Goal: Information Seeking & Learning: Learn about a topic

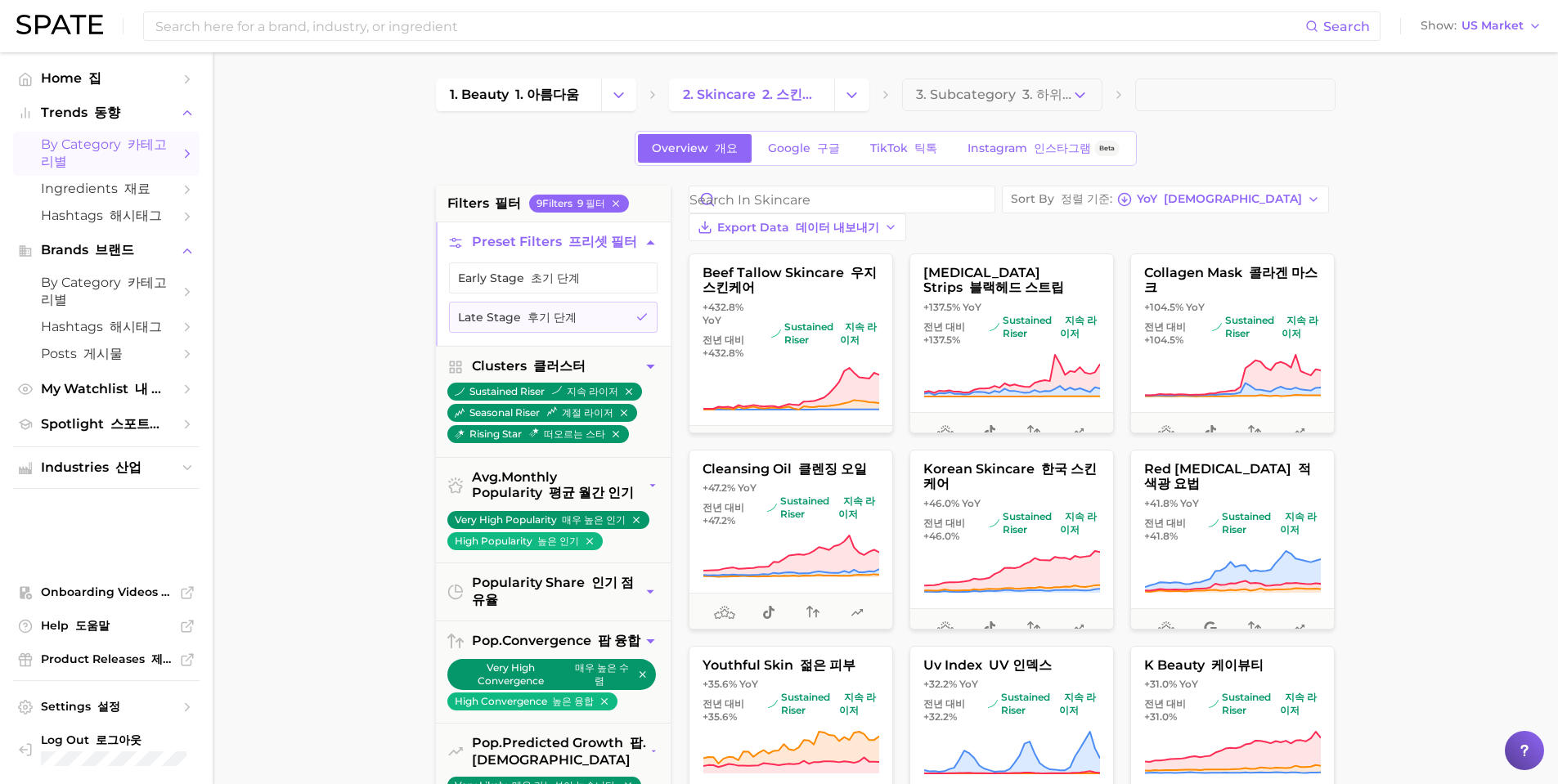
click at [1470, 746] on main "1. beauty 1. 아름다움 2. skincare 2. 스킨케어 3. Subcategory 3. 하위 카테고리 Overview 개요 Goo…" at bounding box center [885, 686] width 1345 height 1268
drag, startPoint x: 555, startPoint y: 271, endPoint x: 549, endPoint y: 341, distance: 70.3
click at [555, 271] on button "Early Stage 초기 단계" at bounding box center [553, 278] width 208 height 31
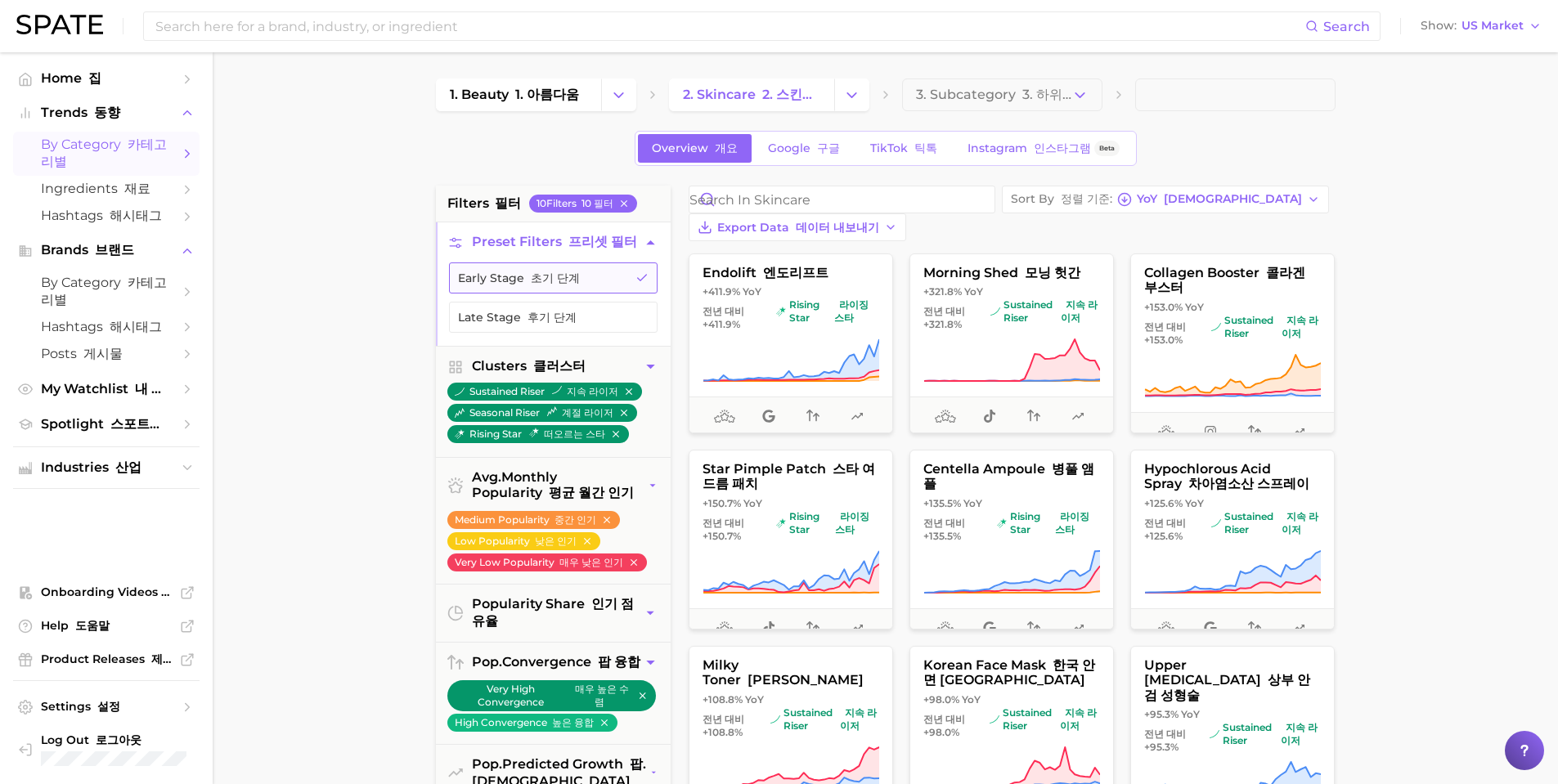
click at [612, 294] on button "Early Stage 초기 단계" at bounding box center [553, 278] width 208 height 31
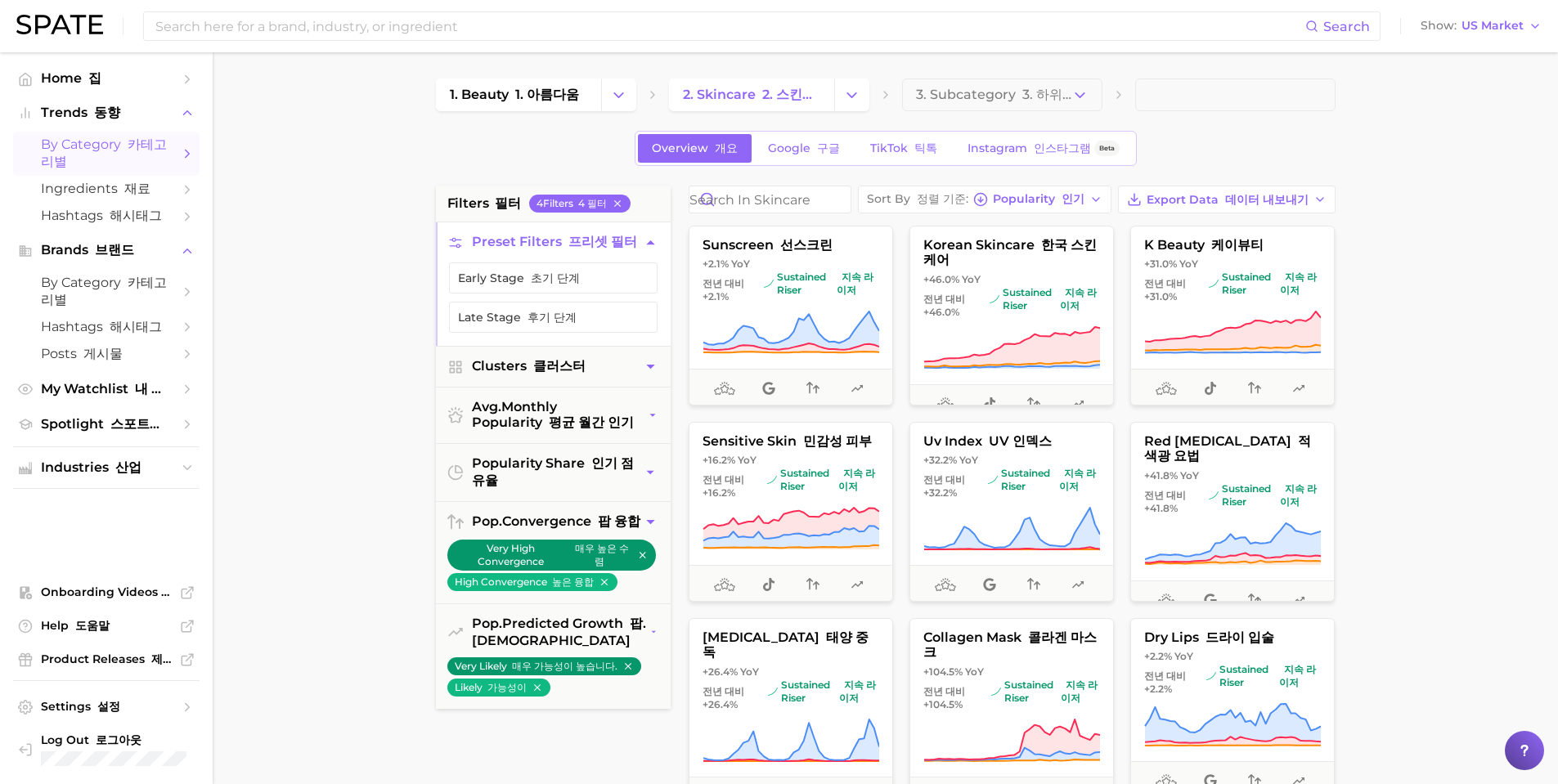
click at [450, 243] on icon "button" at bounding box center [455, 242] width 17 height 17
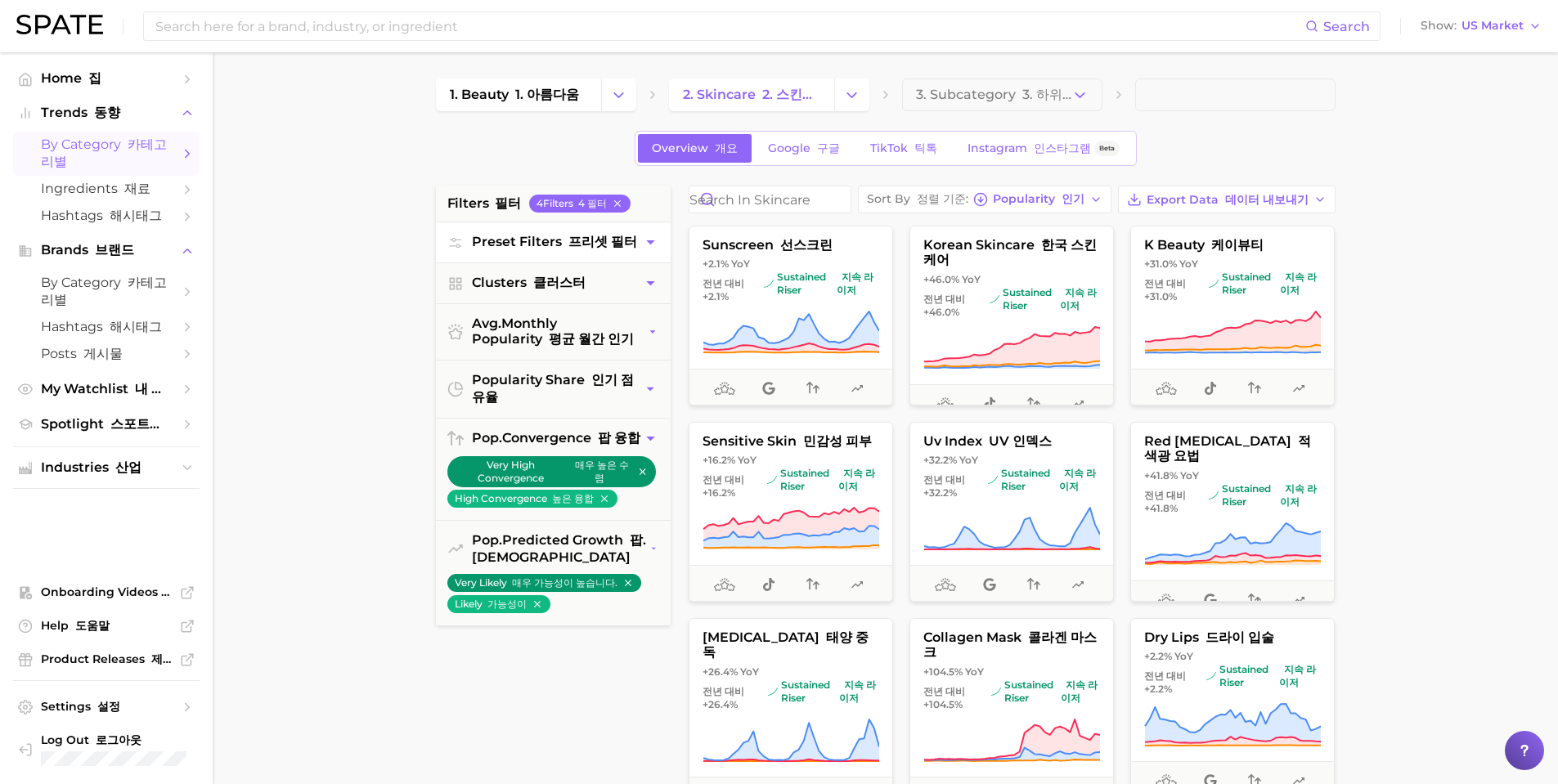
click at [450, 243] on icon "button" at bounding box center [455, 242] width 17 height 17
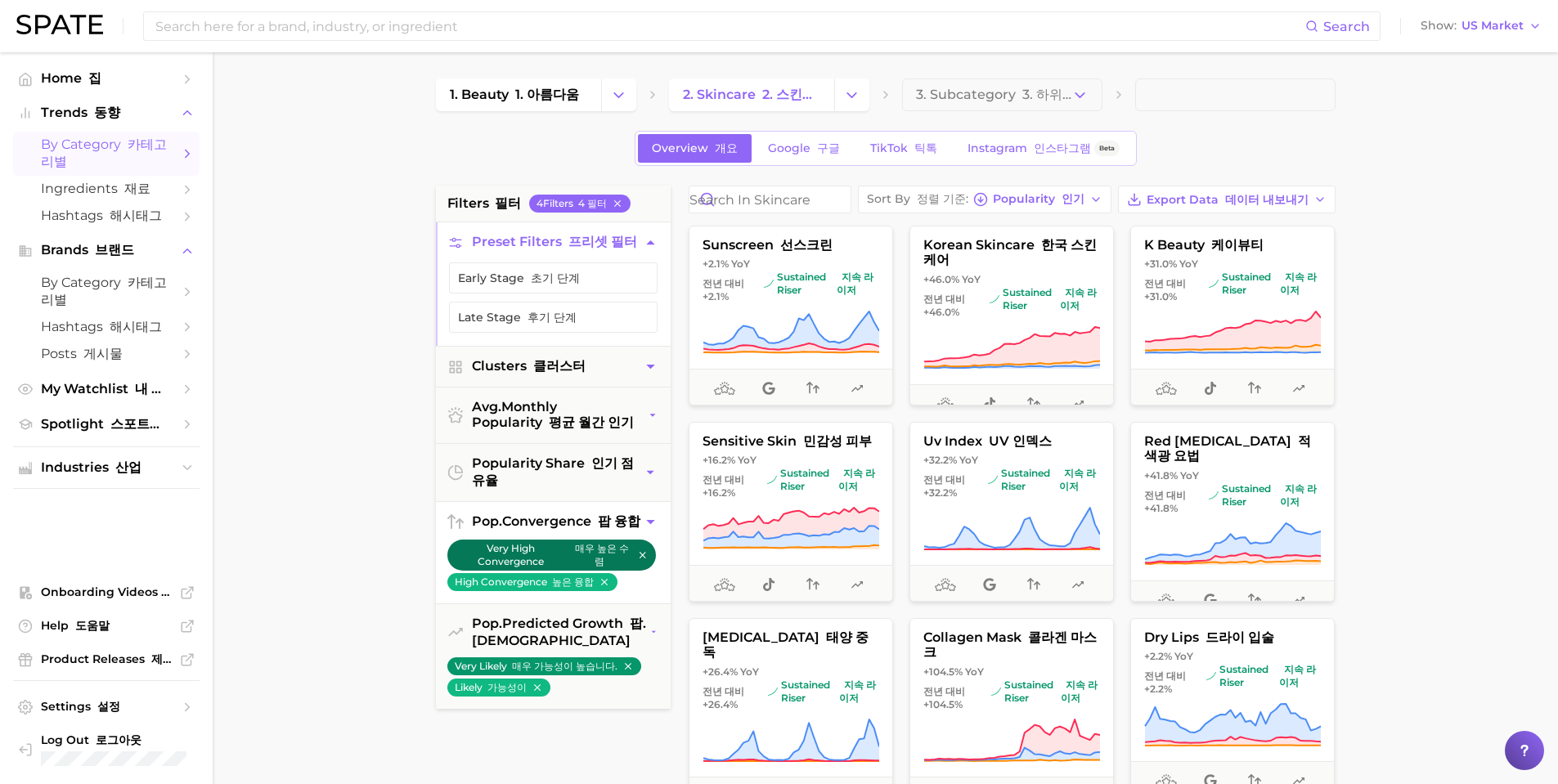
click at [643, 570] on button "Very High Convergence 매우 높은 수렴" at bounding box center [551, 556] width 208 height 31
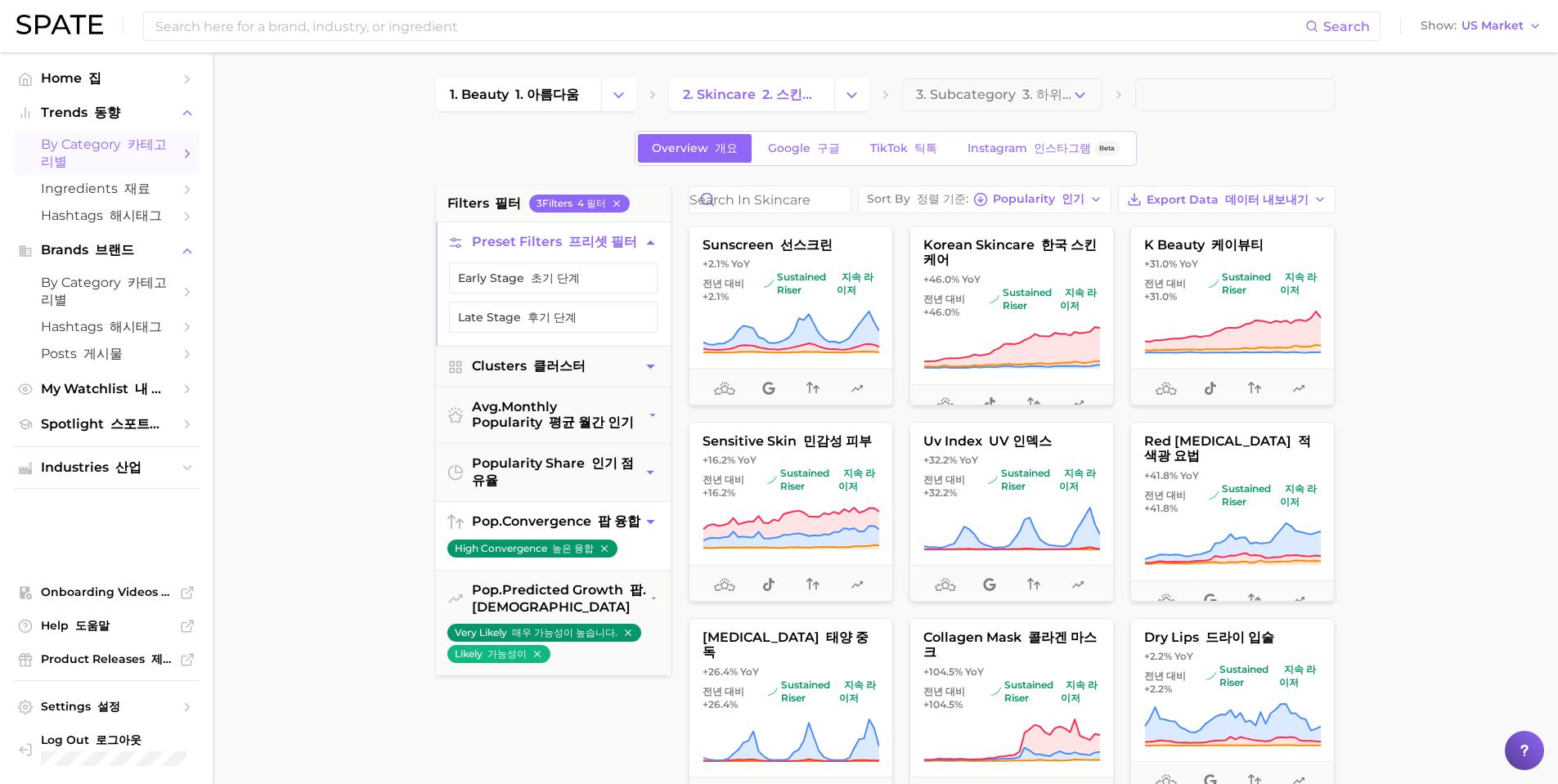
click at [603, 552] on icon "button" at bounding box center [603, 548] width 6 height 6
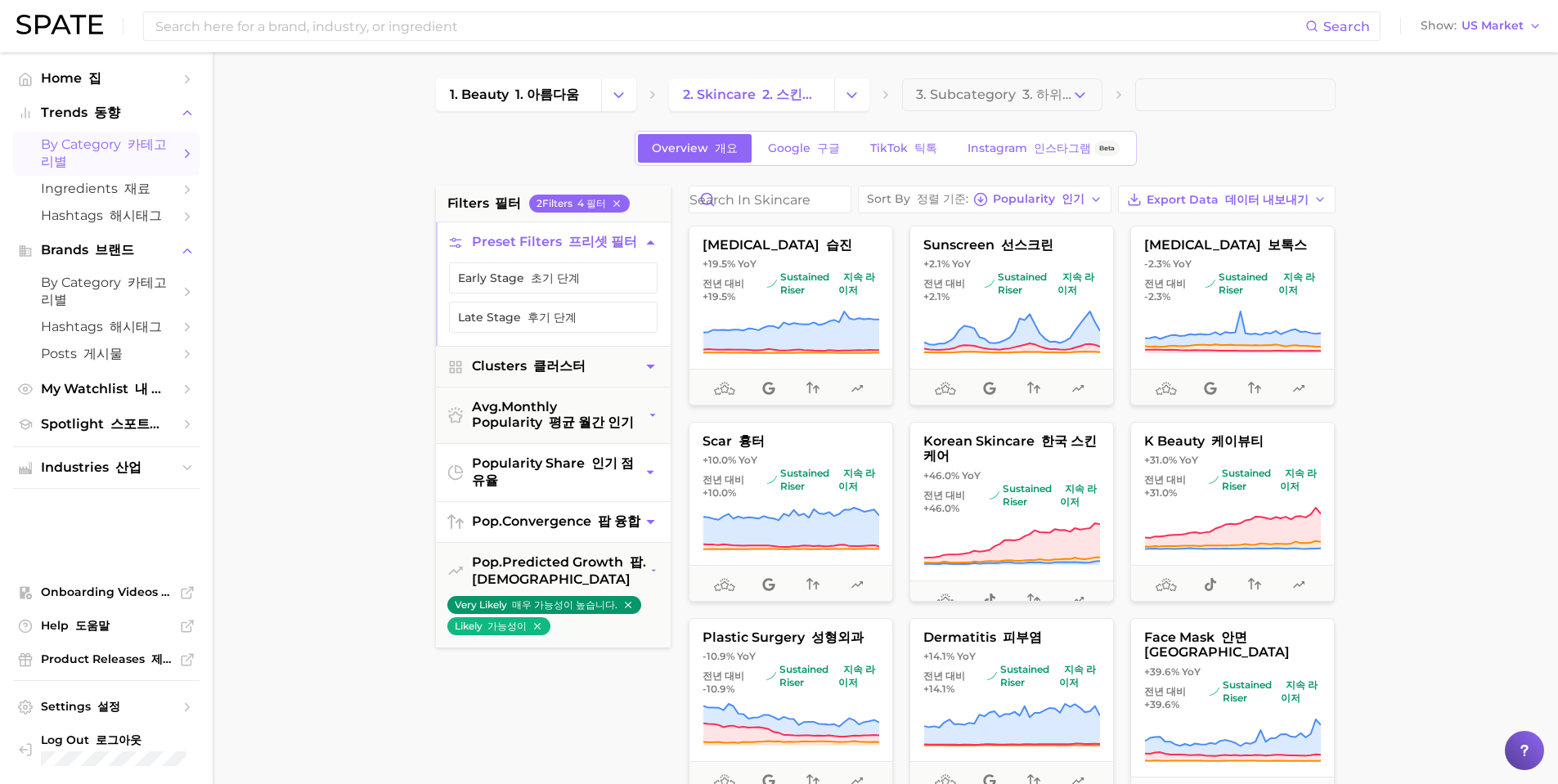
click at [620, 205] on icon "button" at bounding box center [616, 203] width 11 height 11
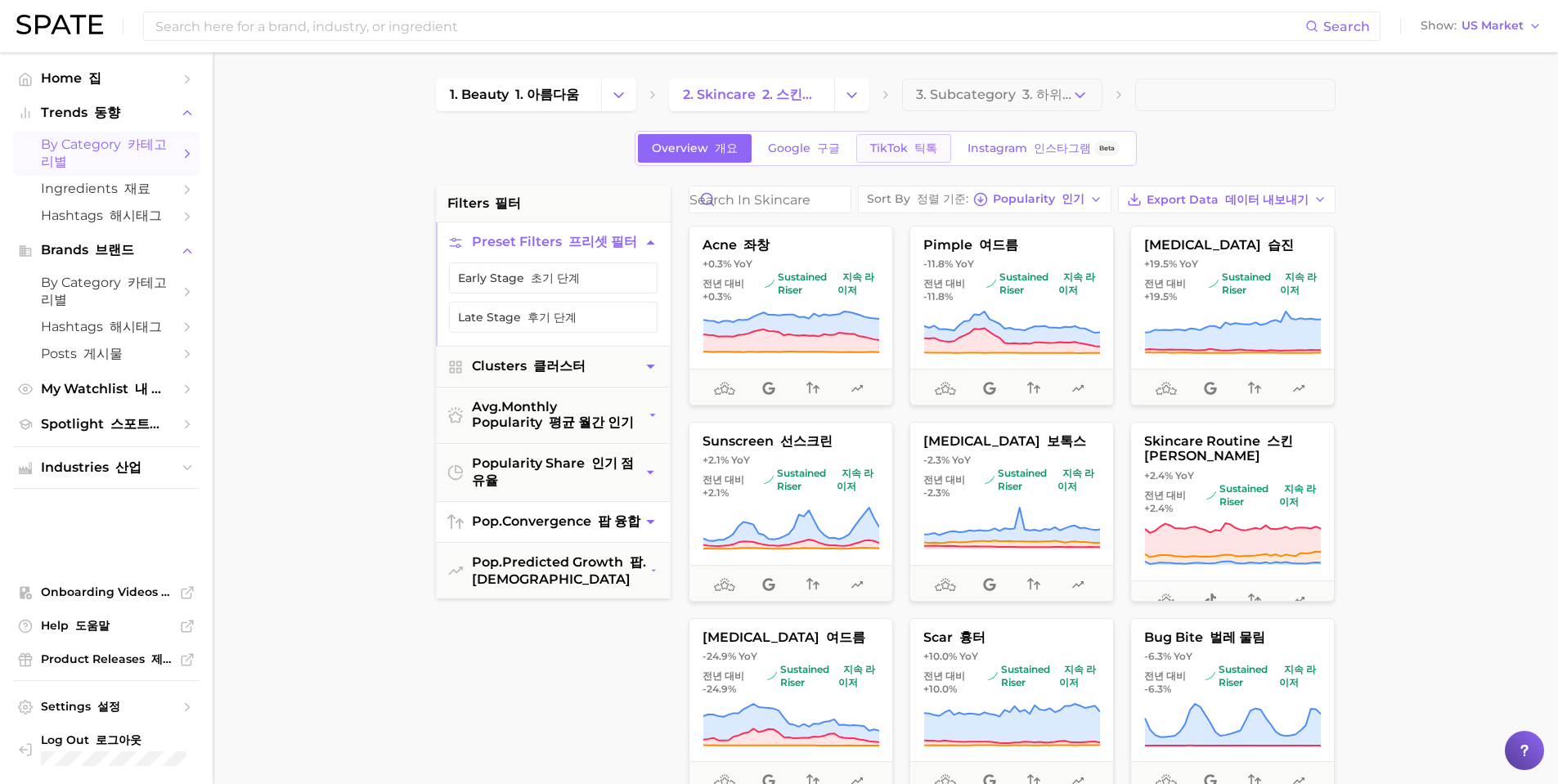
click at [872, 145] on span "TikTok 틱톡" at bounding box center [903, 148] width 67 height 14
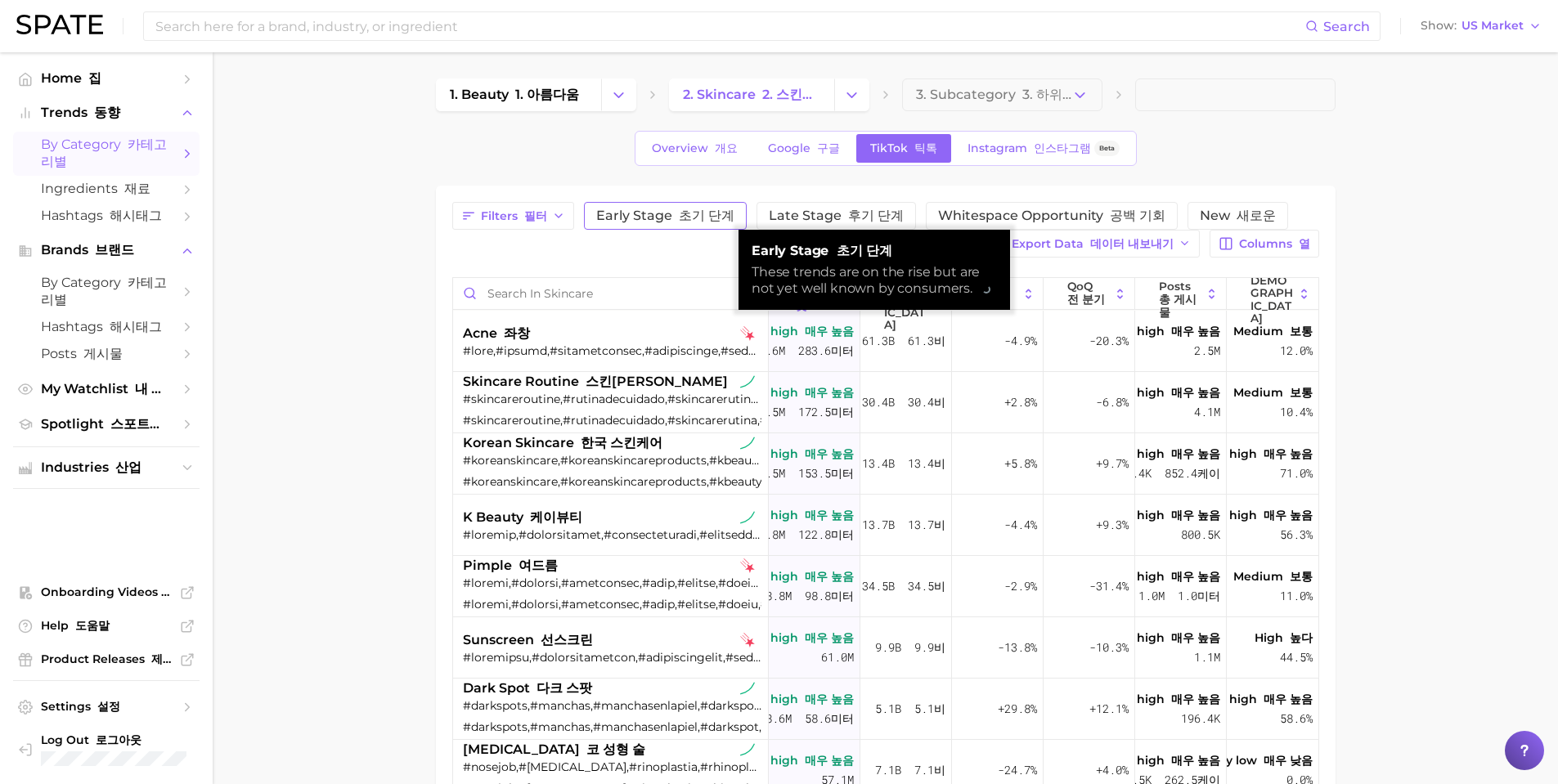
click at [673, 202] on button "Early Stage 초기 단계" at bounding box center [665, 216] width 163 height 28
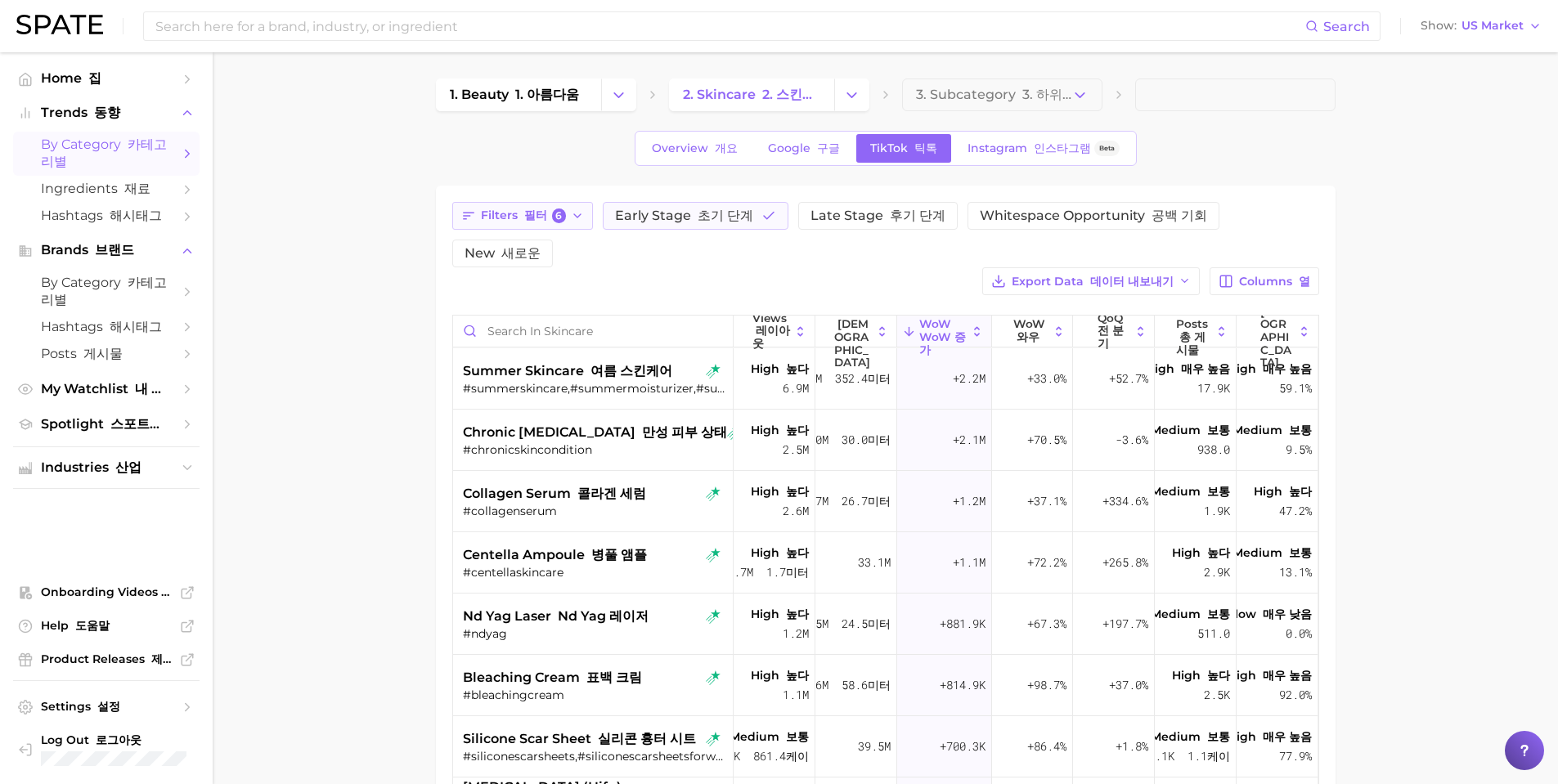
click at [579, 216] on icon "button" at bounding box center [577, 215] width 13 height 13
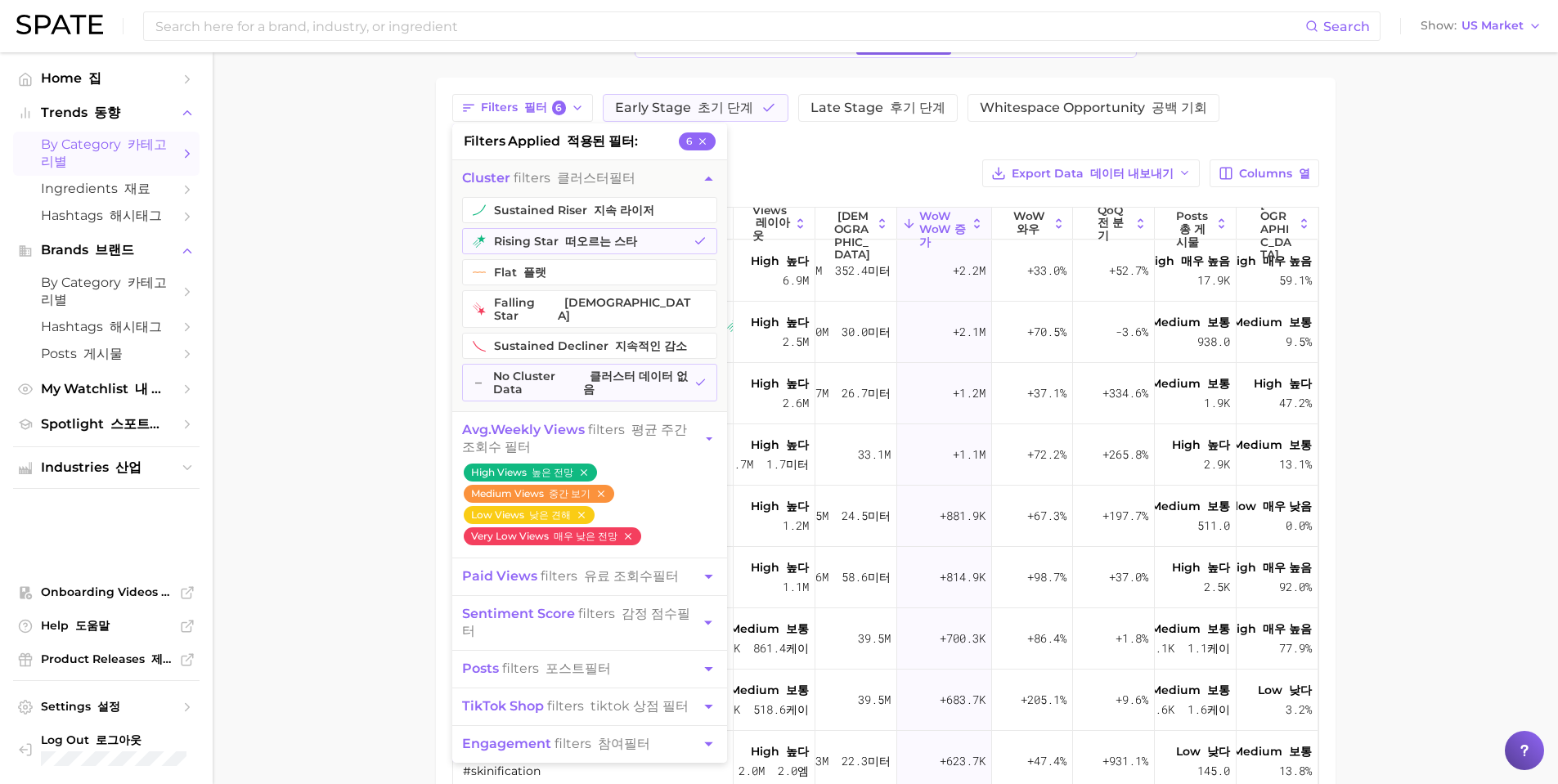
scroll to position [82, 0]
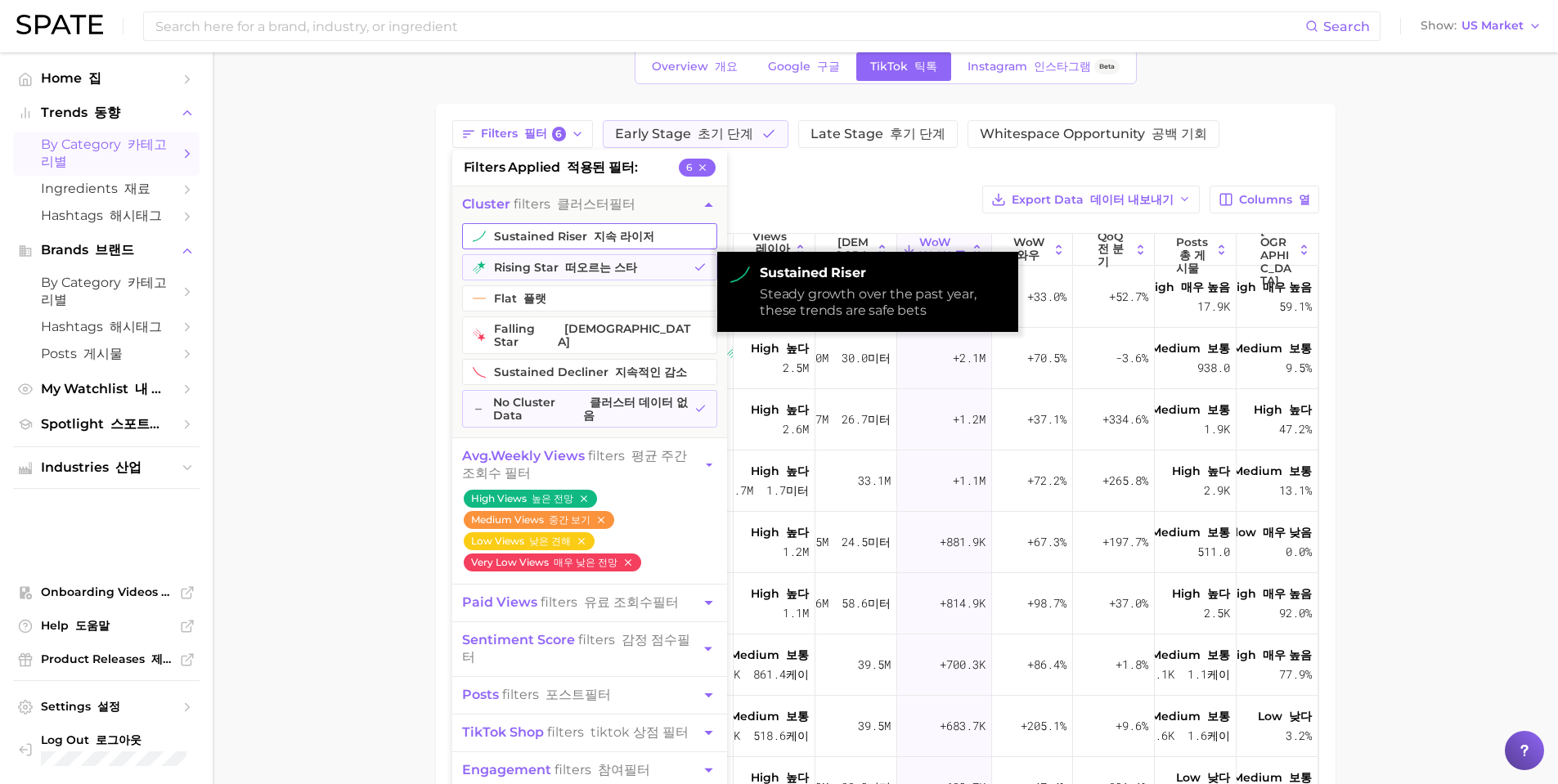
drag, startPoint x: 669, startPoint y: 241, endPoint x: 686, endPoint y: 431, distance: 190.8
click at [669, 241] on button "sustained riser 지속 라이저" at bounding box center [590, 236] width 255 height 26
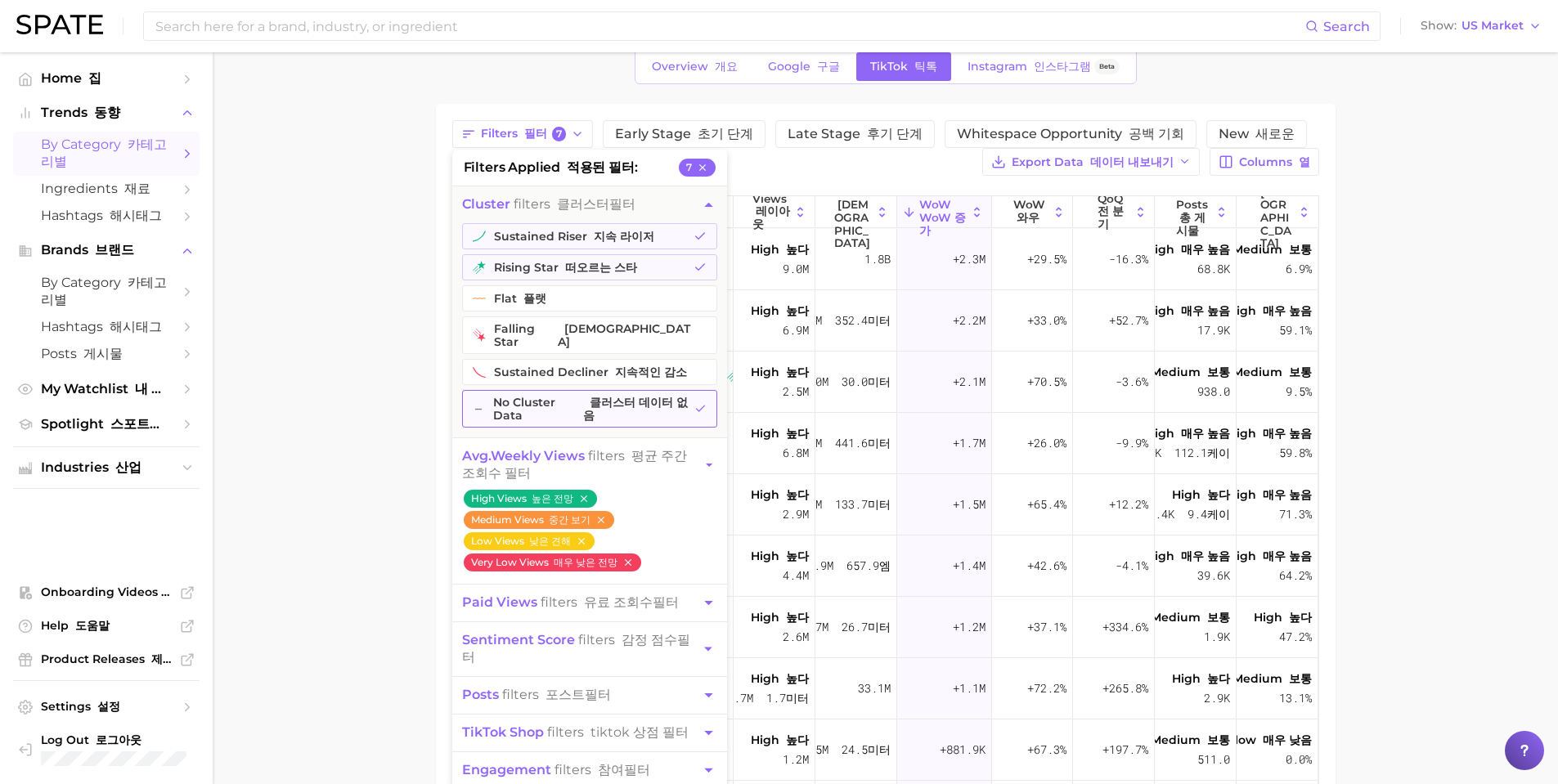
click at [694, 405] on icon "button" at bounding box center [700, 408] width 12 height 13
click at [433, 510] on main "1. beauty 1. 아름다움 2. skincare 2. 스킨케어 3. Subcategory 3. 하위 카테고리 Overview 개요 Goo…" at bounding box center [885, 523] width 1345 height 1107
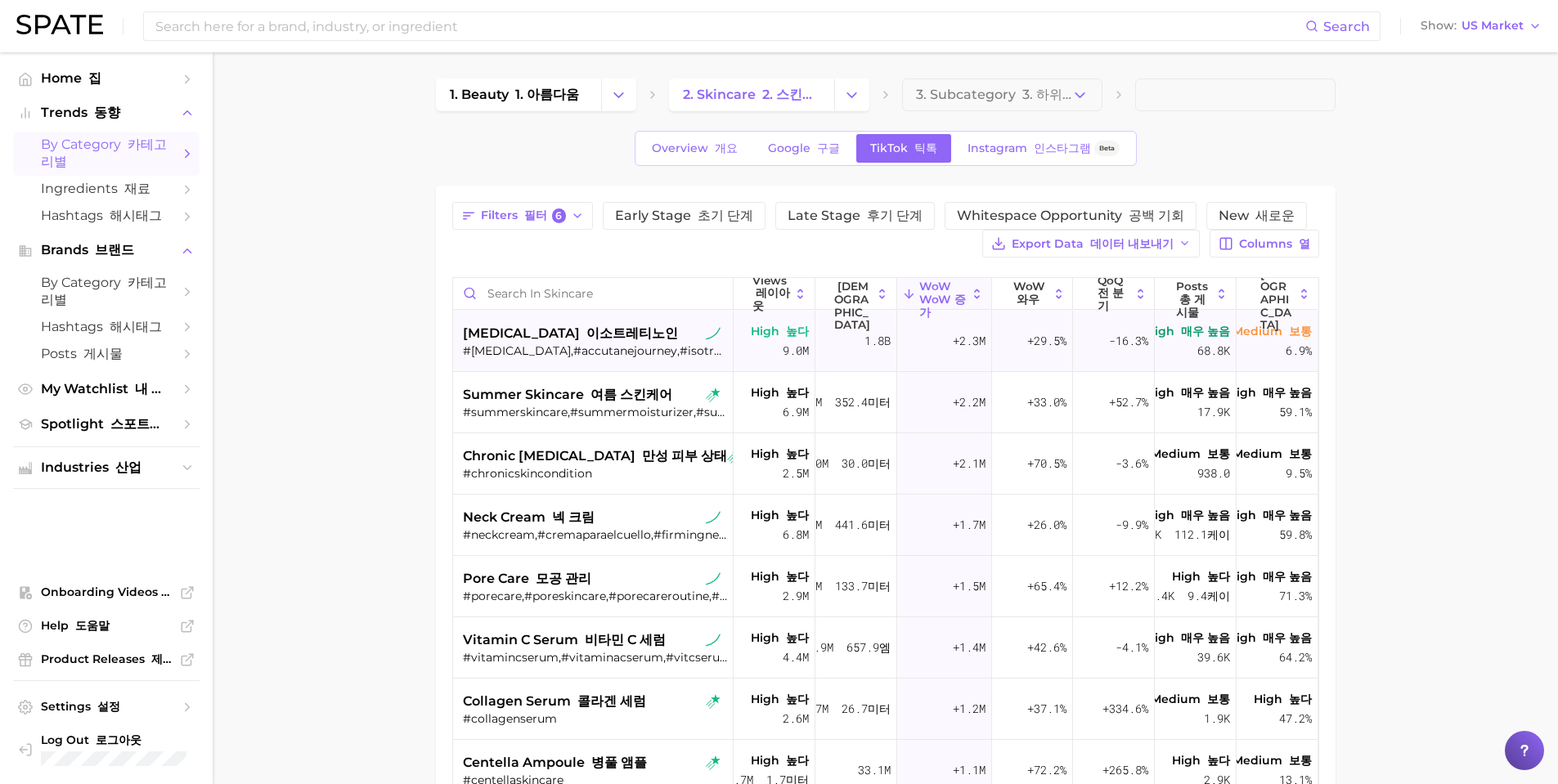
click at [501, 333] on span "[MEDICAL_DATA] 이소트레티노인" at bounding box center [571, 333] width 215 height 19
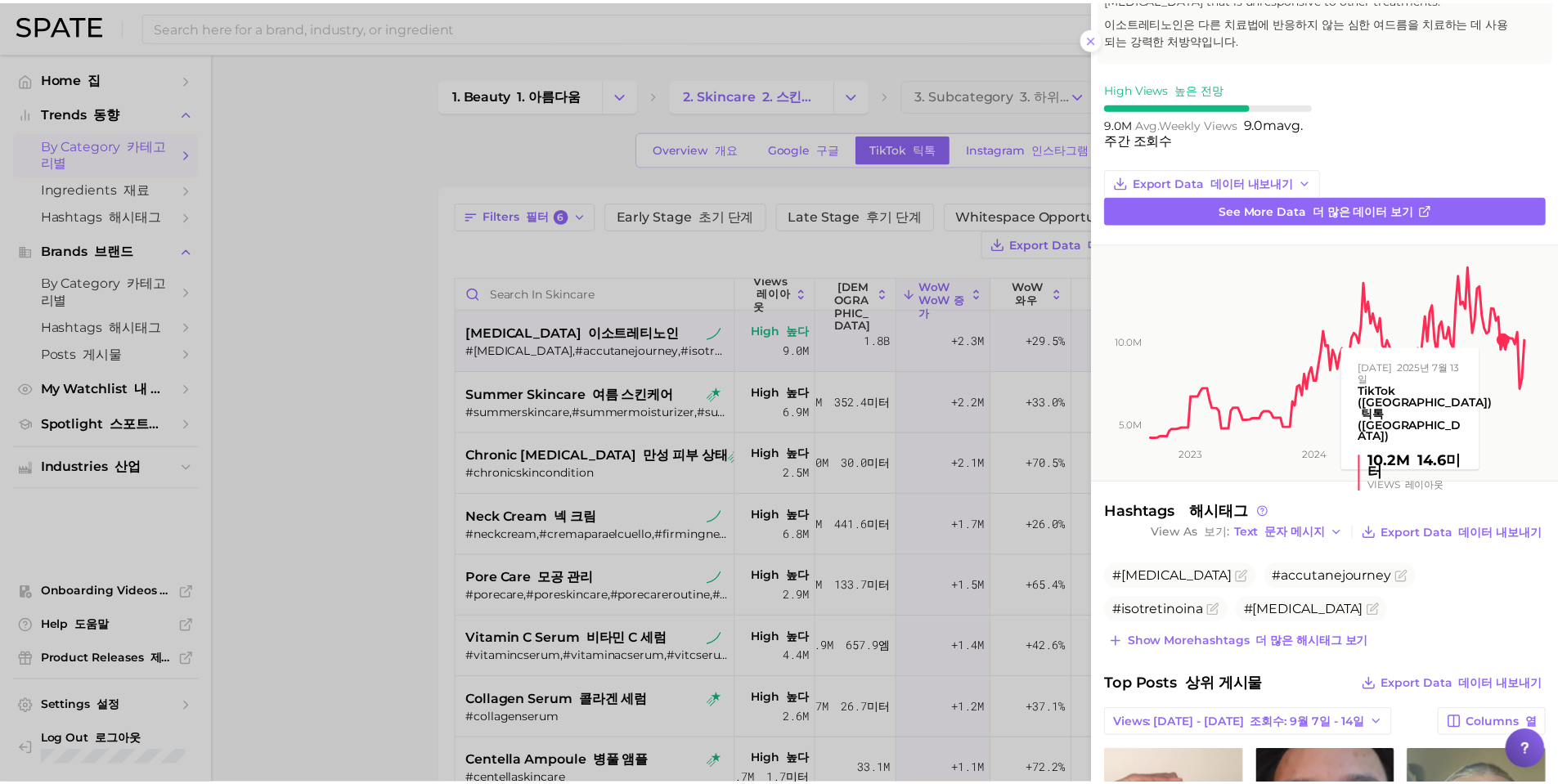
scroll to position [163, 0]
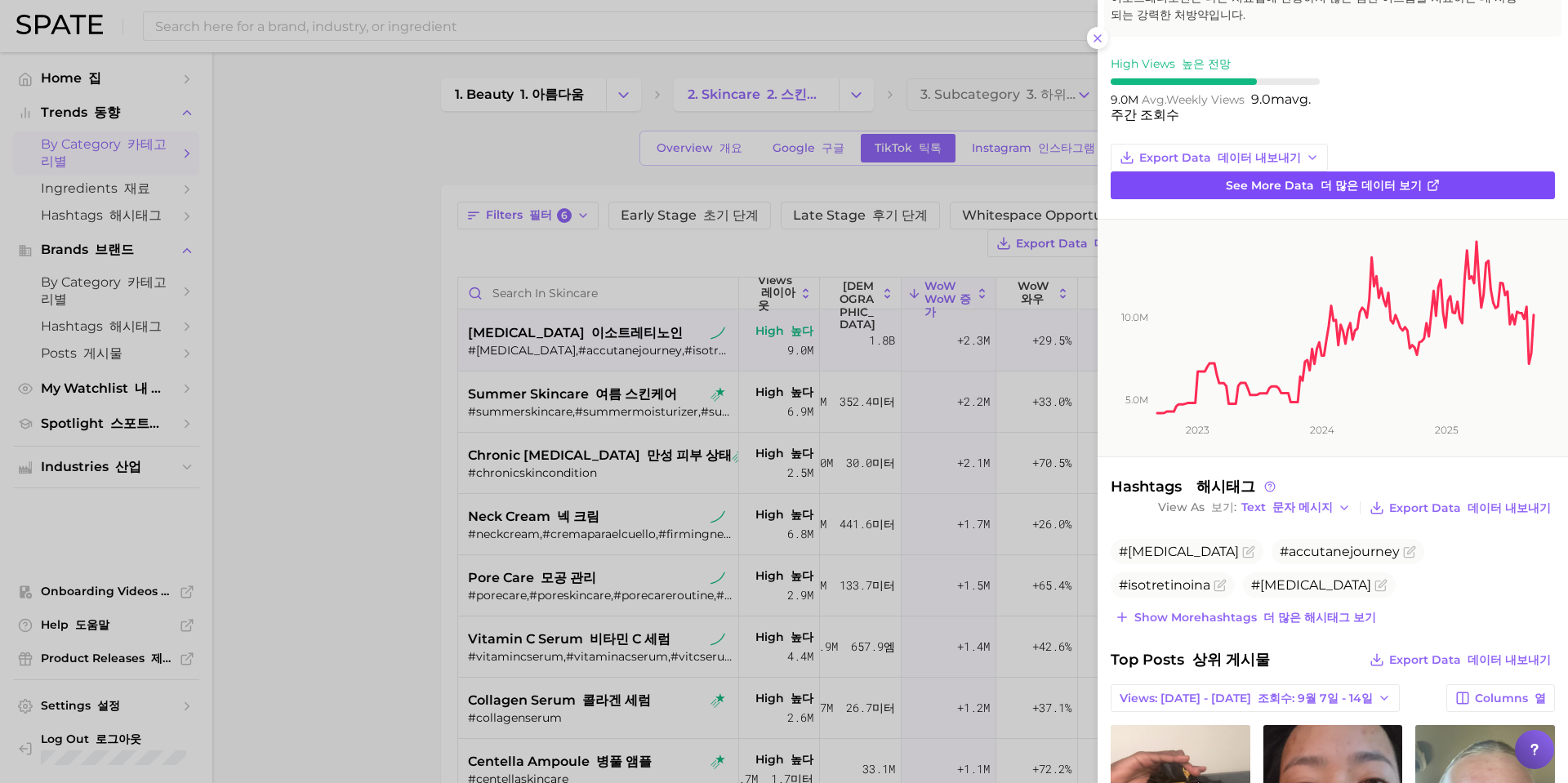
click at [1321, 199] on link "See more data 더 많은 데이터 보기" at bounding box center [1333, 186] width 444 height 28
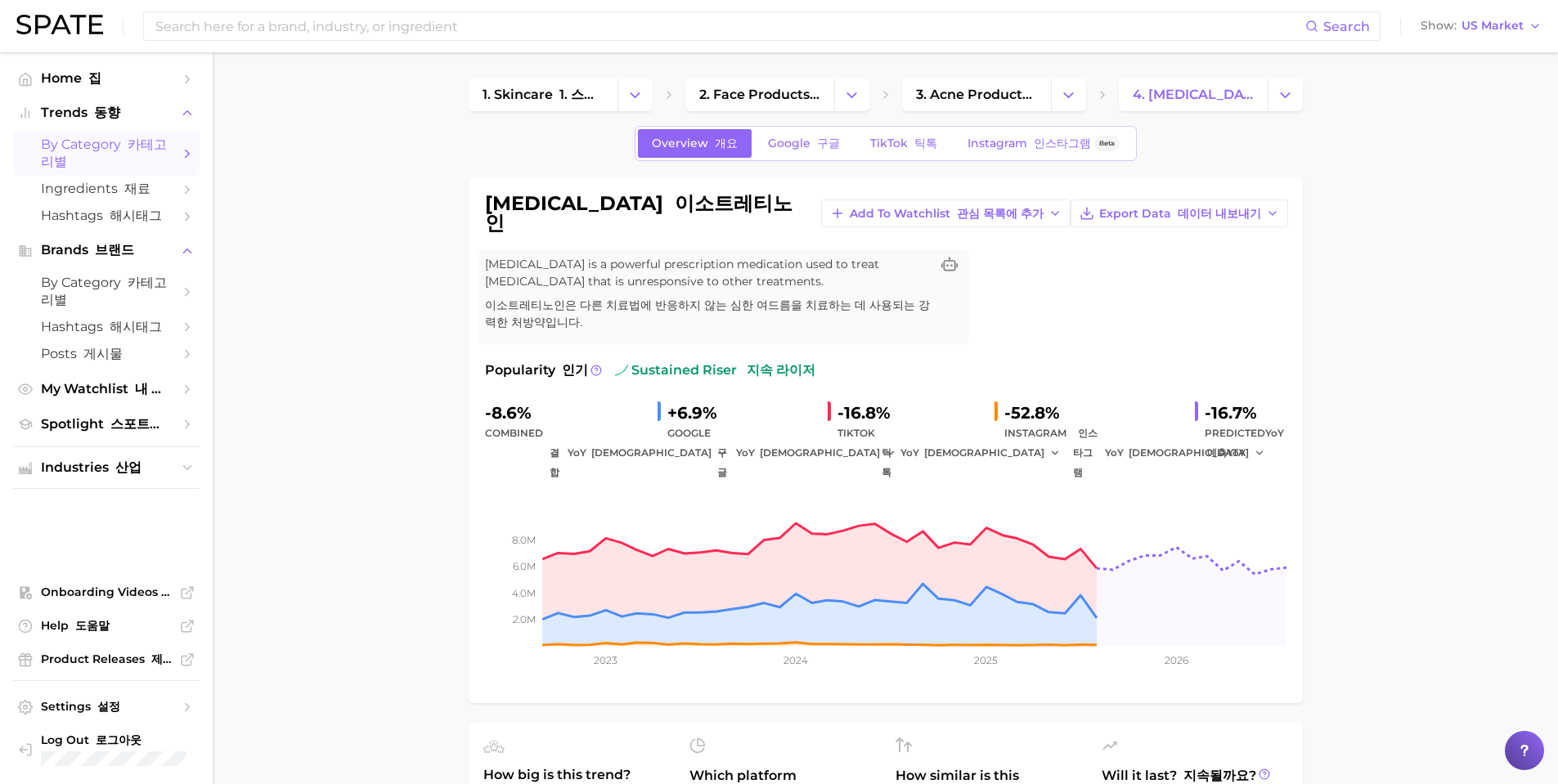
click at [113, 158] on span "by Category 카테고리별" at bounding box center [106, 153] width 131 height 34
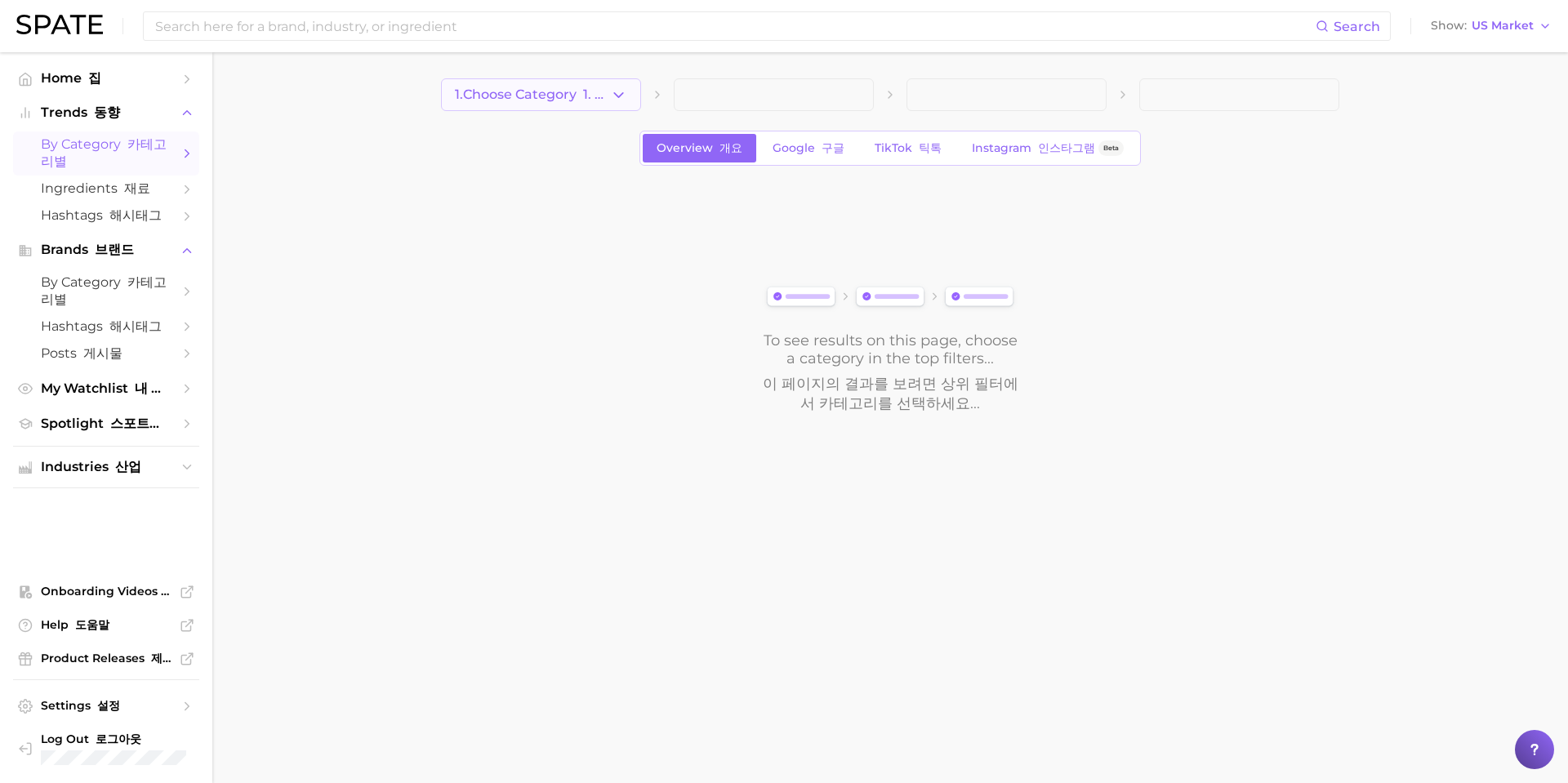
click at [596, 87] on font "1. 카테고리 선택" at bounding box center [629, 94] width 93 height 16
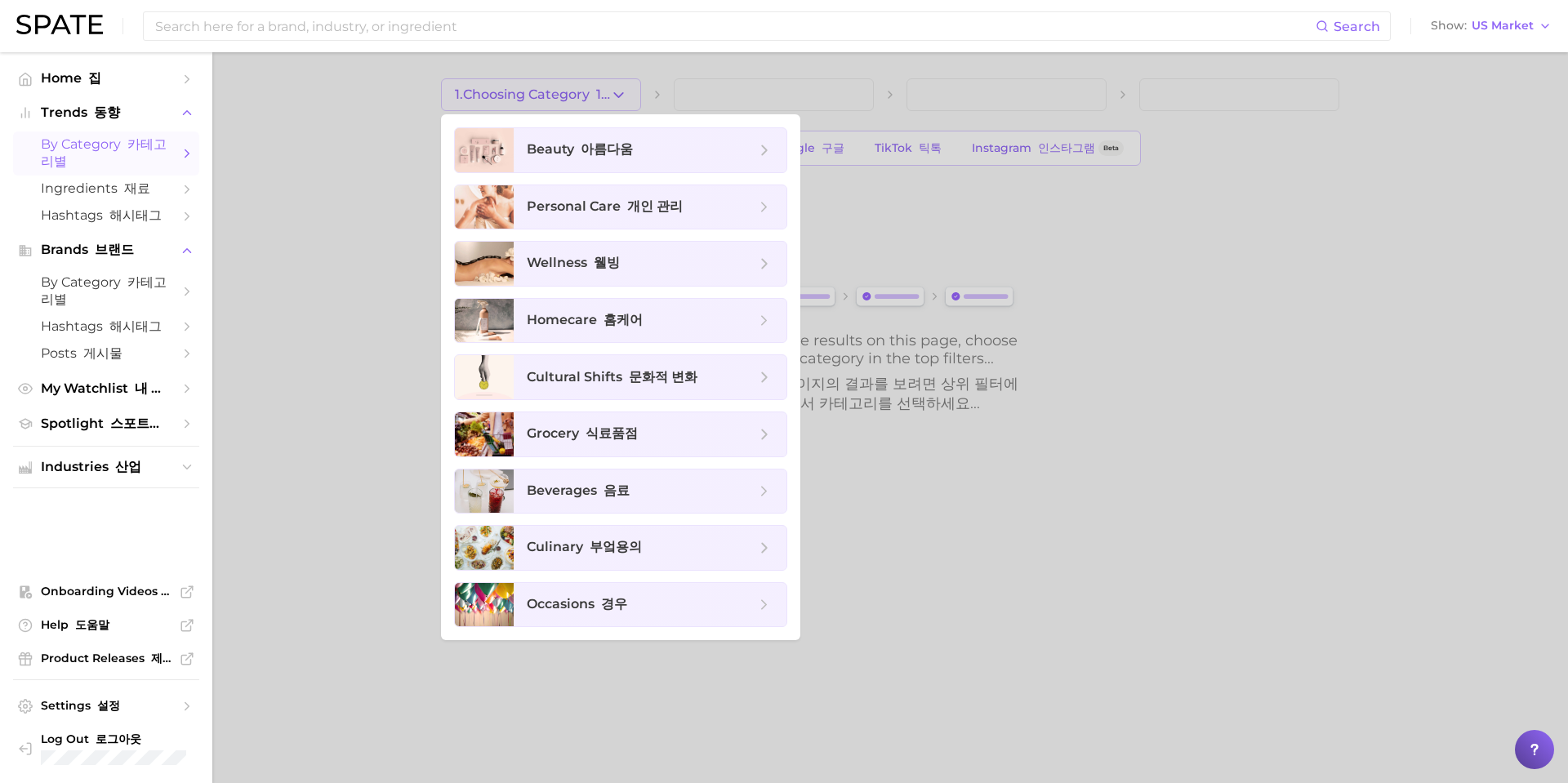
click at [581, 156] on font "아름다움" at bounding box center [607, 149] width 52 height 16
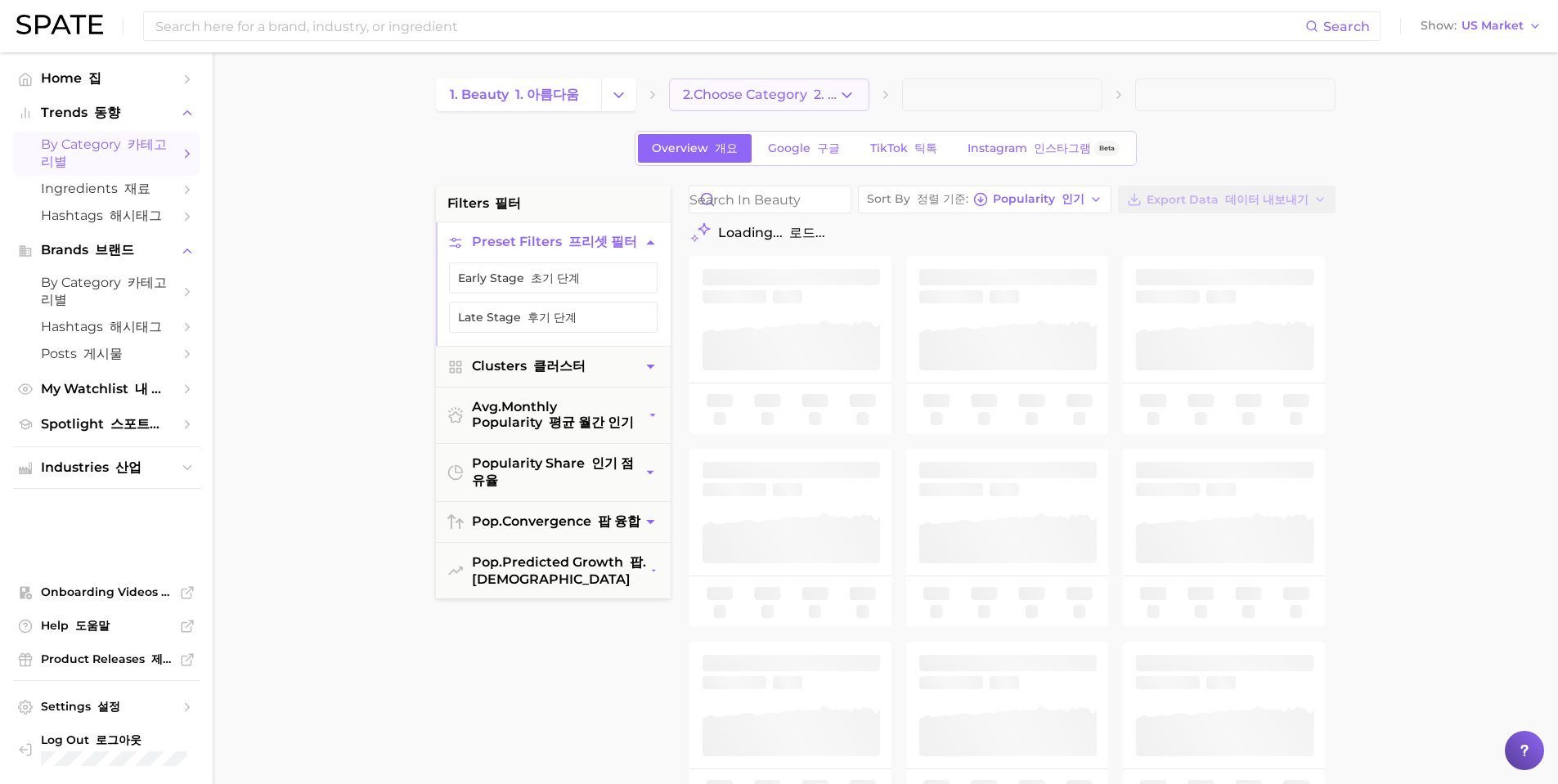
click at [807, 92] on span "2. Choose Category 2. 카테고리 선택" at bounding box center [761, 94] width 155 height 15
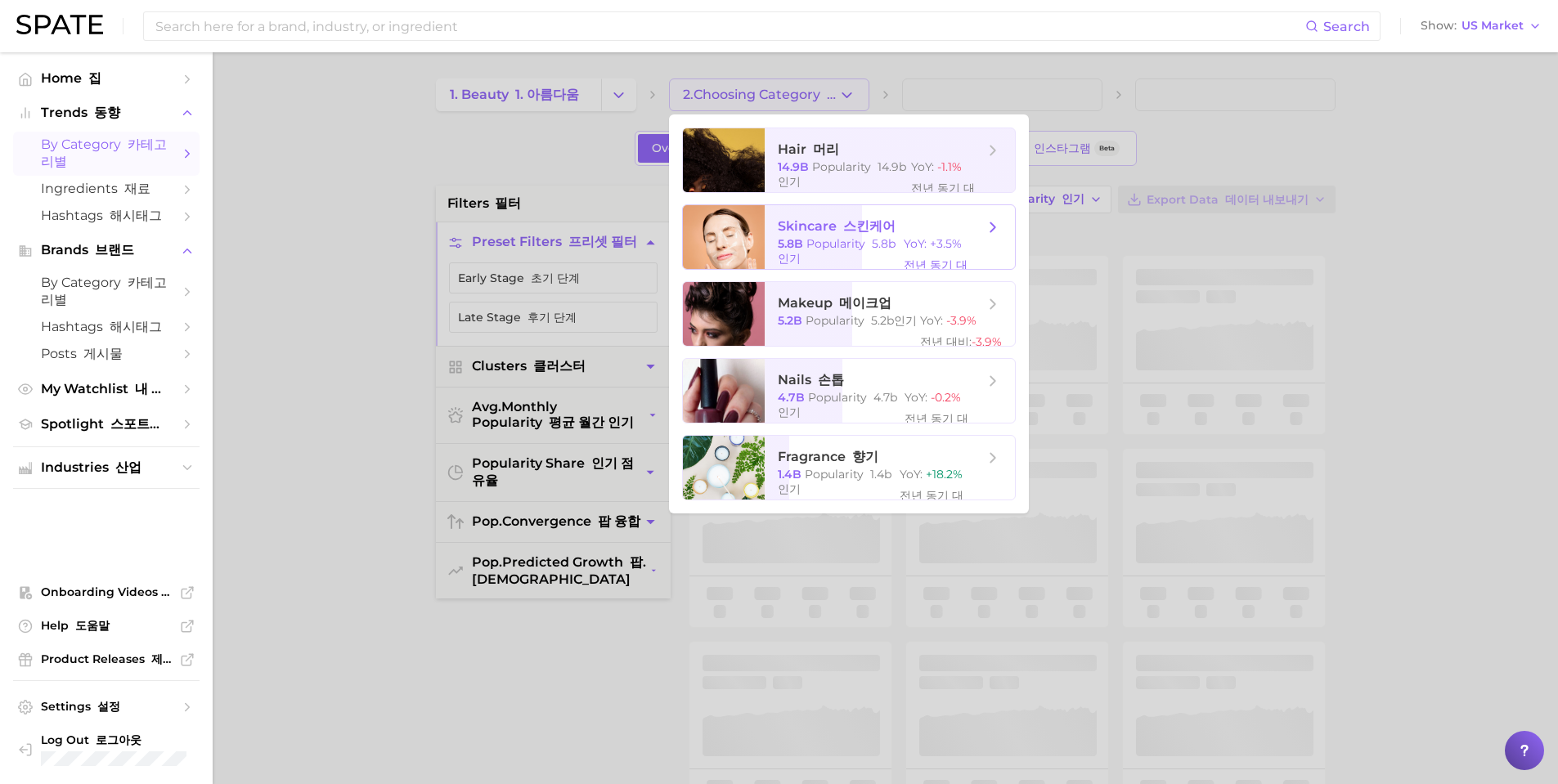
click at [826, 228] on span "skincare 스킨케어" at bounding box center [837, 227] width 118 height 17
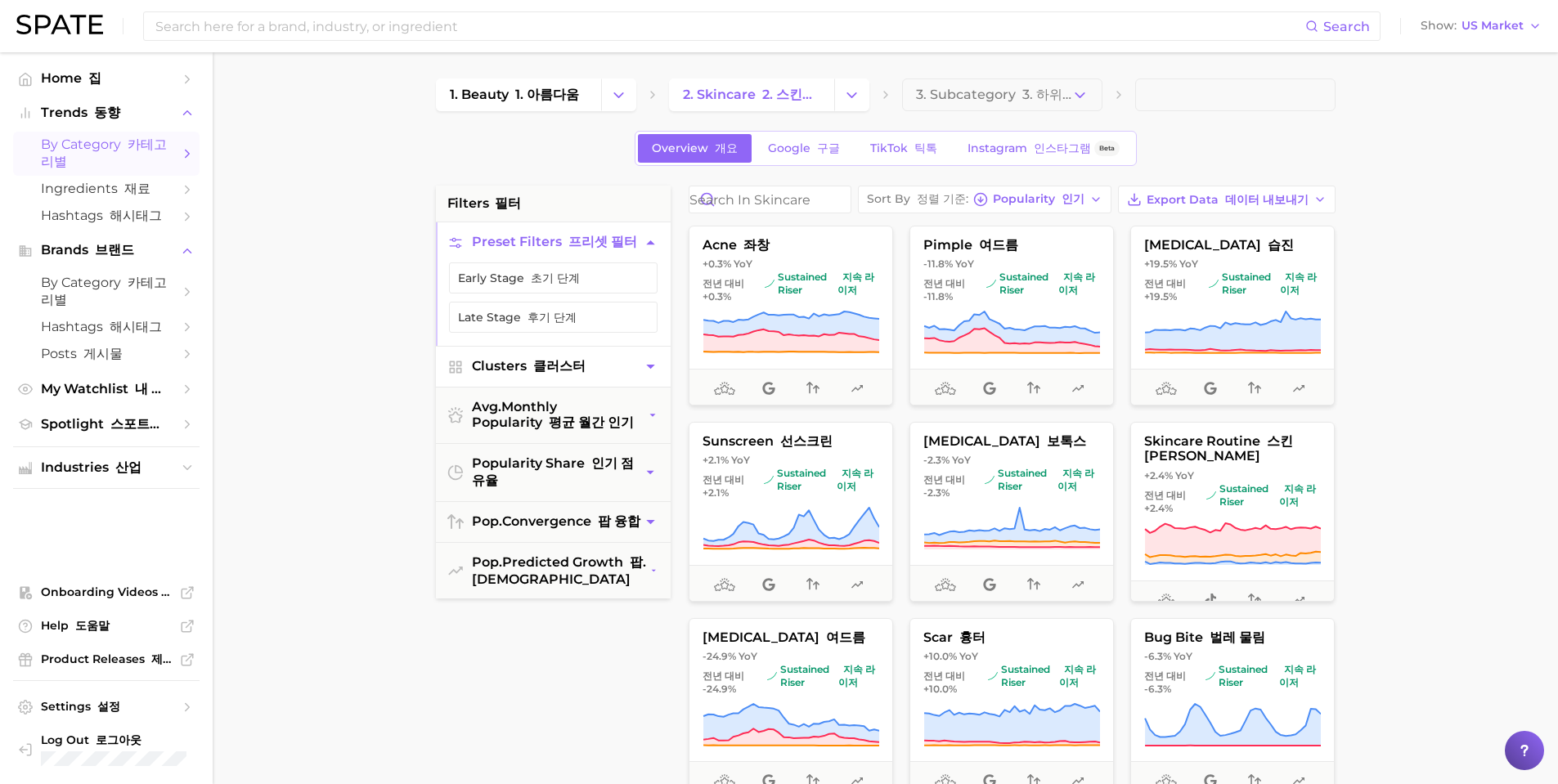
click at [648, 362] on icon "button" at bounding box center [651, 367] width 17 height 17
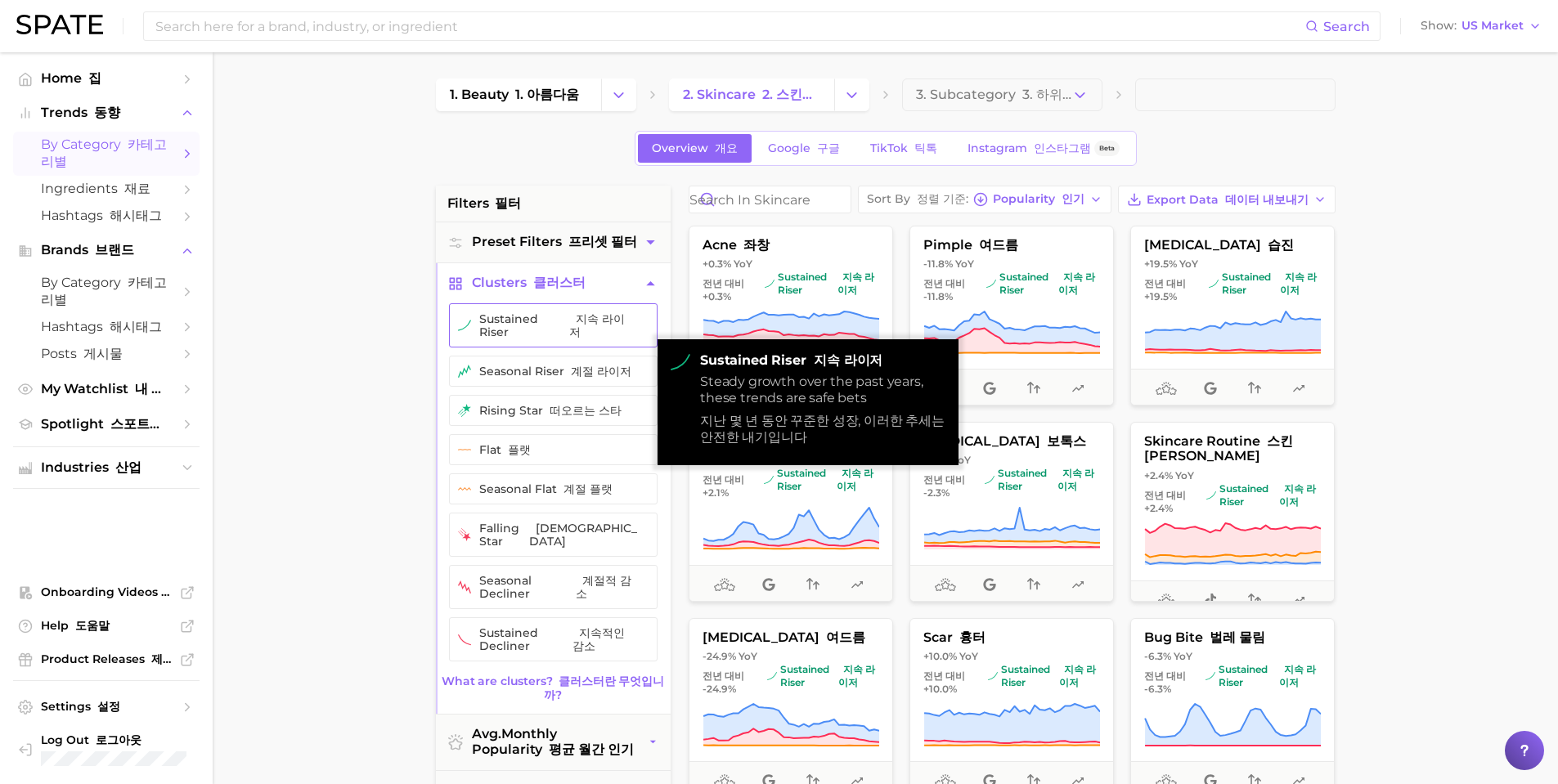
click at [590, 329] on font "지속 라이저" at bounding box center [597, 325] width 56 height 28
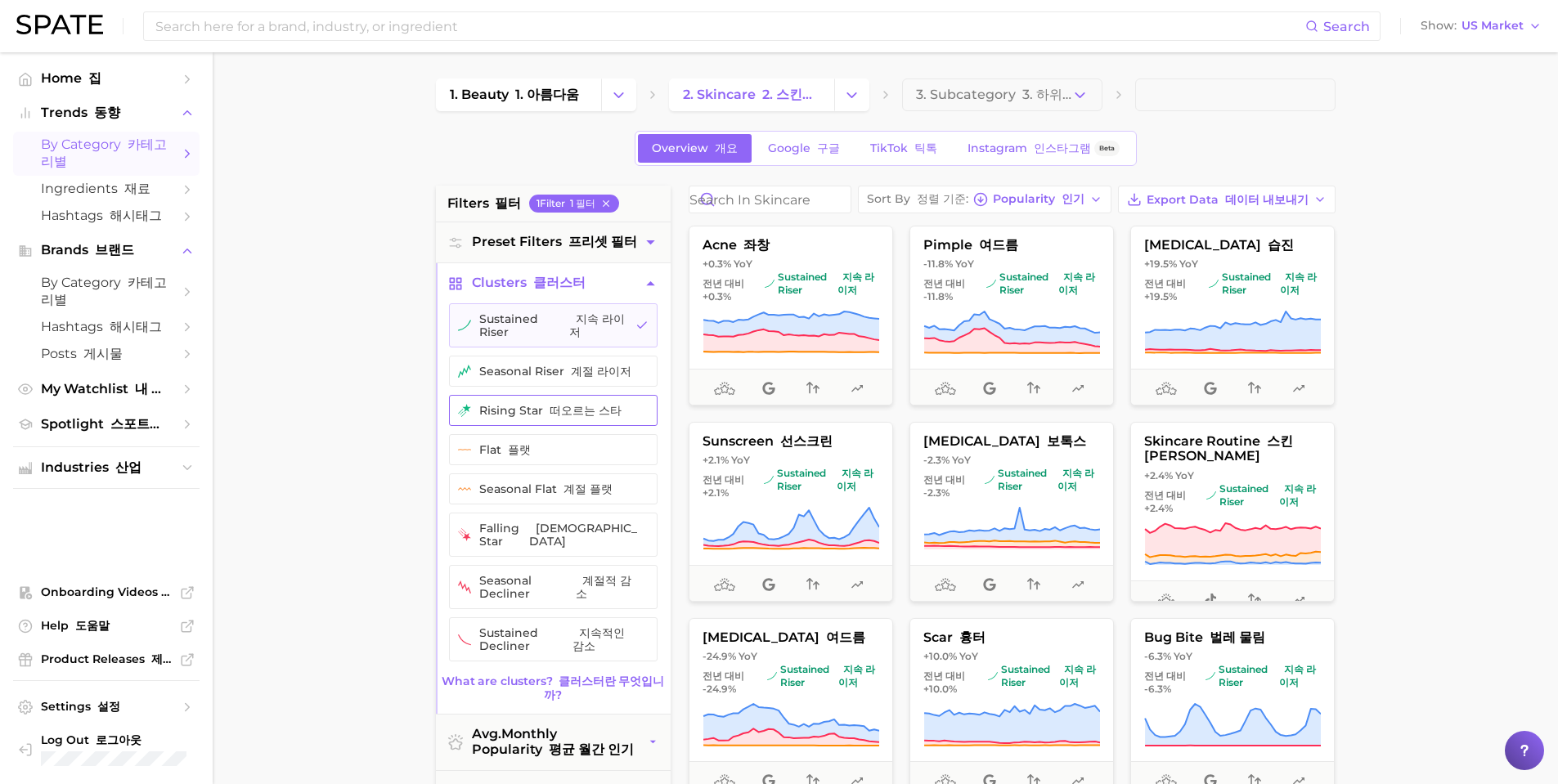
click at [578, 412] on button "rising star 떠오르는 스타" at bounding box center [553, 411] width 208 height 31
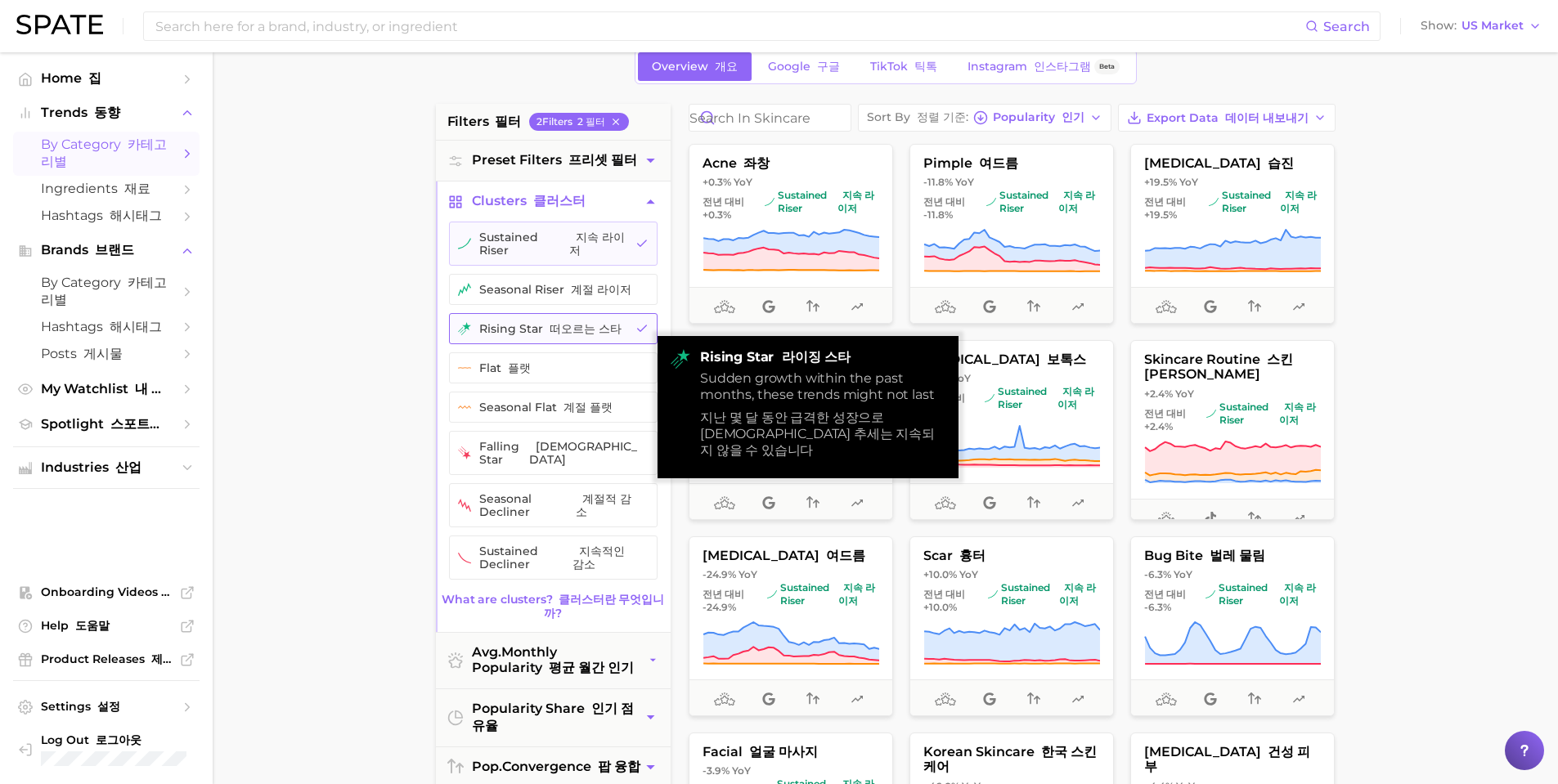
scroll to position [163, 0]
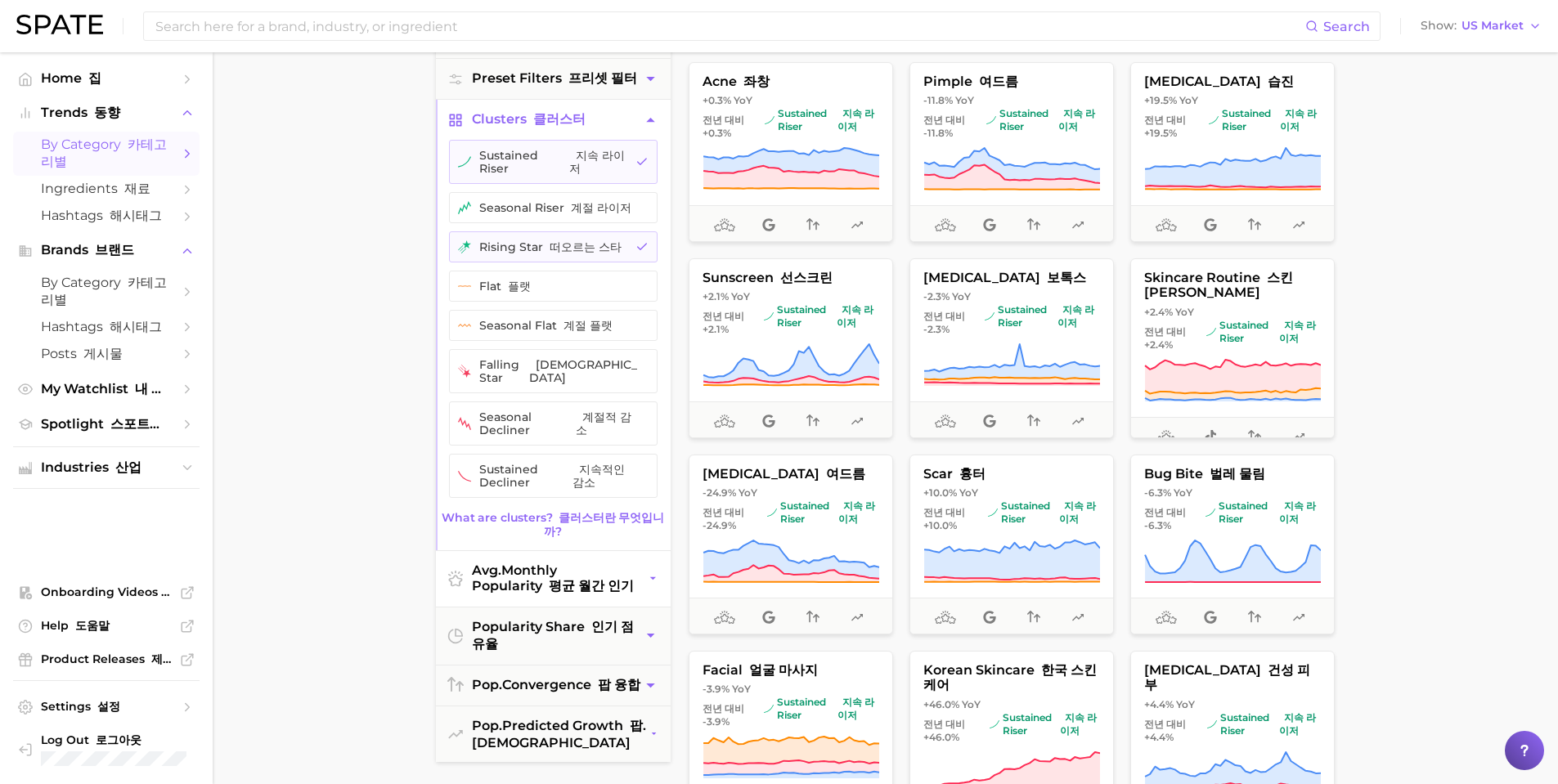
click at [650, 577] on icon "button" at bounding box center [652, 579] width 6 height 3
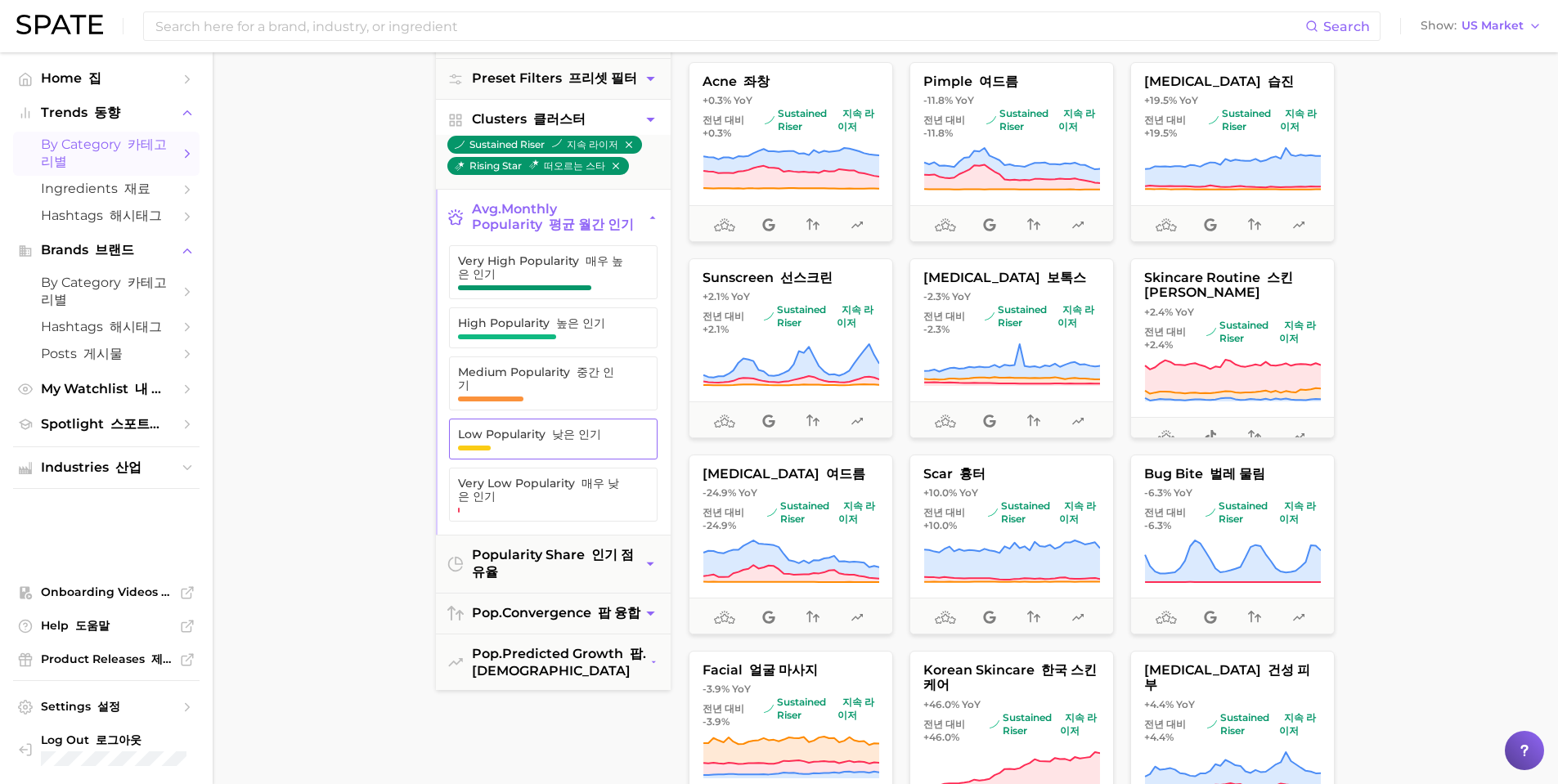
click at [569, 430] on font "낮은 인기" at bounding box center [577, 433] width 49 height 15
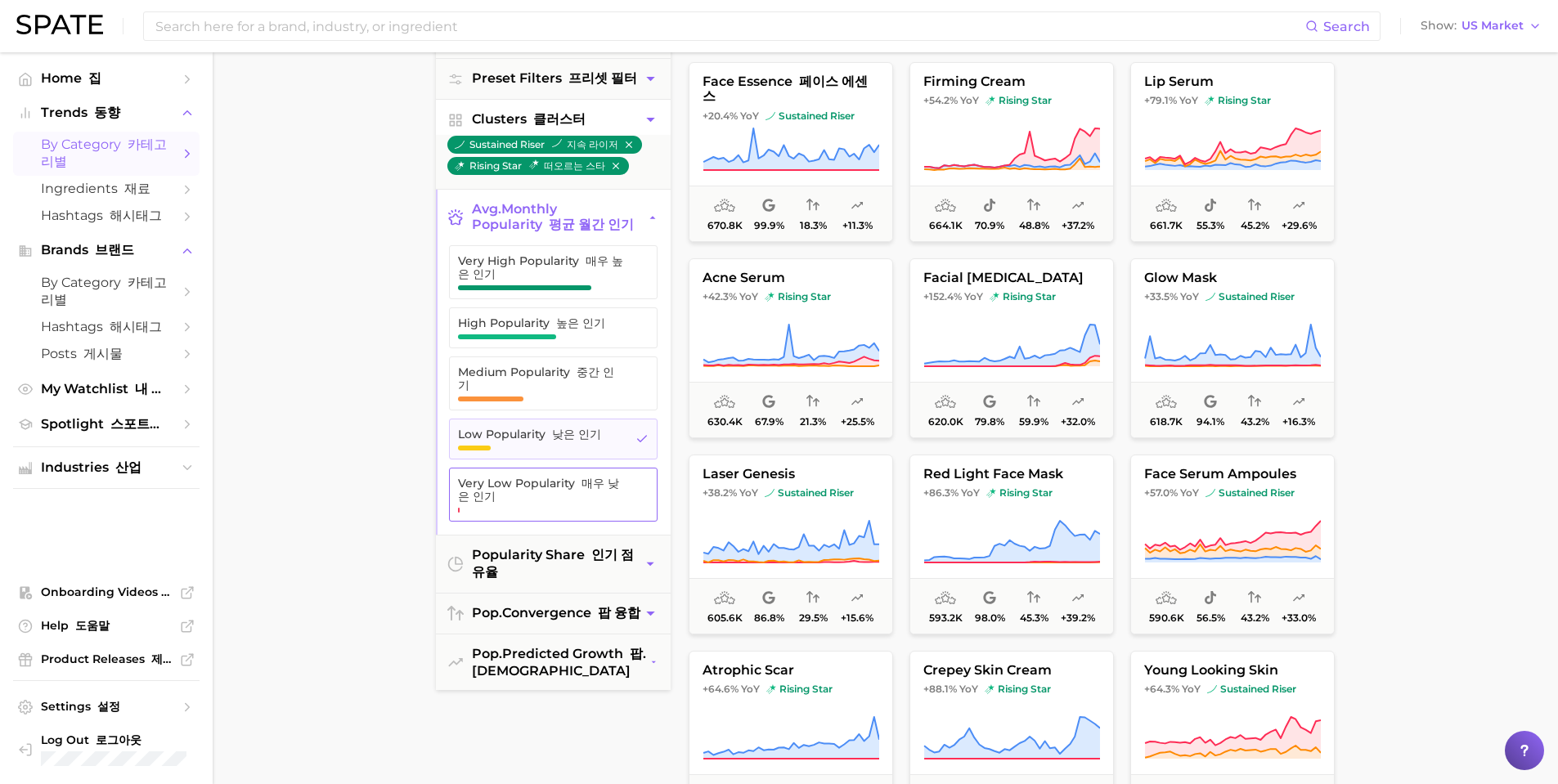
click at [560, 490] on span "Very Low Popularity 매우 낮은 인기" at bounding box center [541, 490] width 167 height 26
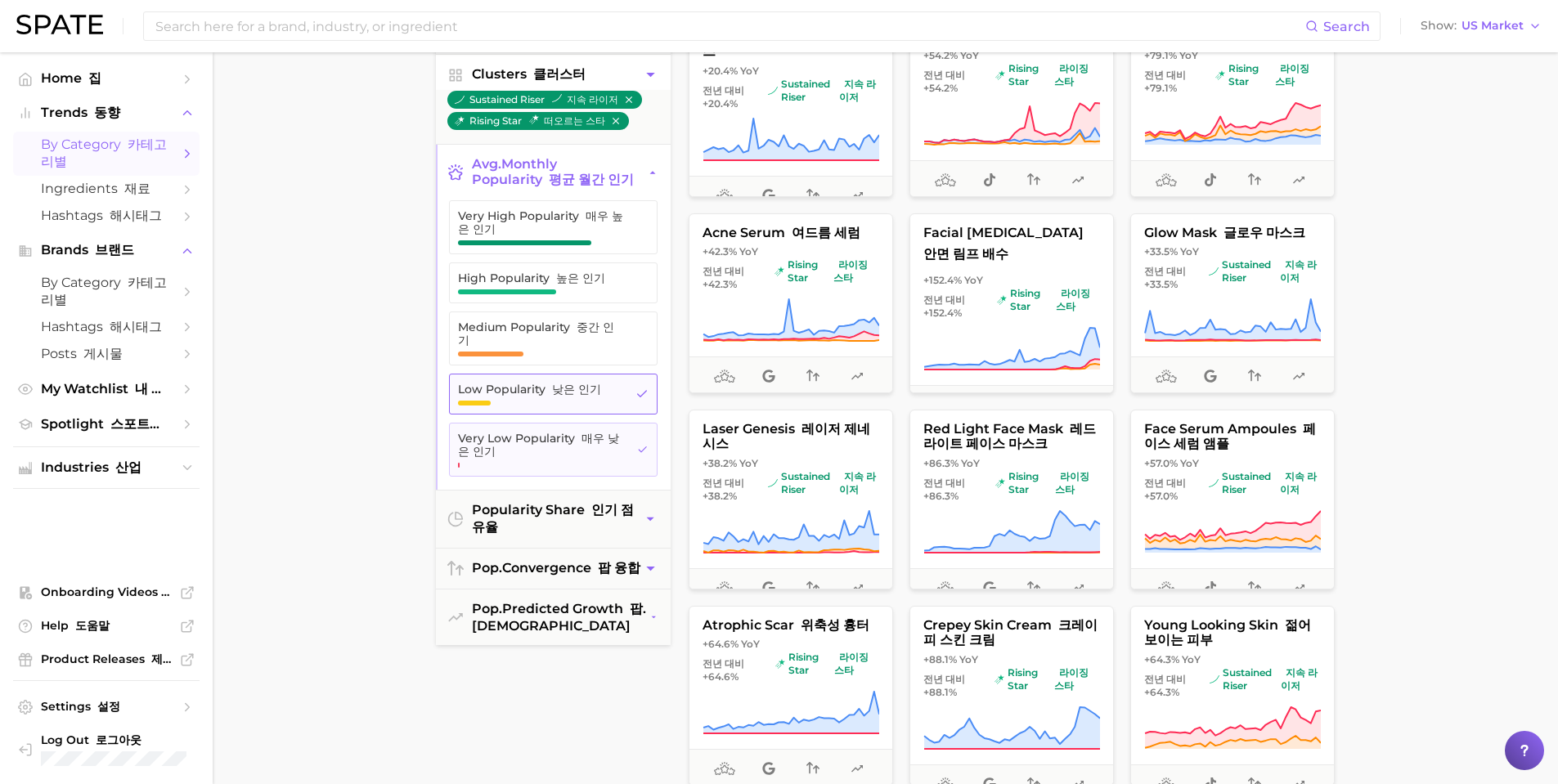
scroll to position [245, 0]
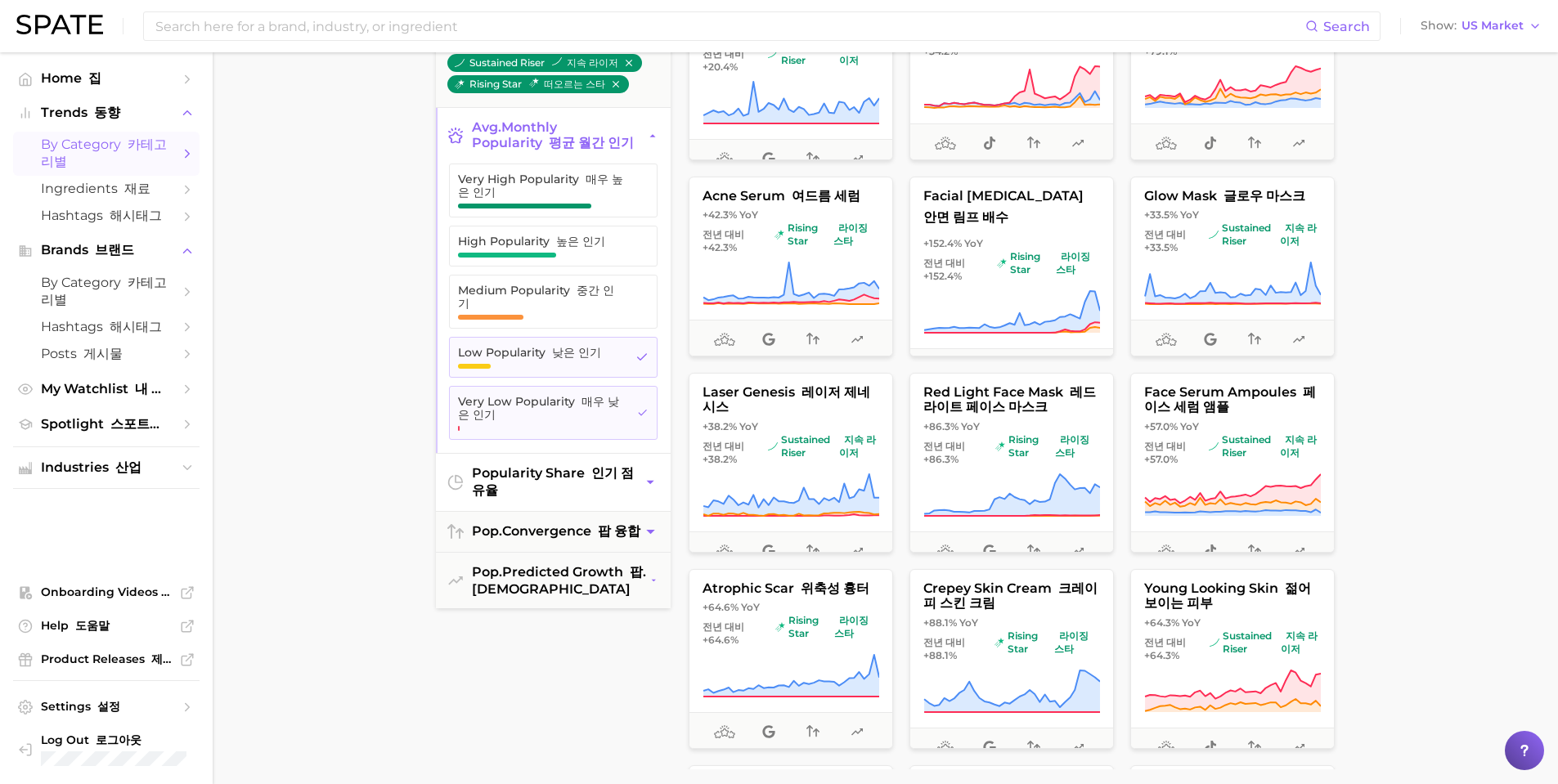
click at [651, 485] on icon "button" at bounding box center [651, 483] width 16 height 17
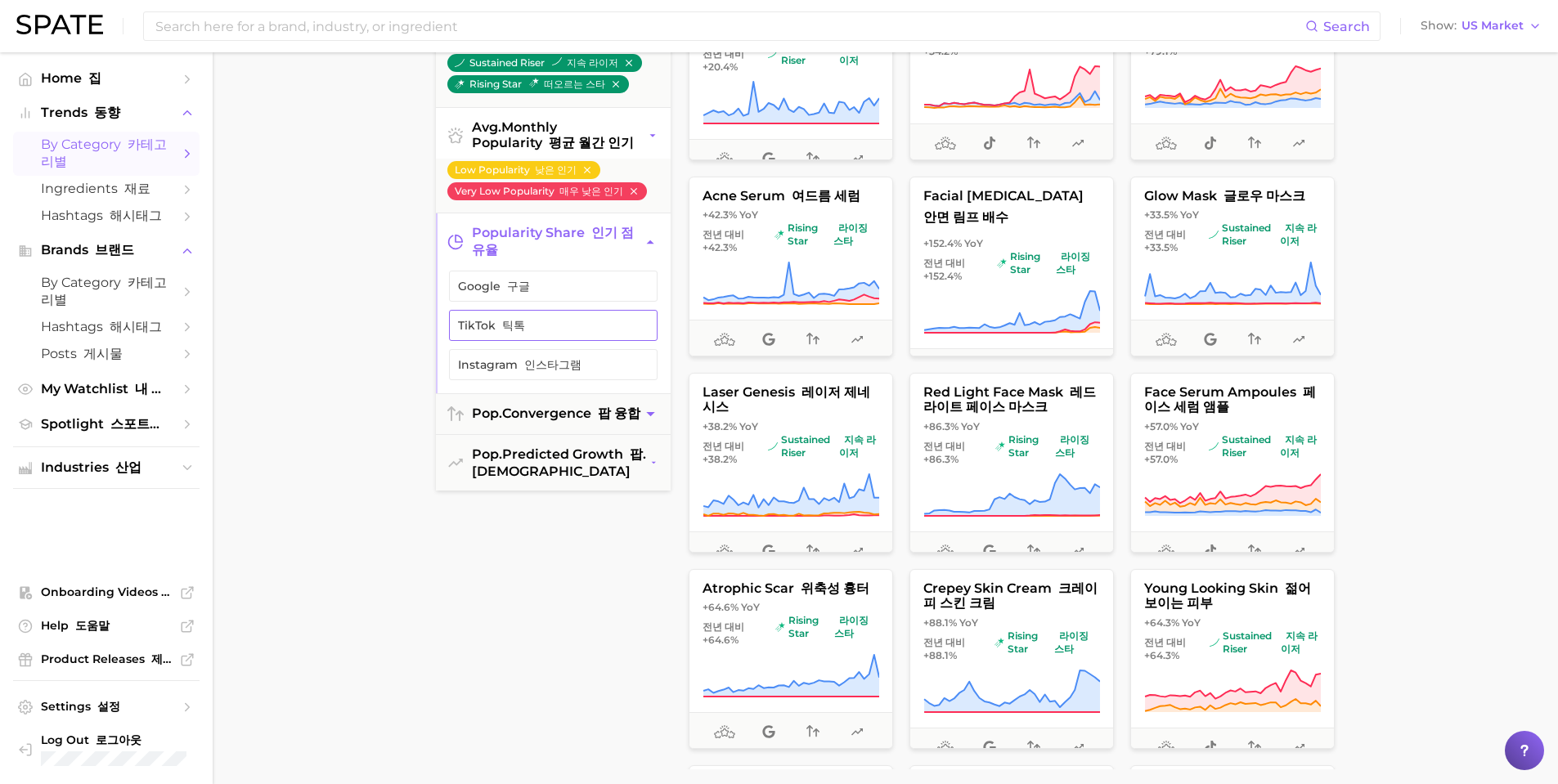
click at [562, 332] on span "TikTok 틱톡" at bounding box center [540, 325] width 164 height 13
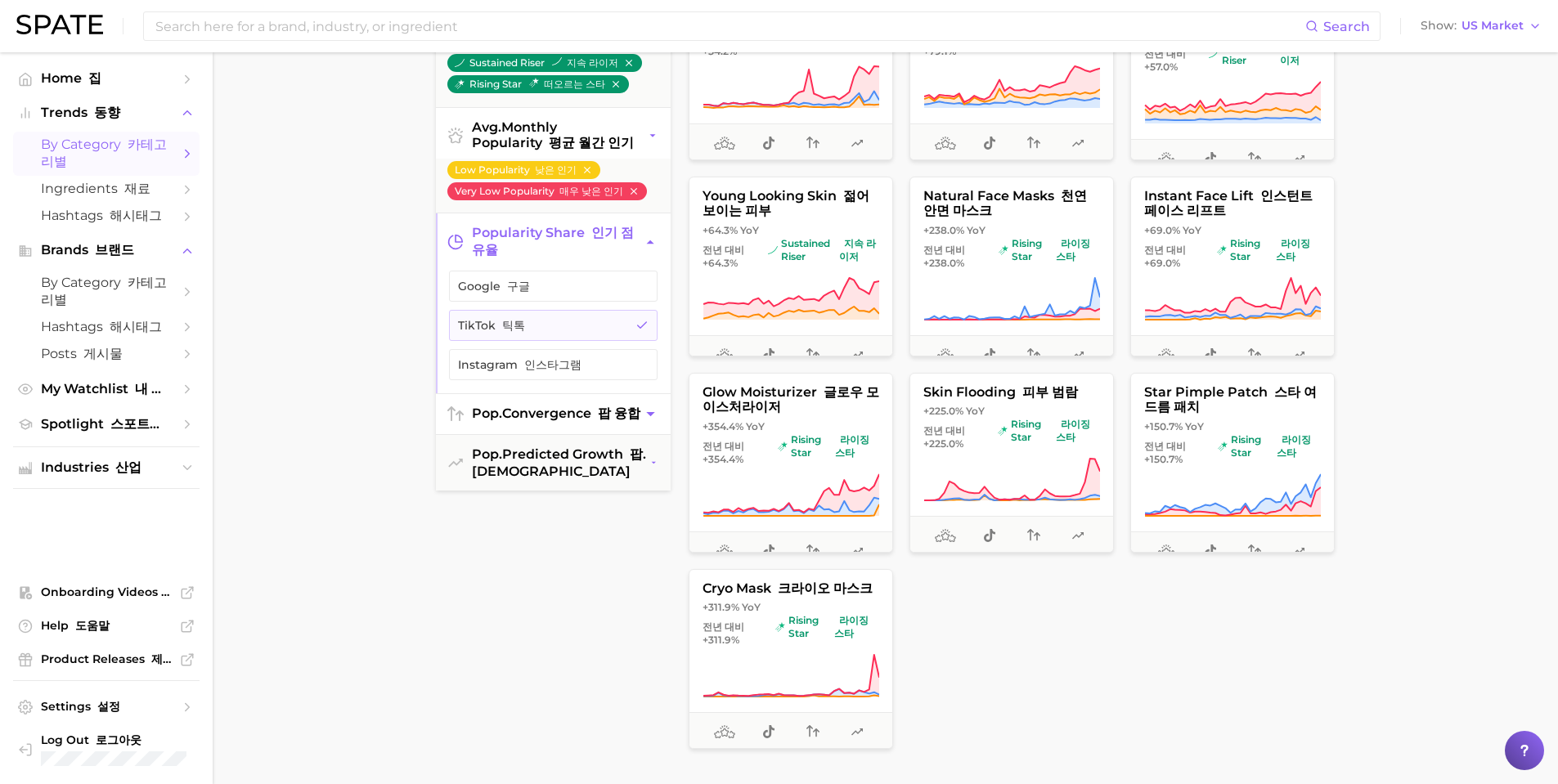
click at [646, 434] on button "pop. convergence 팝 융합" at bounding box center [553, 414] width 235 height 40
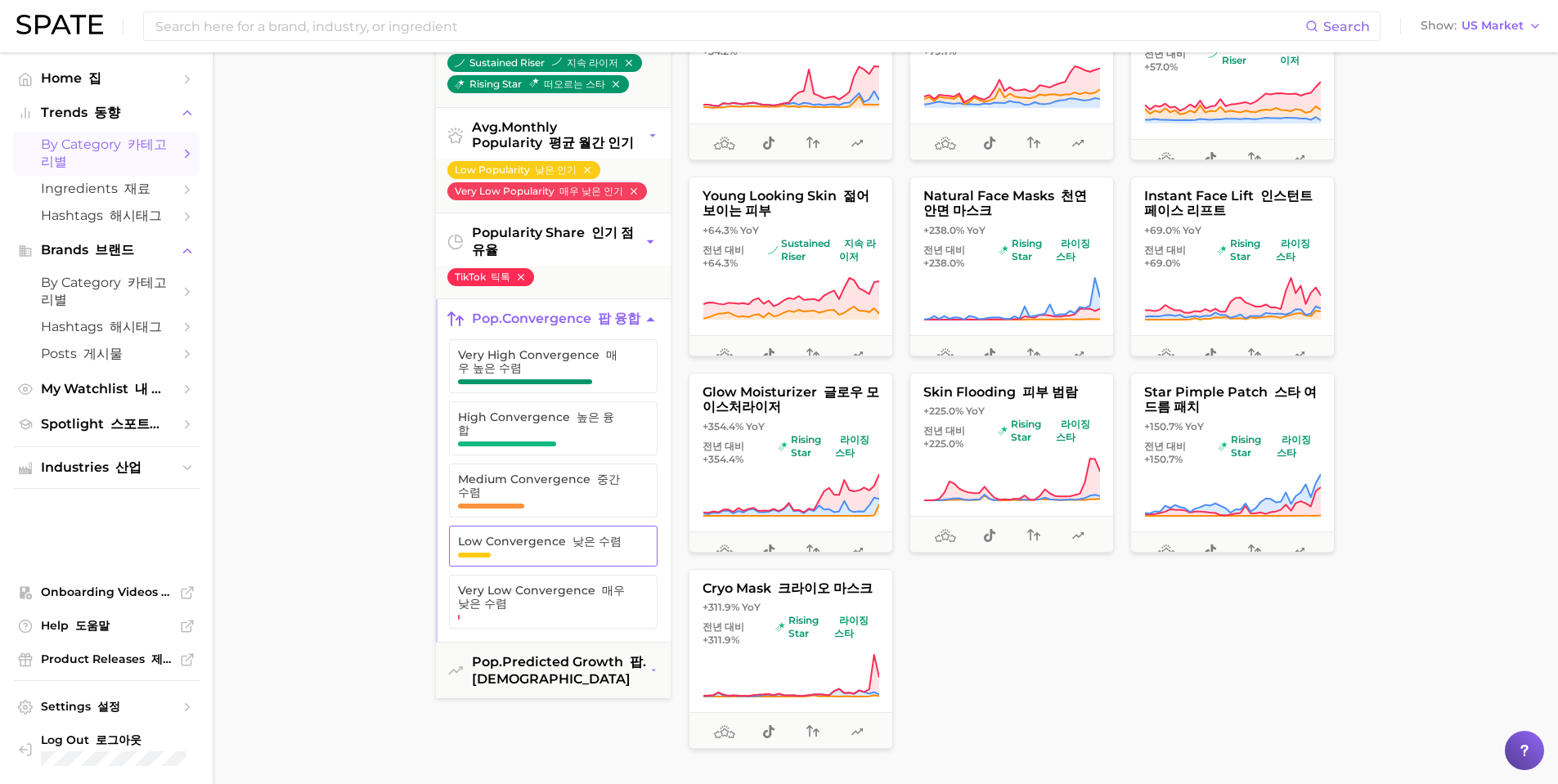
click at [636, 545] on icon "button" at bounding box center [641, 546] width 13 height 13
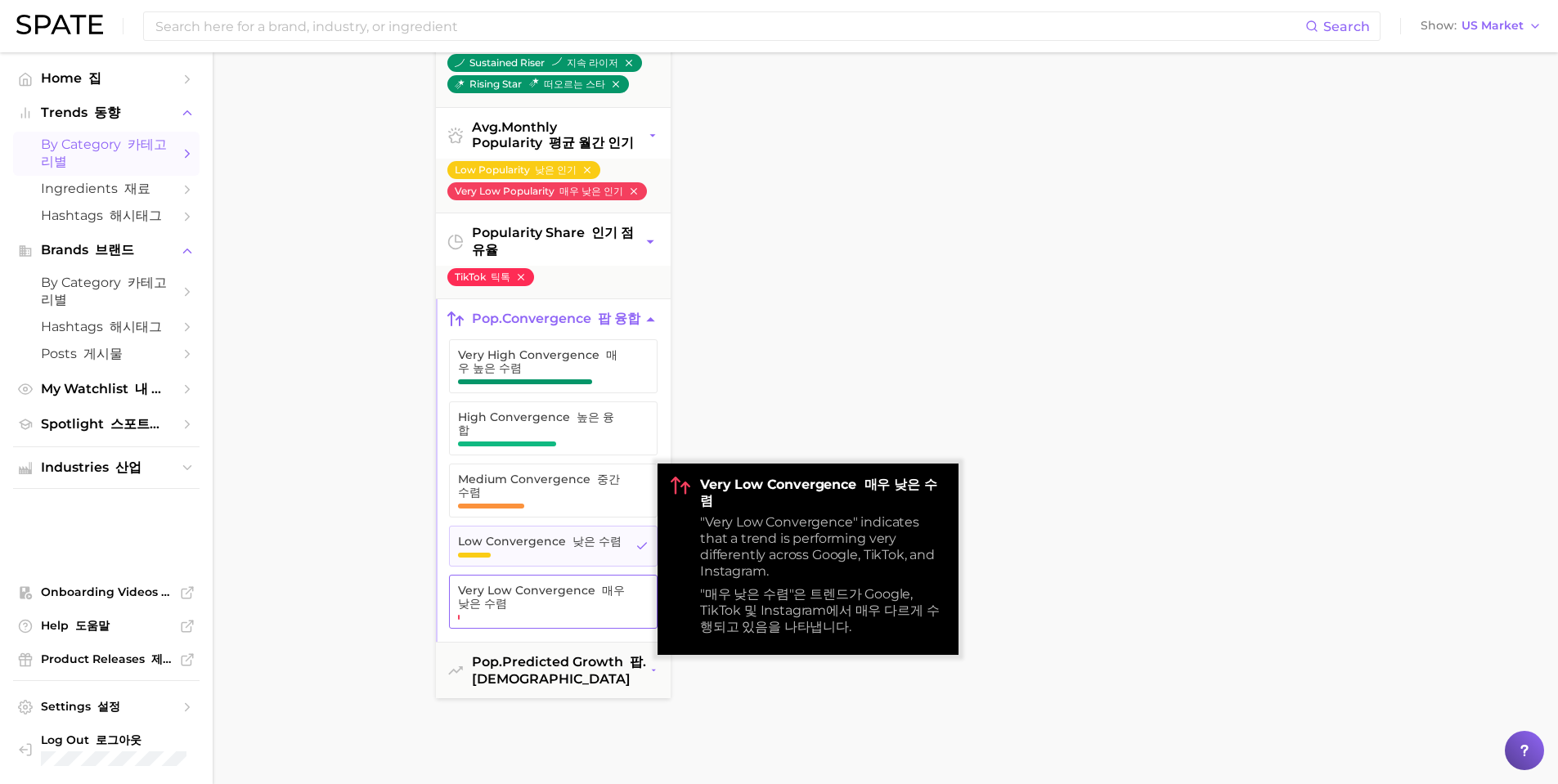
click at [618, 609] on span "Very Low Convergence 매우 낮은 수렴" at bounding box center [542, 597] width 167 height 26
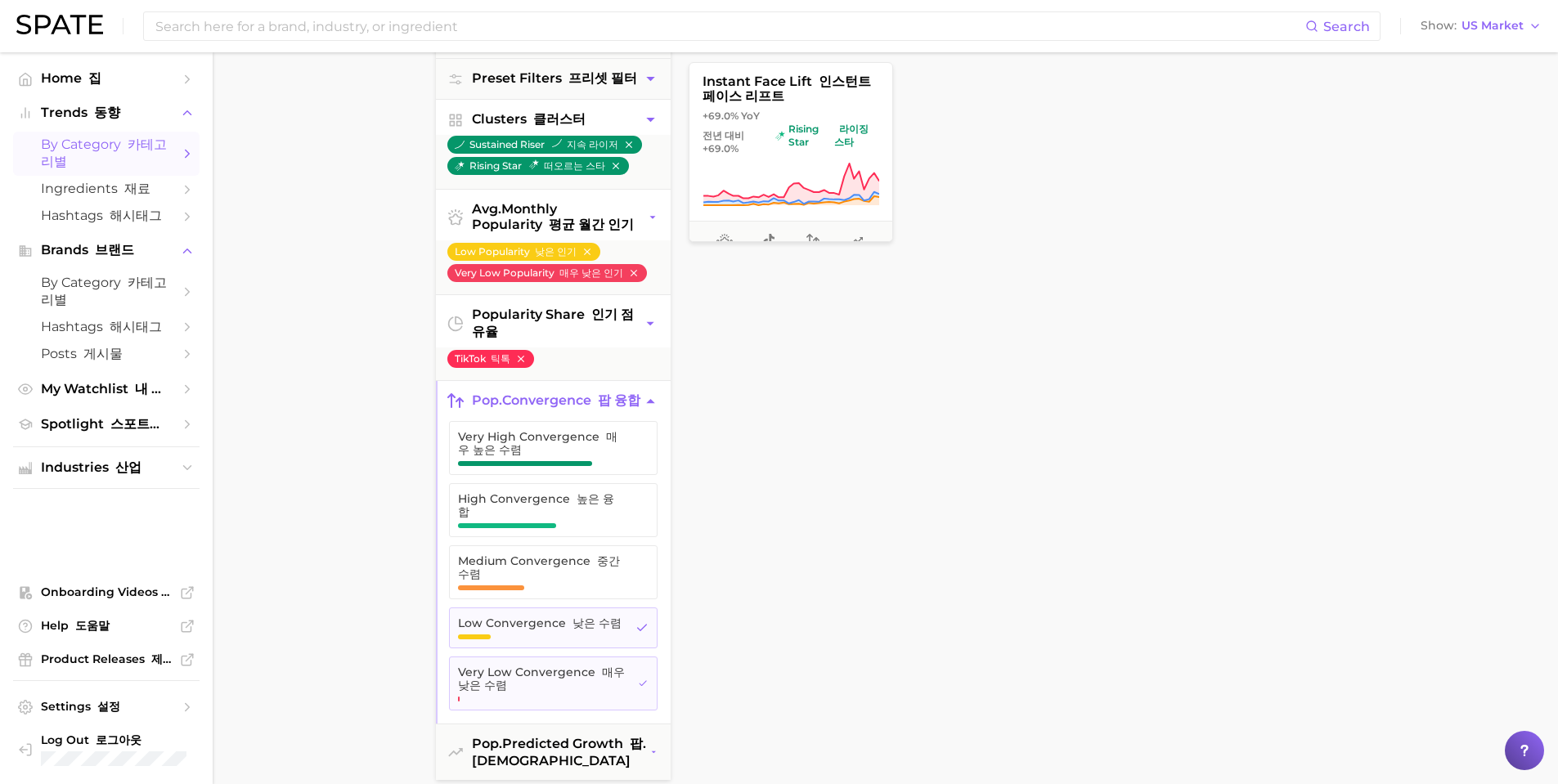
scroll to position [245, 0]
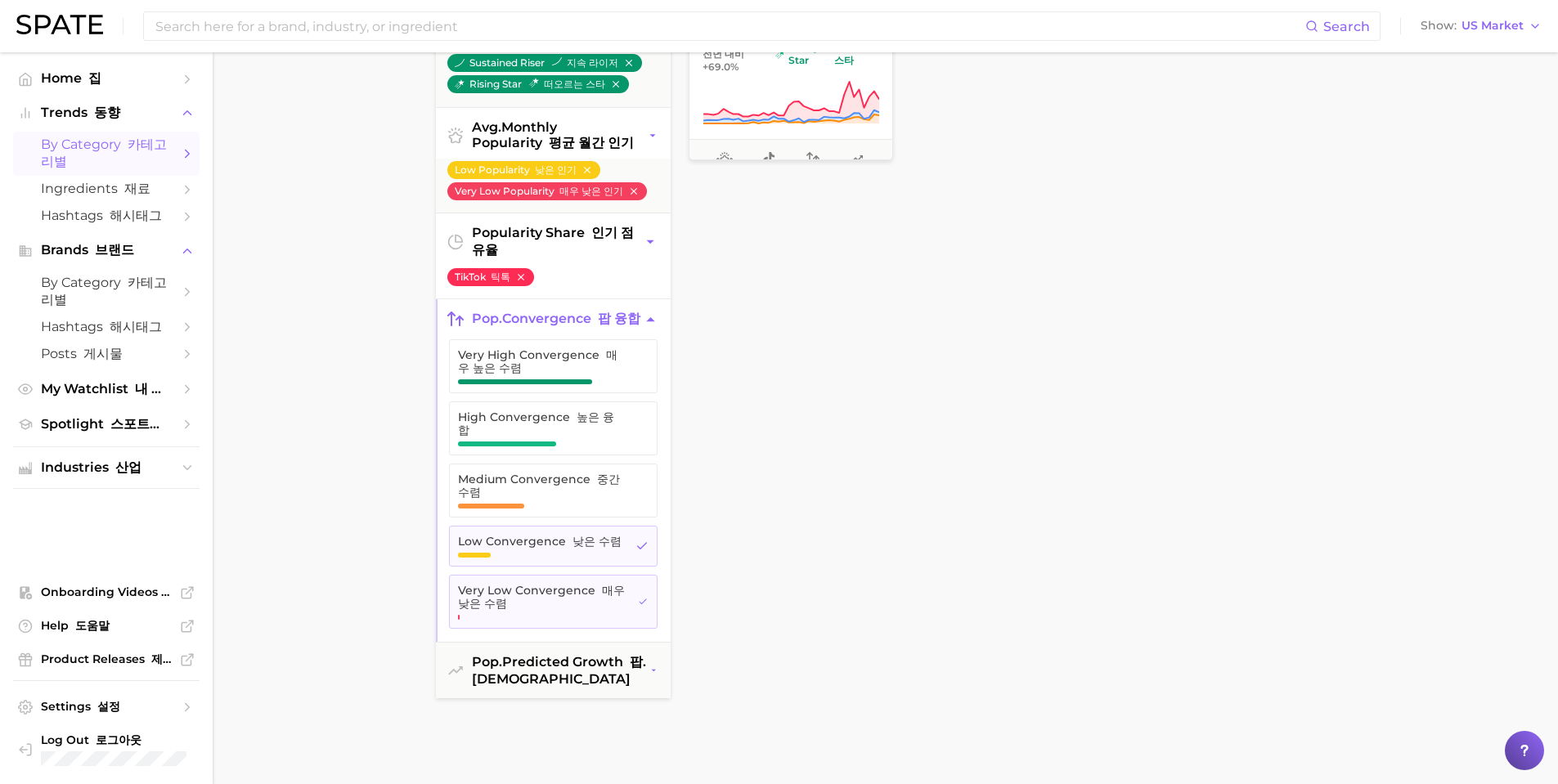
click at [525, 283] on icon "button" at bounding box center [521, 276] width 11 height 11
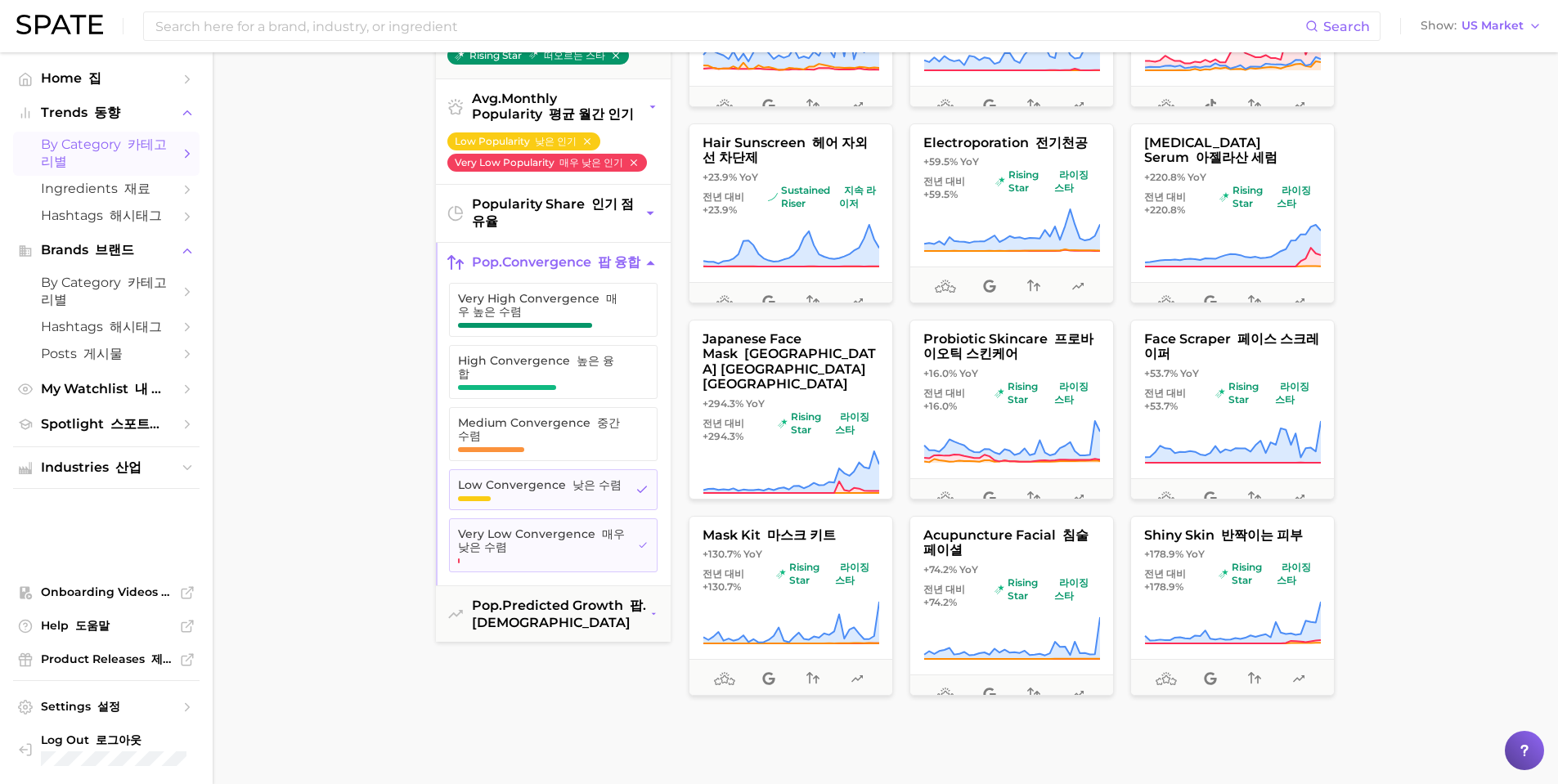
scroll to position [245, 0]
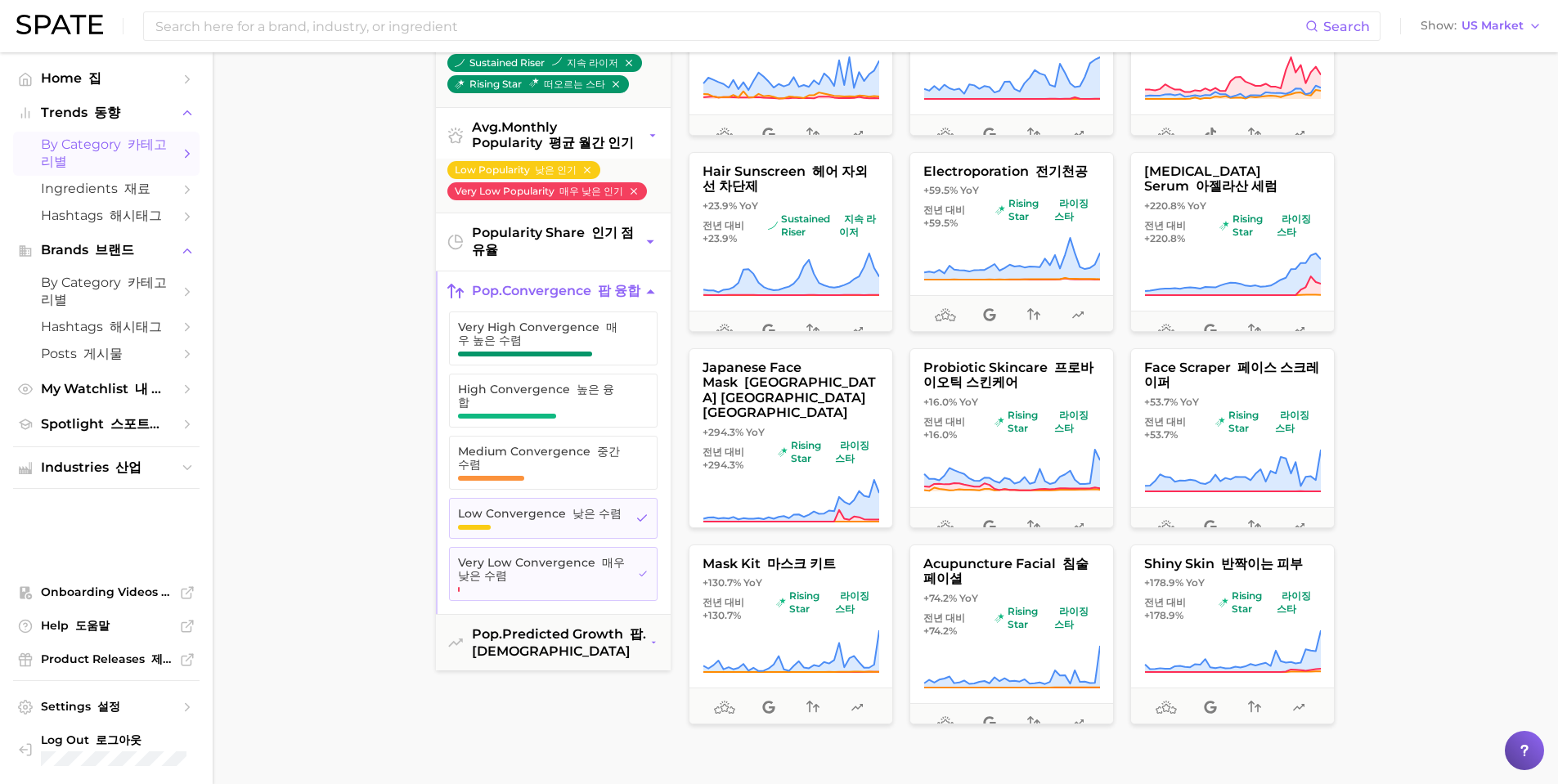
click at [653, 249] on icon "button" at bounding box center [651, 242] width 16 height 17
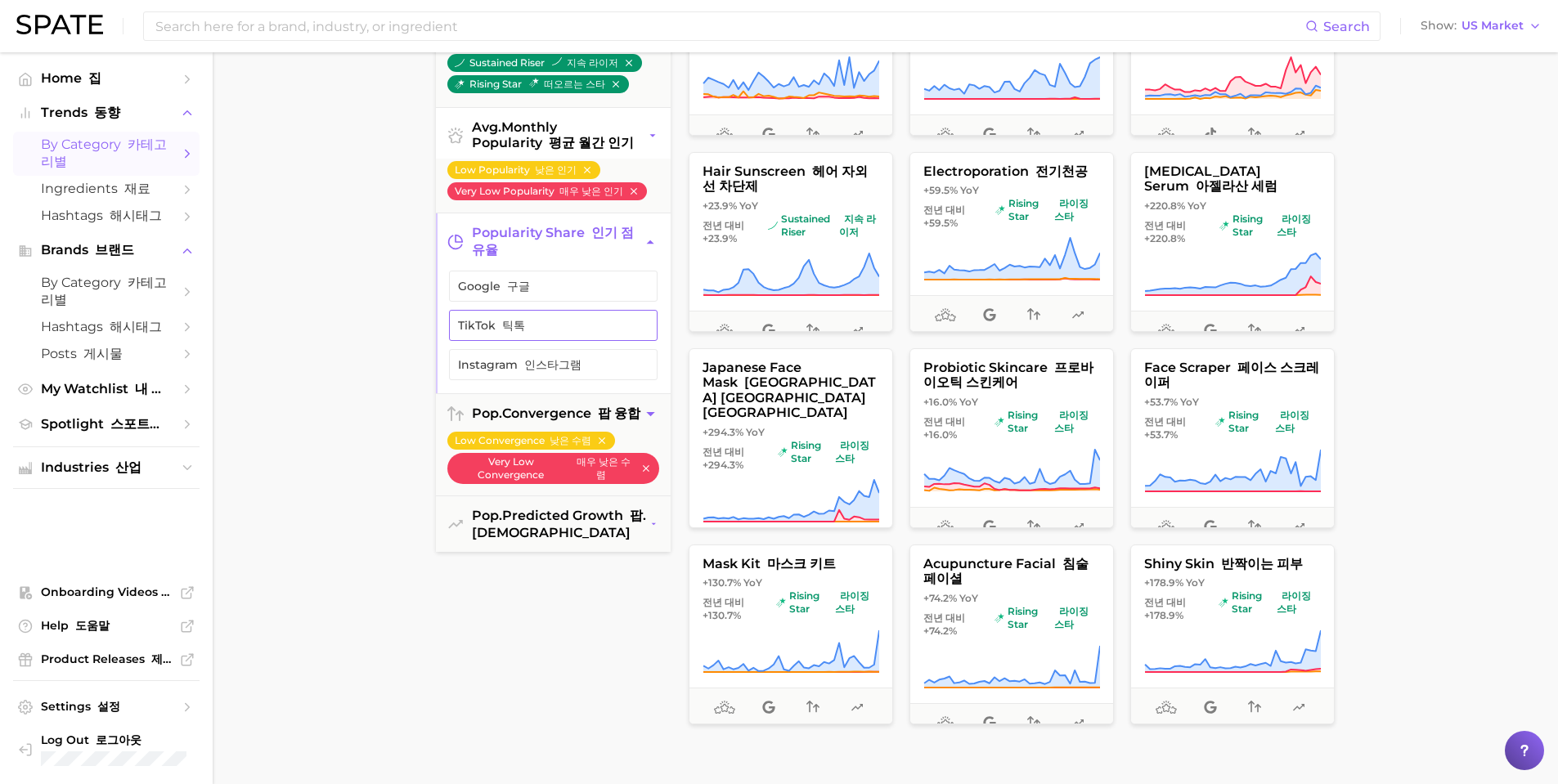
click at [611, 332] on span "TikTok 틱톡" at bounding box center [540, 325] width 164 height 13
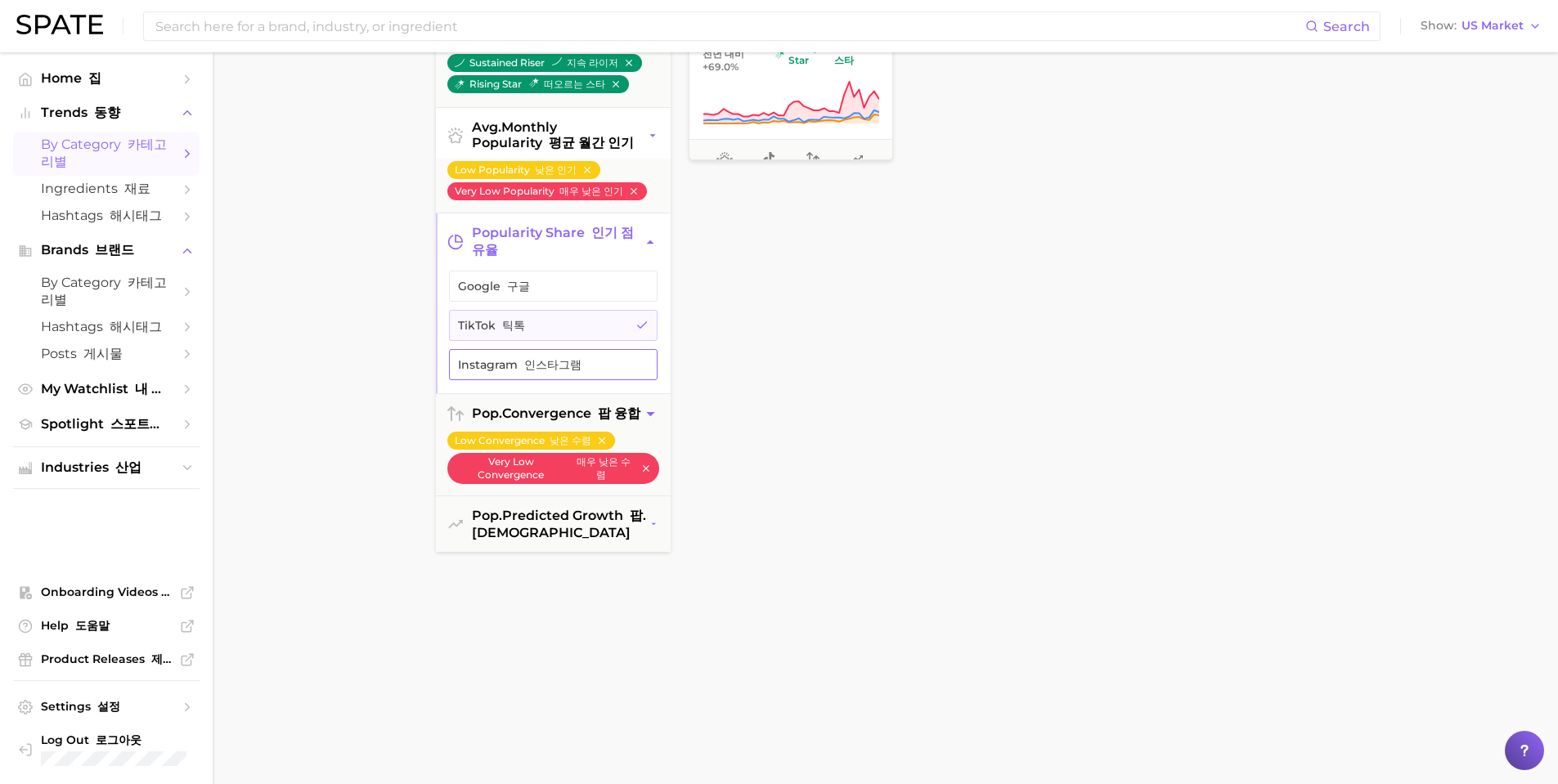
click at [524, 372] on font "인스타그램" at bounding box center [553, 365] width 58 height 15
click at [655, 529] on icon "button" at bounding box center [653, 525] width 9 height 17
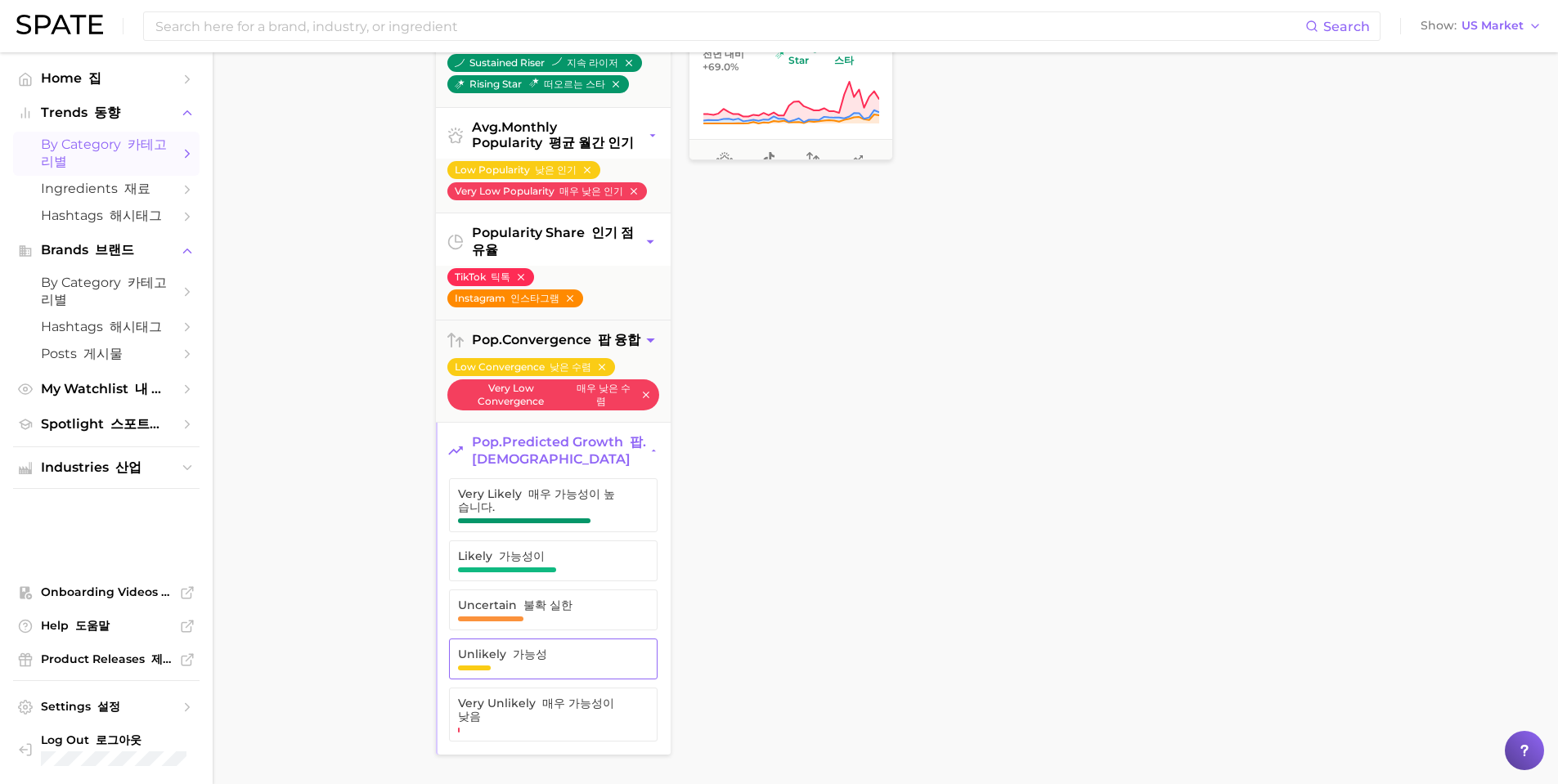
click at [601, 660] on span "Unlikely 가능성" at bounding box center [540, 653] width 164 height 13
click at [583, 660] on span "Unlikely 가능성" at bounding box center [540, 653] width 164 height 13
click at [591, 618] on span "Uncertain 불확 실한" at bounding box center [540, 610] width 164 height 23
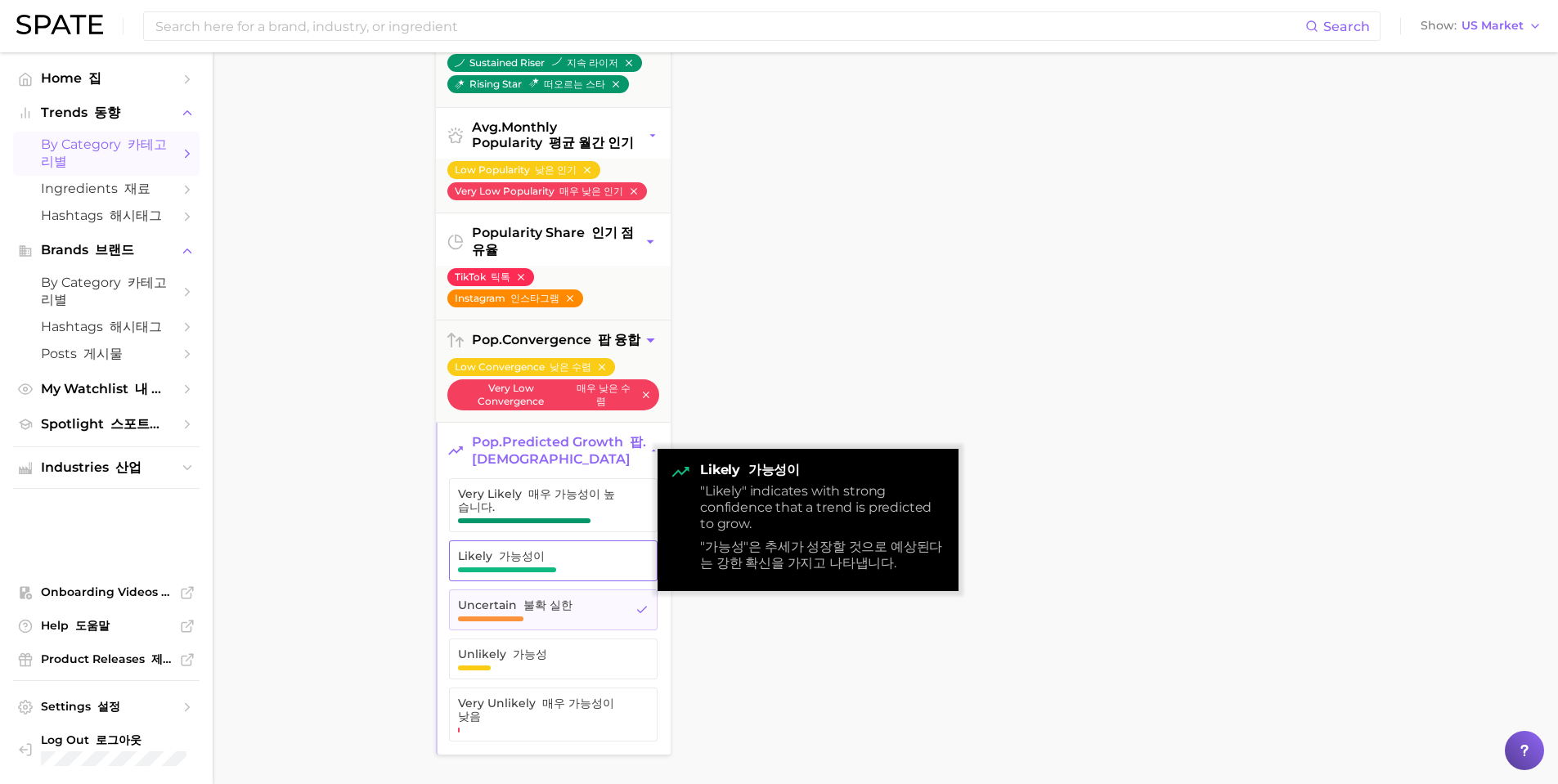
click at [559, 550] on button "Likely 가능성이" at bounding box center [553, 561] width 208 height 41
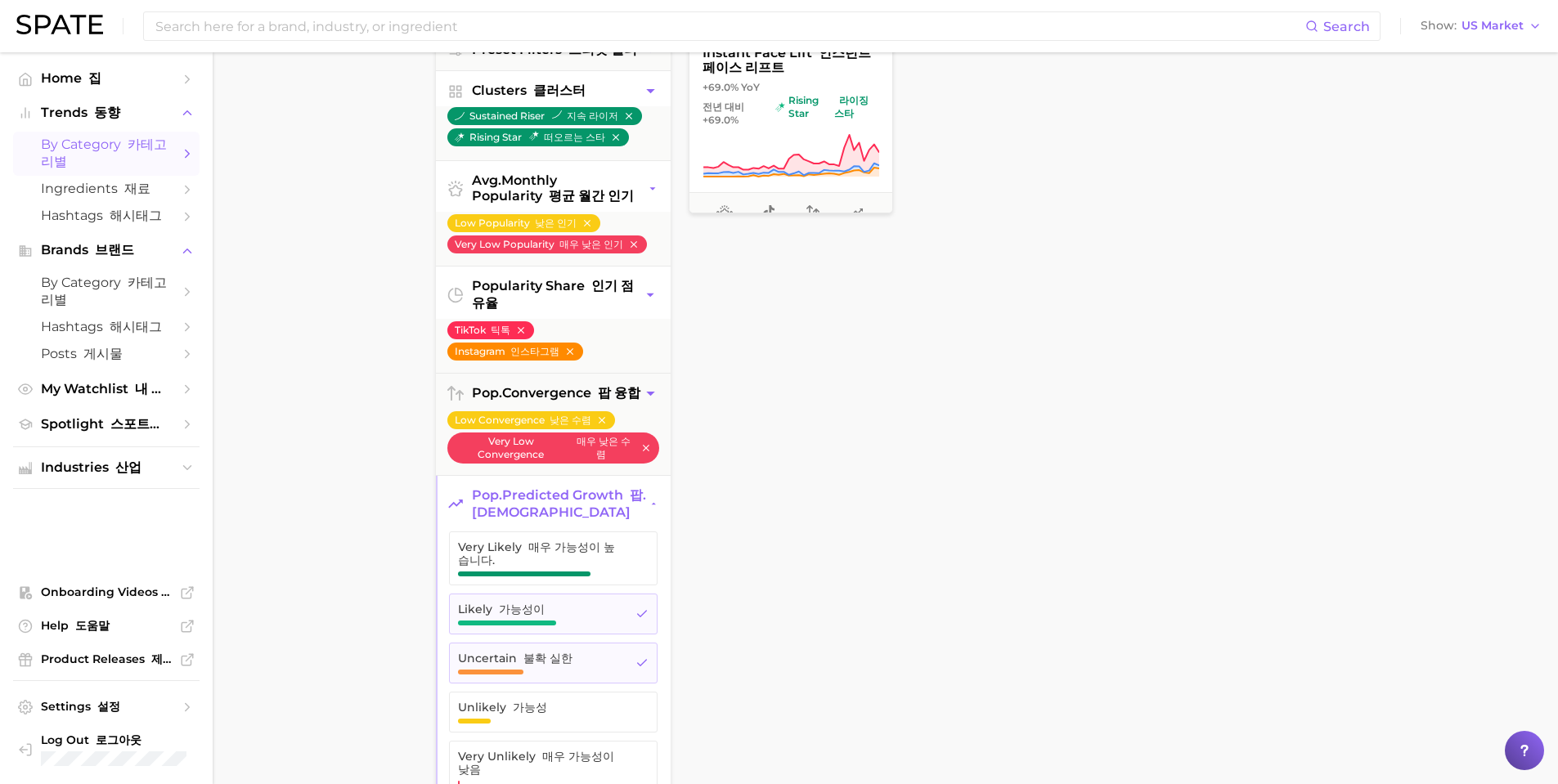
scroll to position [163, 0]
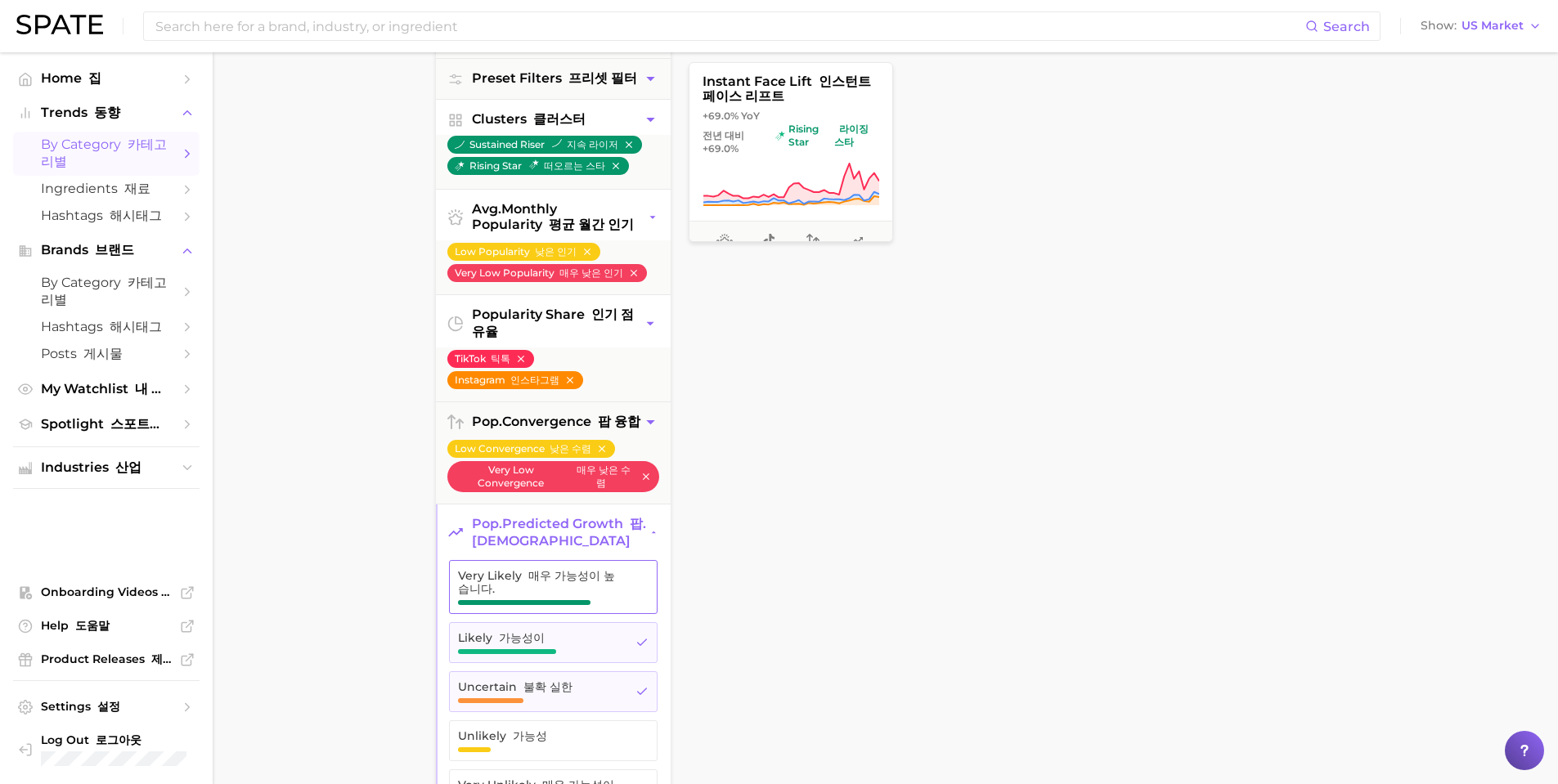
click at [572, 604] on span "Very Likely 매우 가능성이 높습니다." at bounding box center [541, 586] width 166 height 36
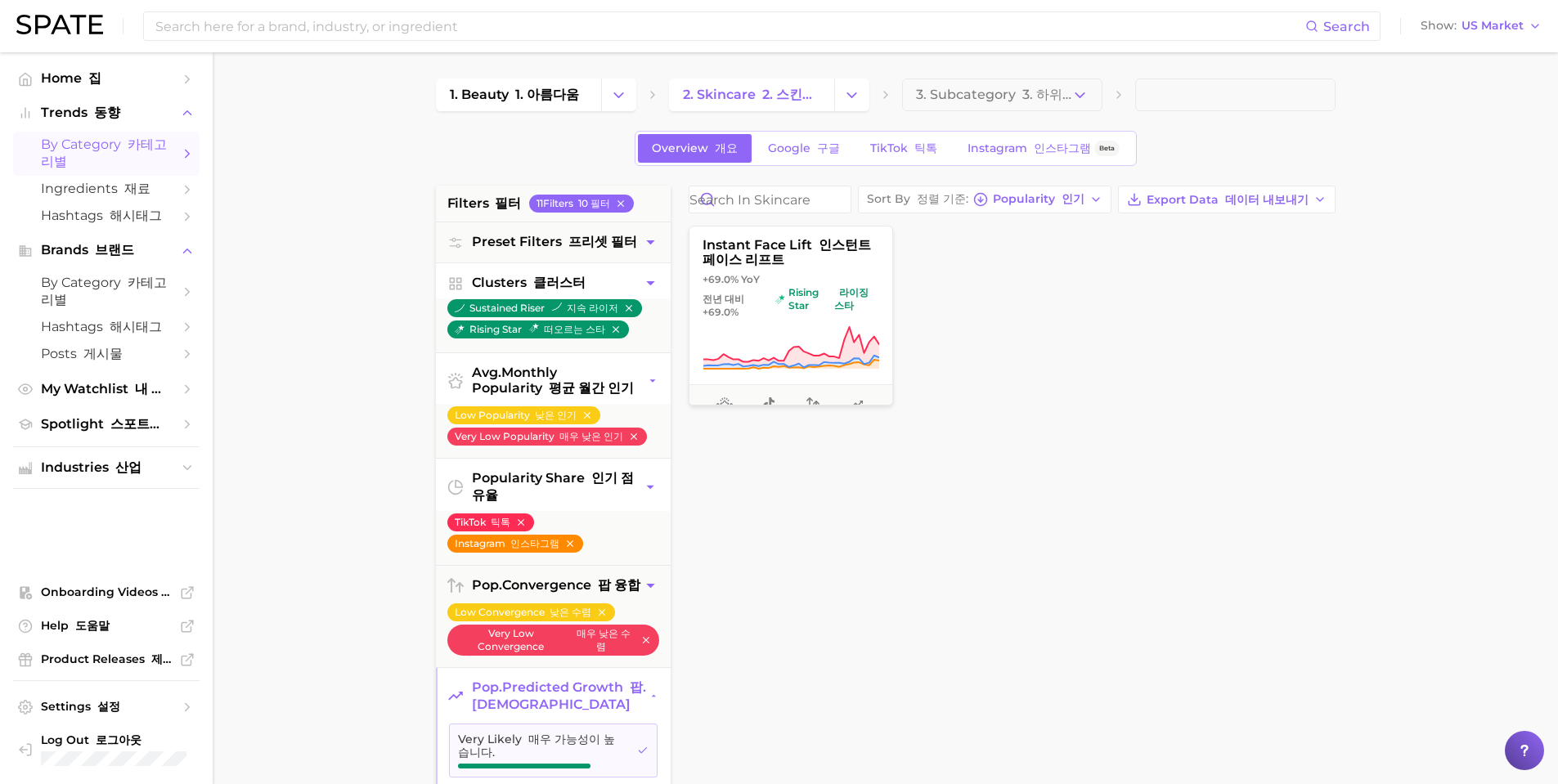
click at [645, 283] on icon "button" at bounding box center [651, 283] width 17 height 17
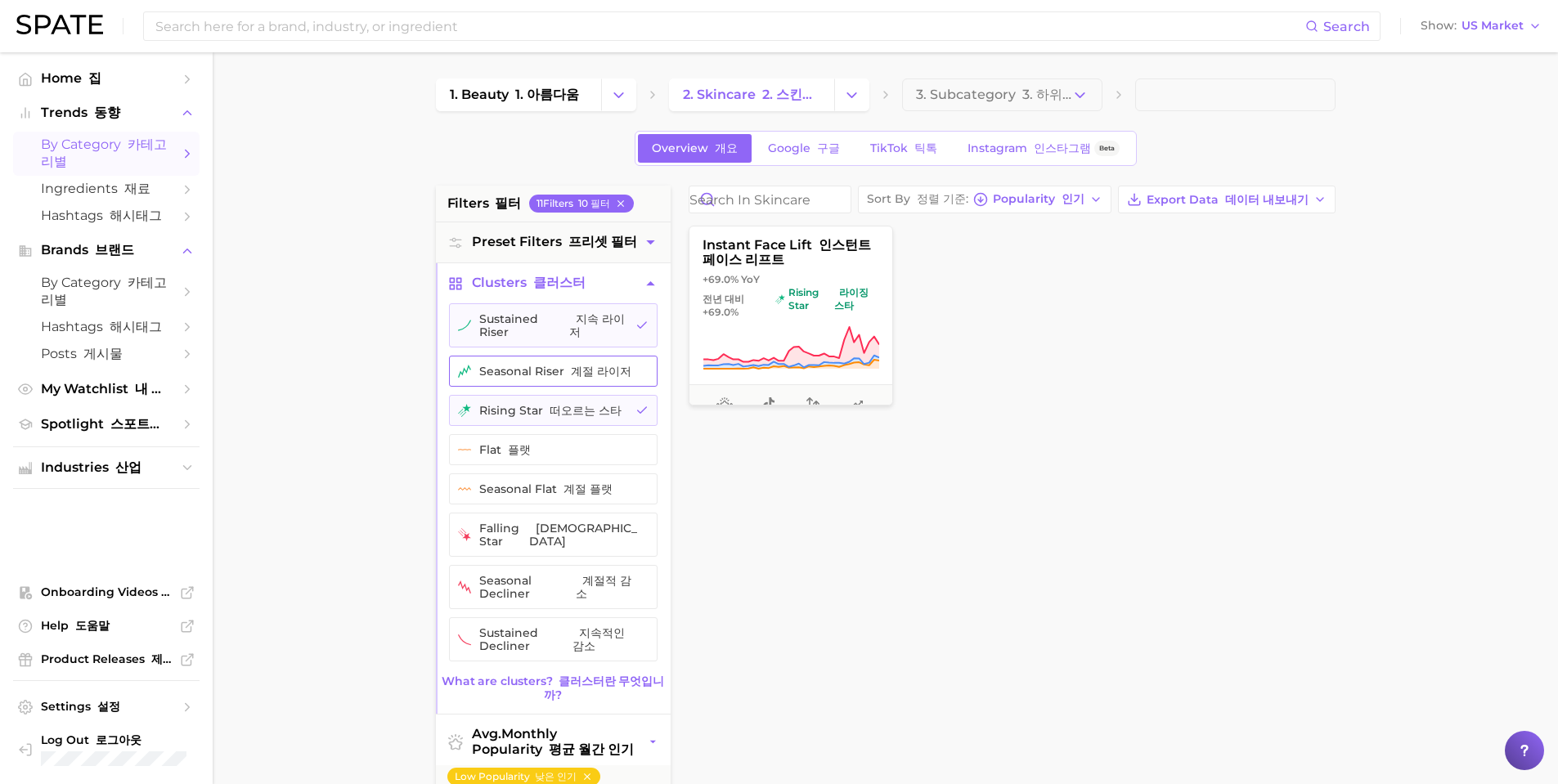
click at [592, 373] on button "seasonal riser 계절 라이저" at bounding box center [553, 372] width 208 height 31
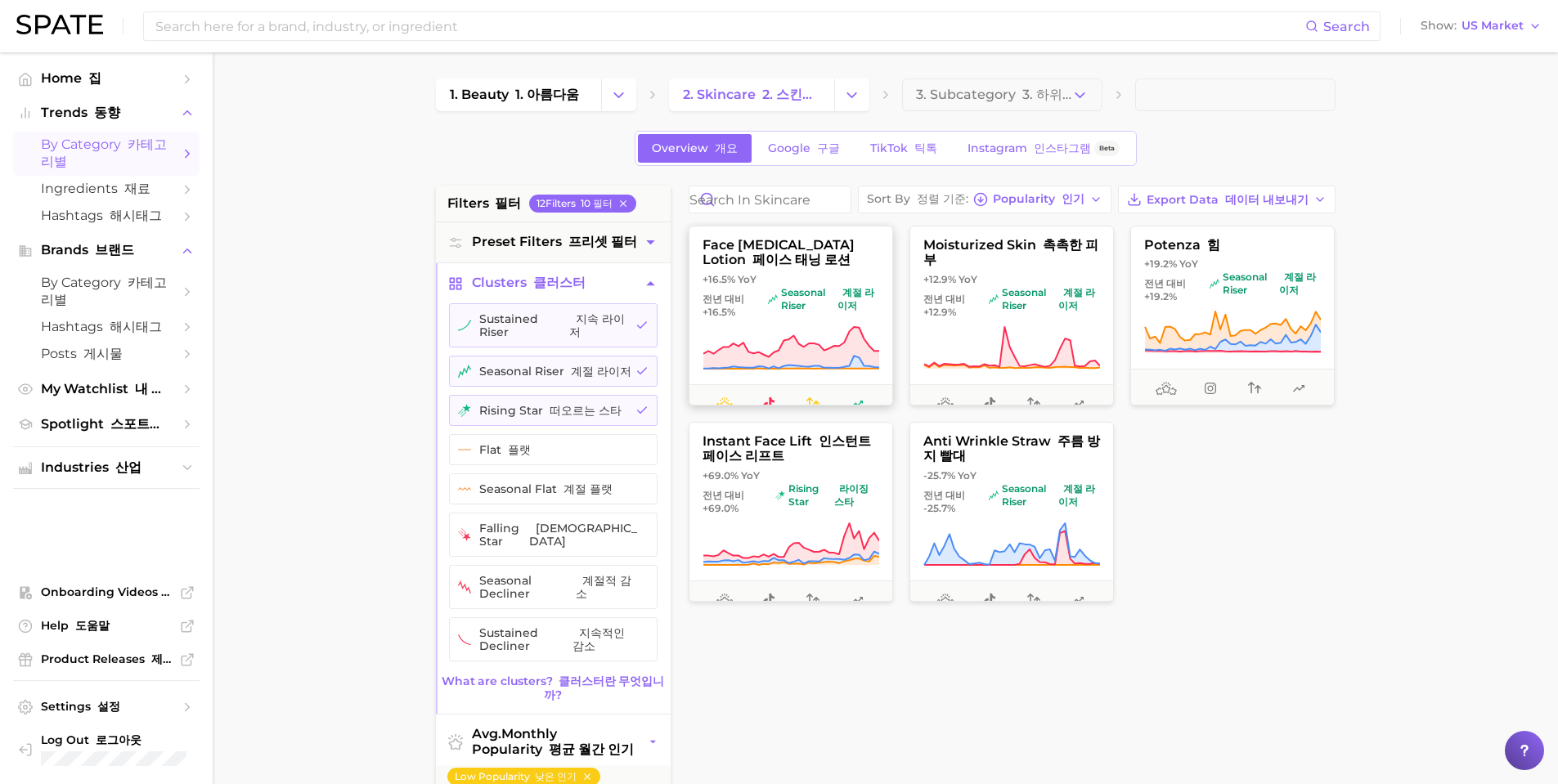
click at [832, 369] on icon at bounding box center [791, 348] width 176 height 42
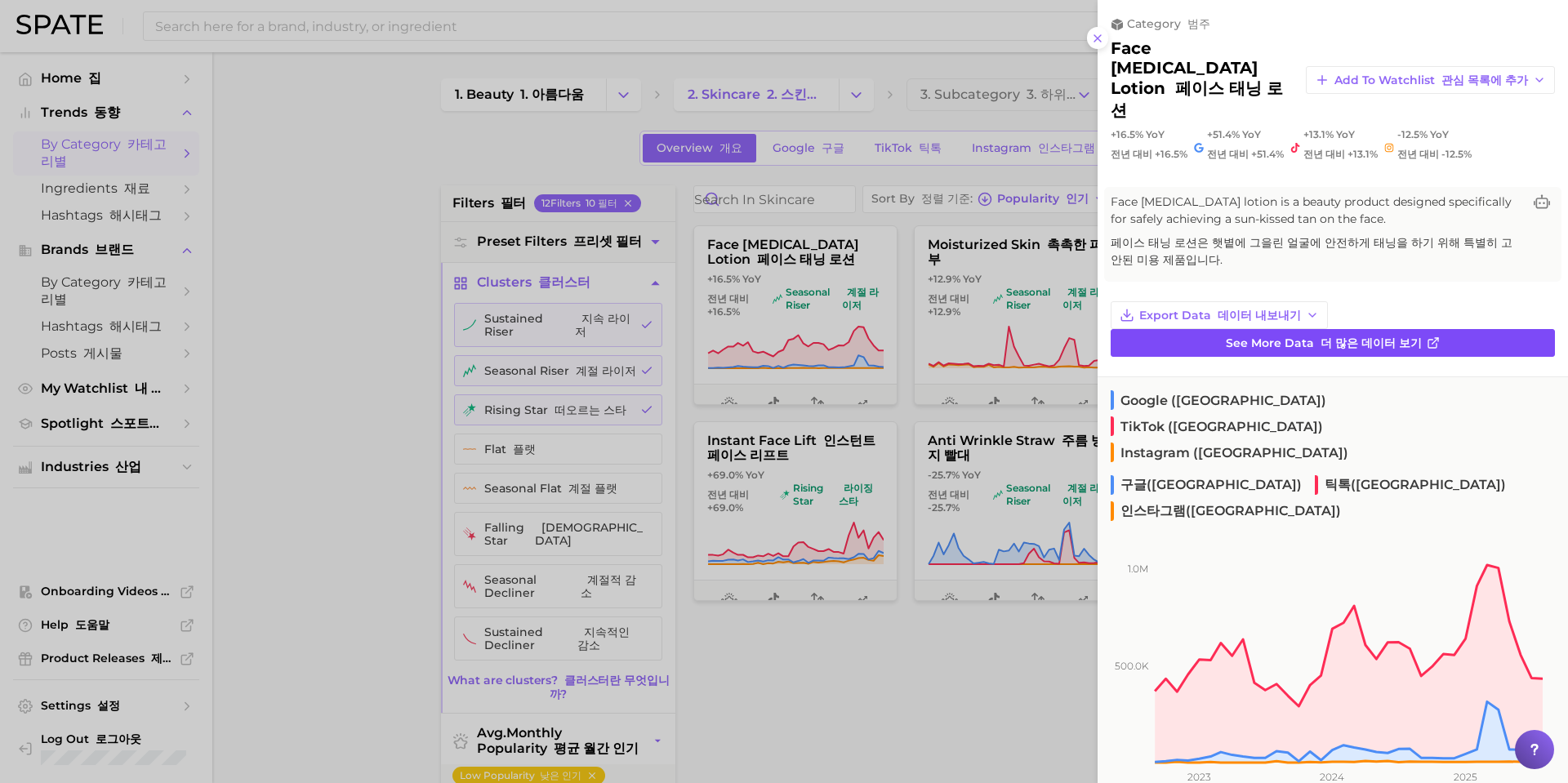
click at [1338, 334] on link "See more data 더 많은 데이터 보기" at bounding box center [1333, 343] width 444 height 28
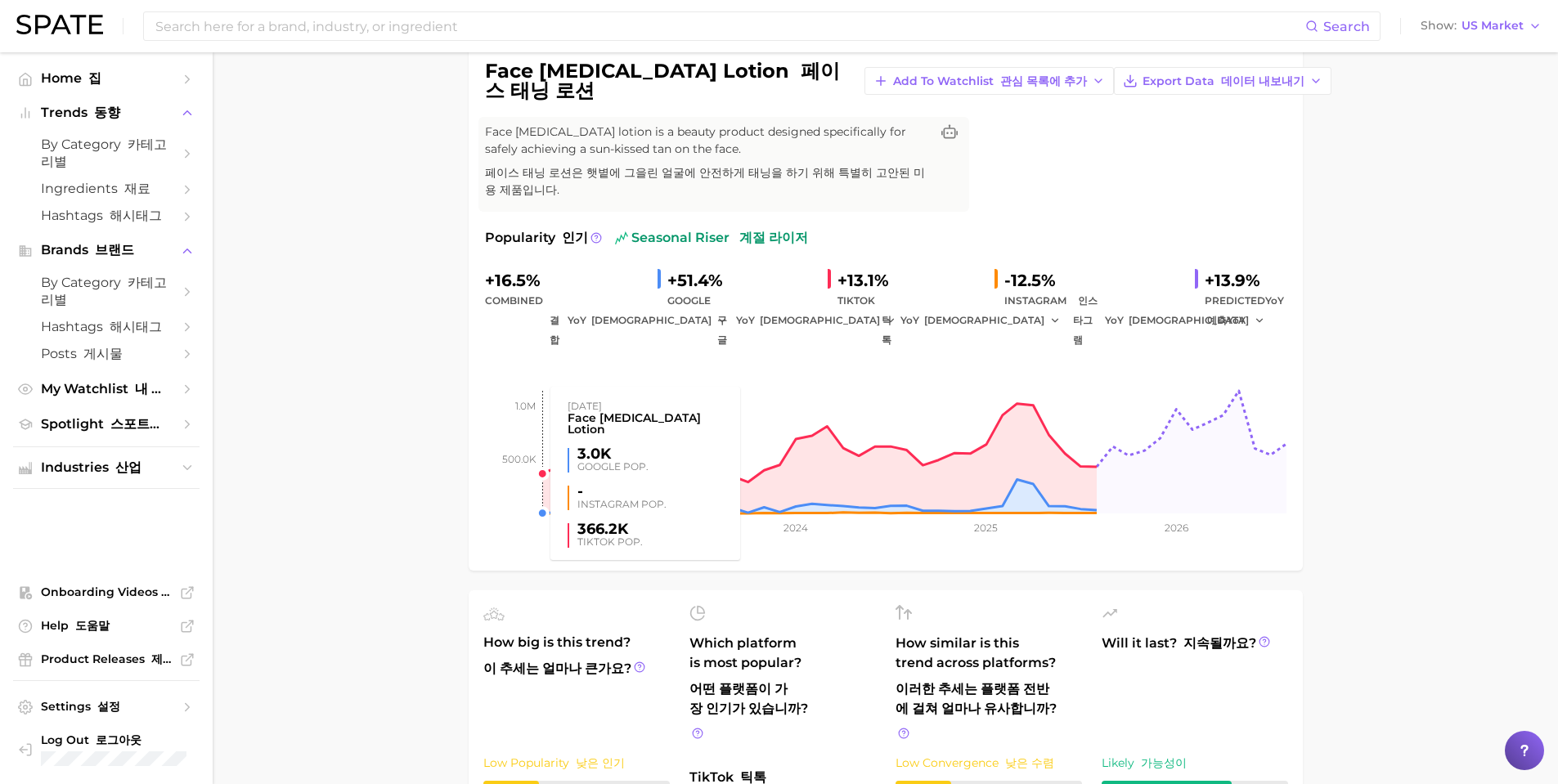
scroll to position [163, 0]
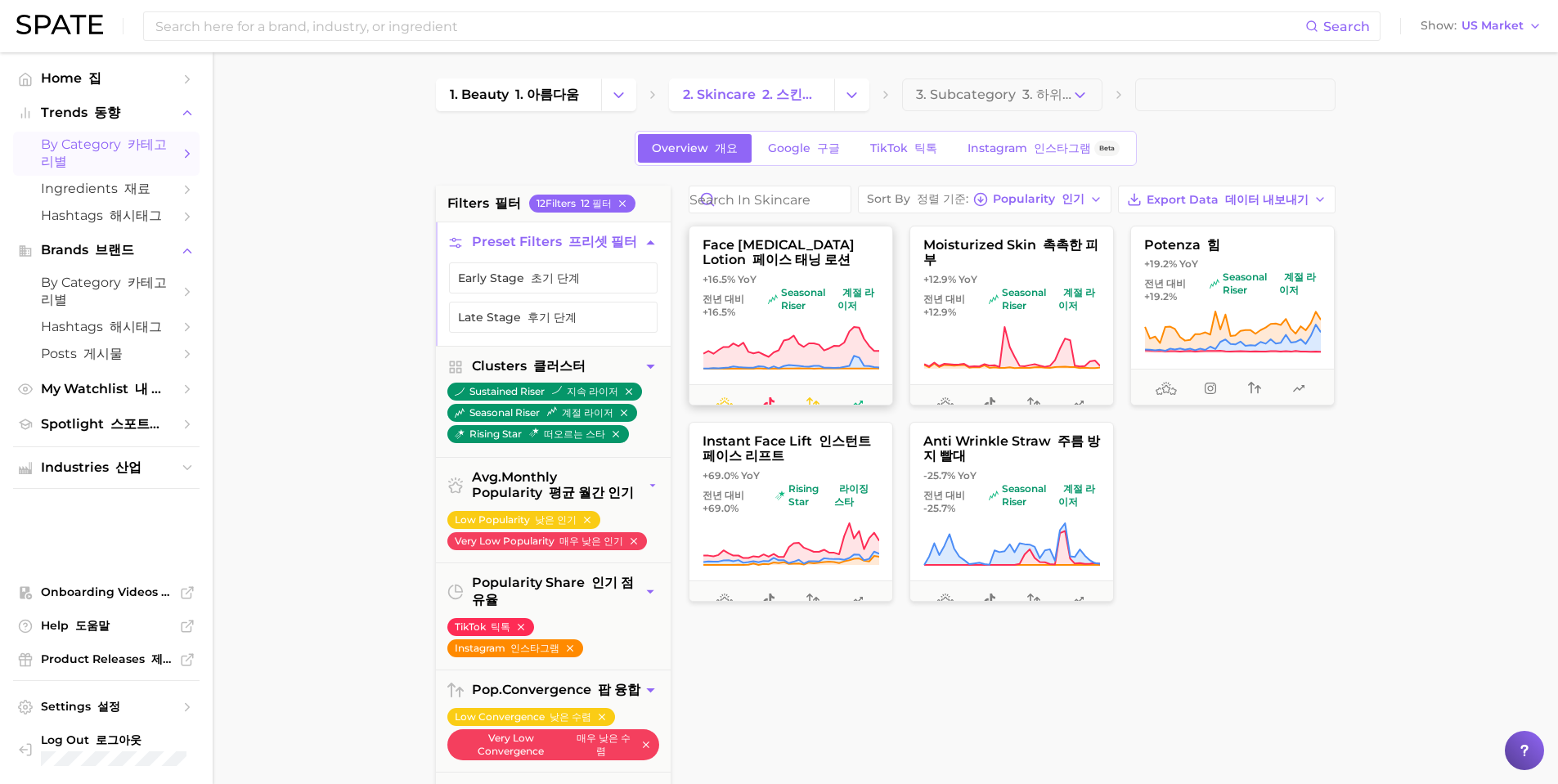
click at [832, 312] on span "seasonal riser 계절 라이저" at bounding box center [823, 299] width 111 height 26
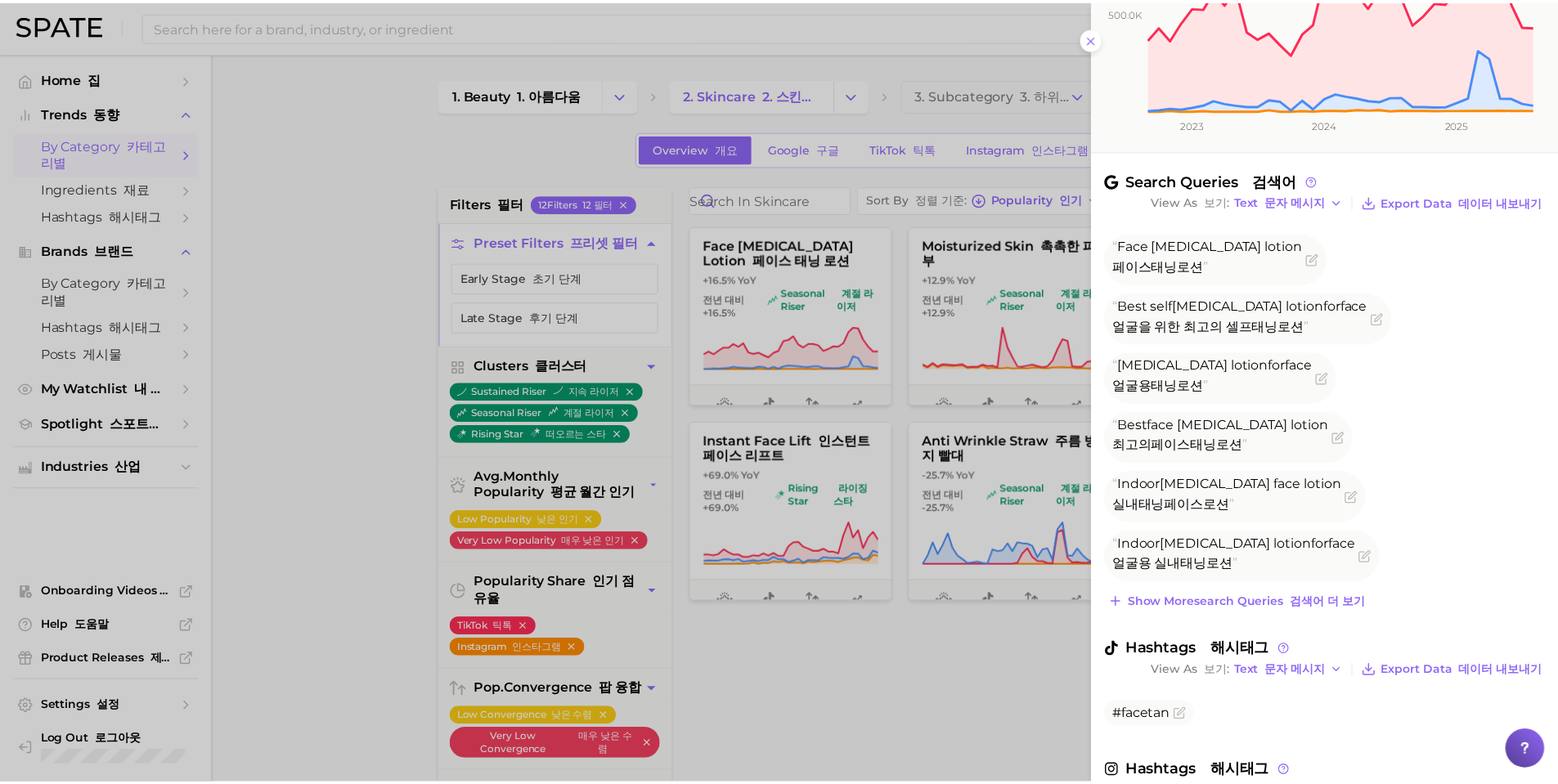
scroll to position [694, 0]
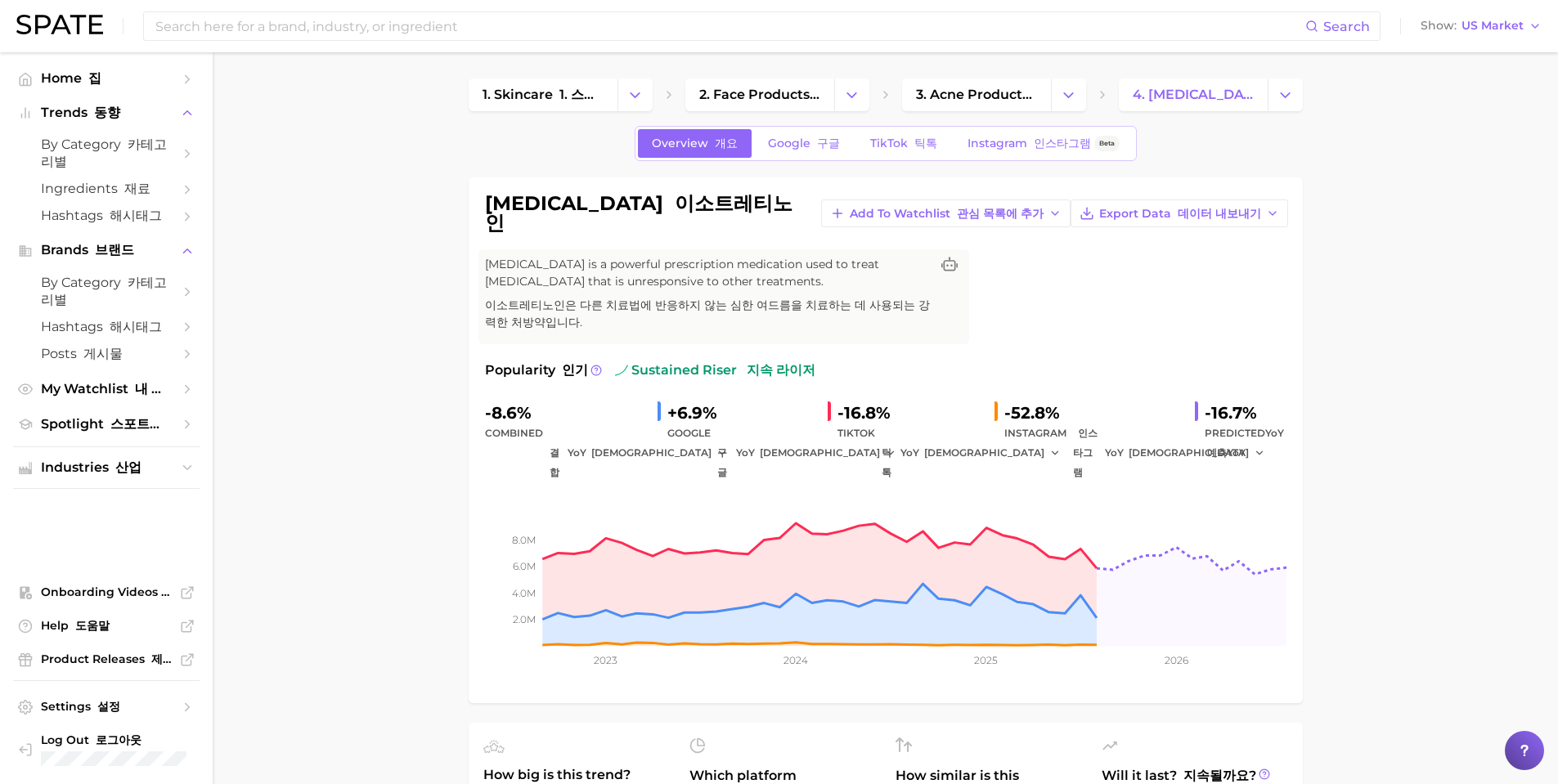
drag, startPoint x: 1294, startPoint y: 520, endPoint x: 1314, endPoint y: 505, distance: 25.0
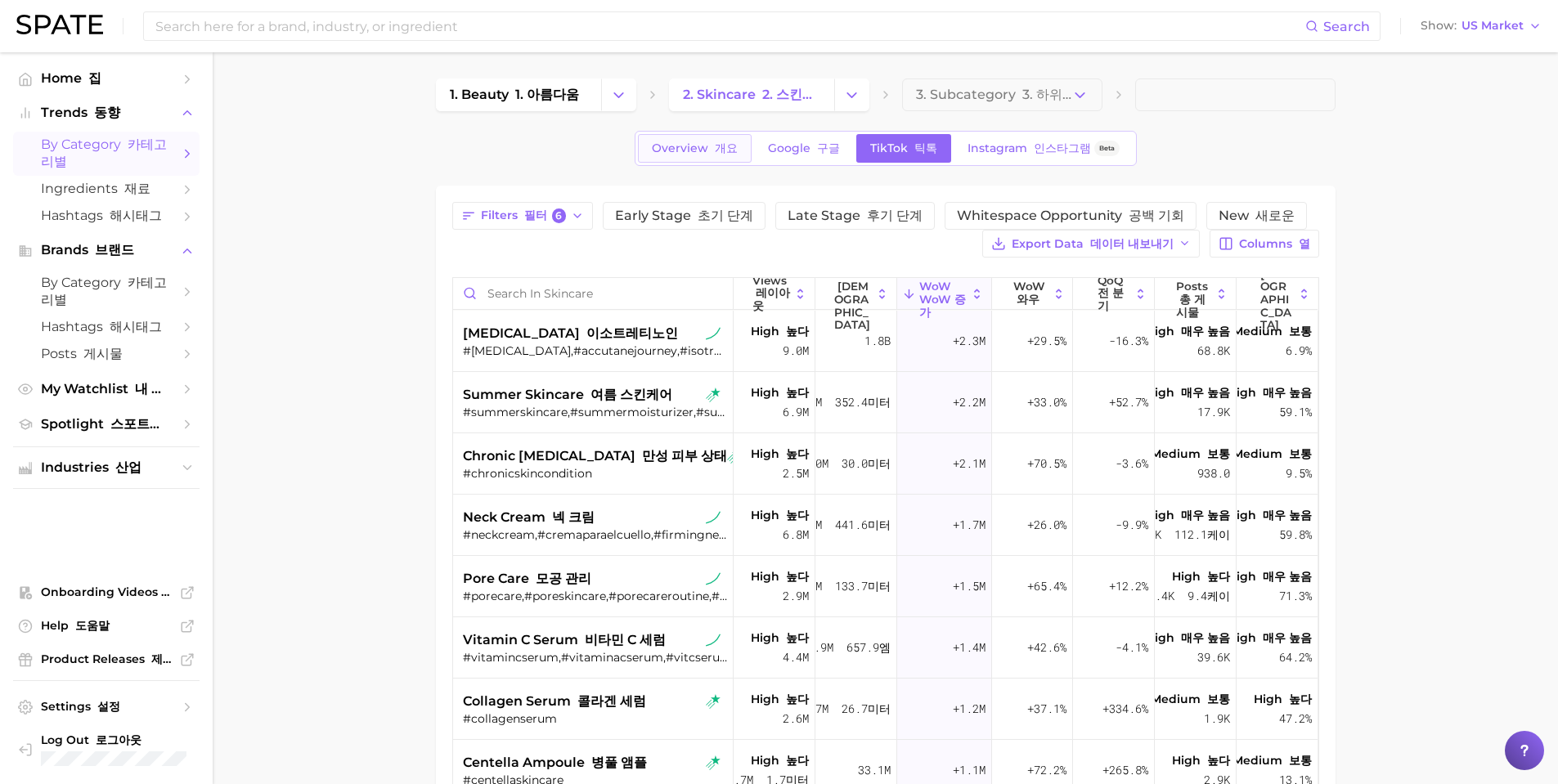
click at [666, 147] on span "Overview 개요" at bounding box center [694, 148] width 85 height 14
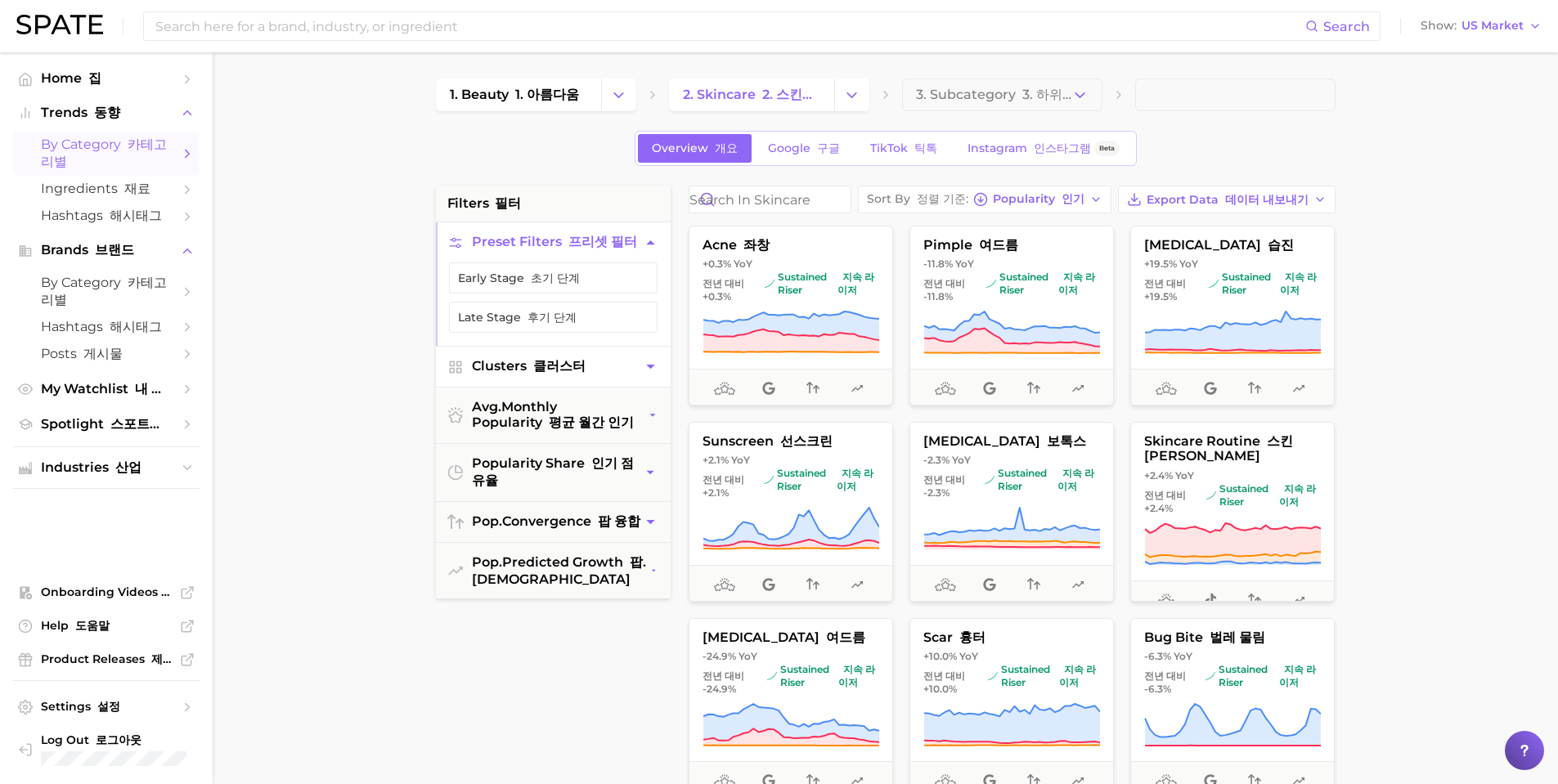
click at [632, 376] on button "Clusters 클러스터" at bounding box center [553, 366] width 235 height 40
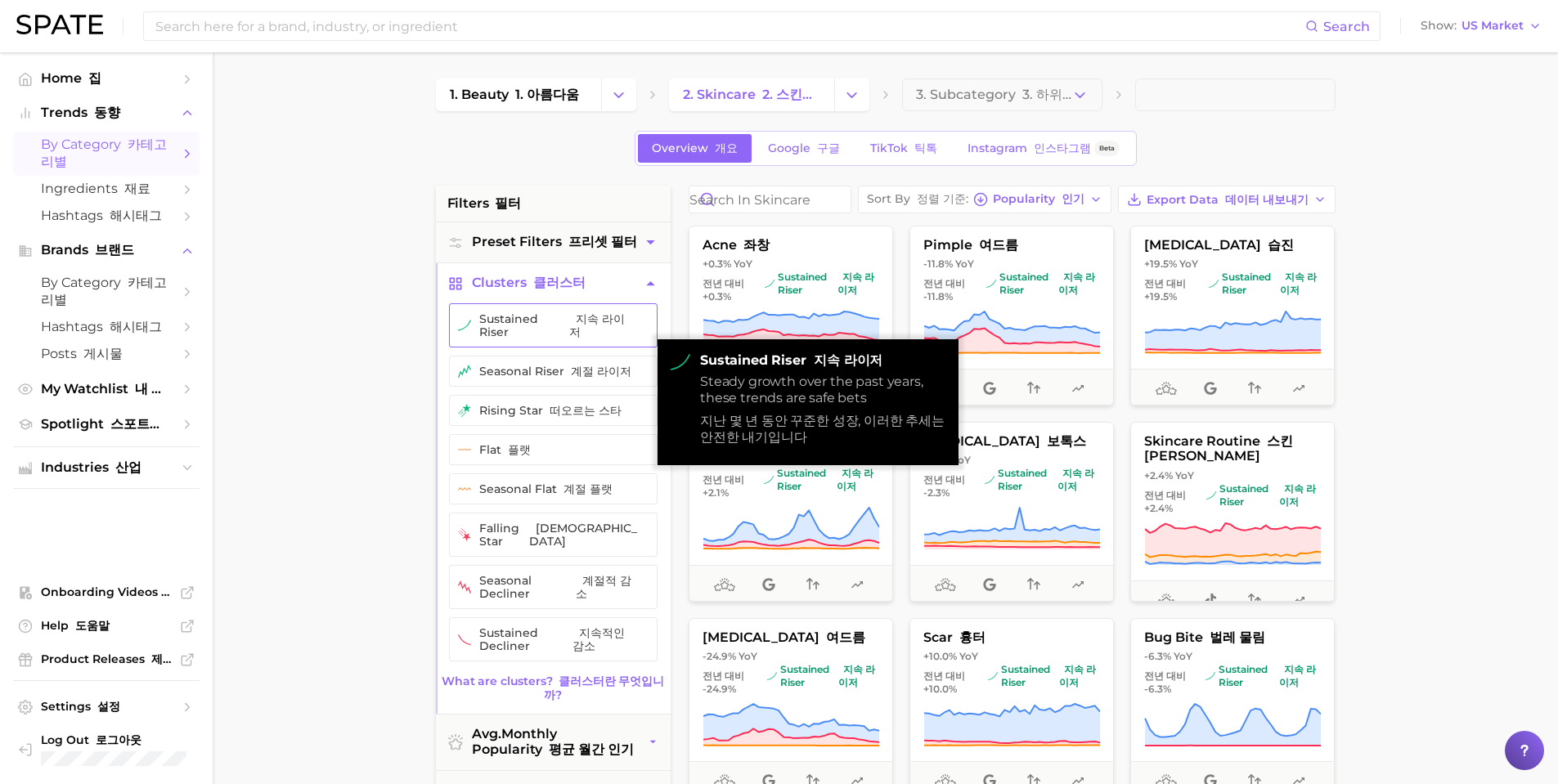
click at [530, 331] on button "sustained riser 지속 라이저" at bounding box center [553, 325] width 208 height 44
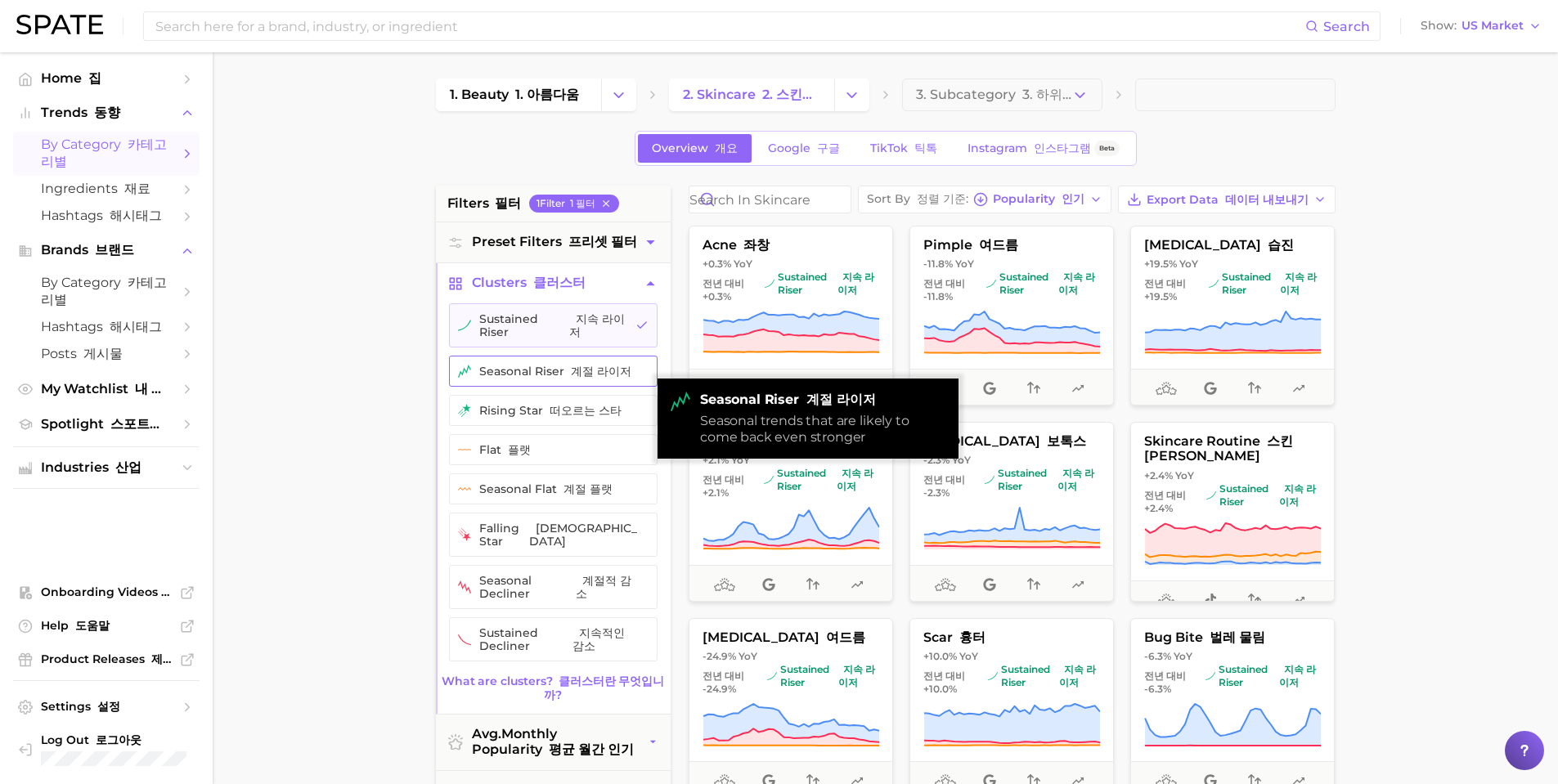
click at [543, 373] on button "seasonal riser 계절 라이저" at bounding box center [553, 372] width 208 height 31
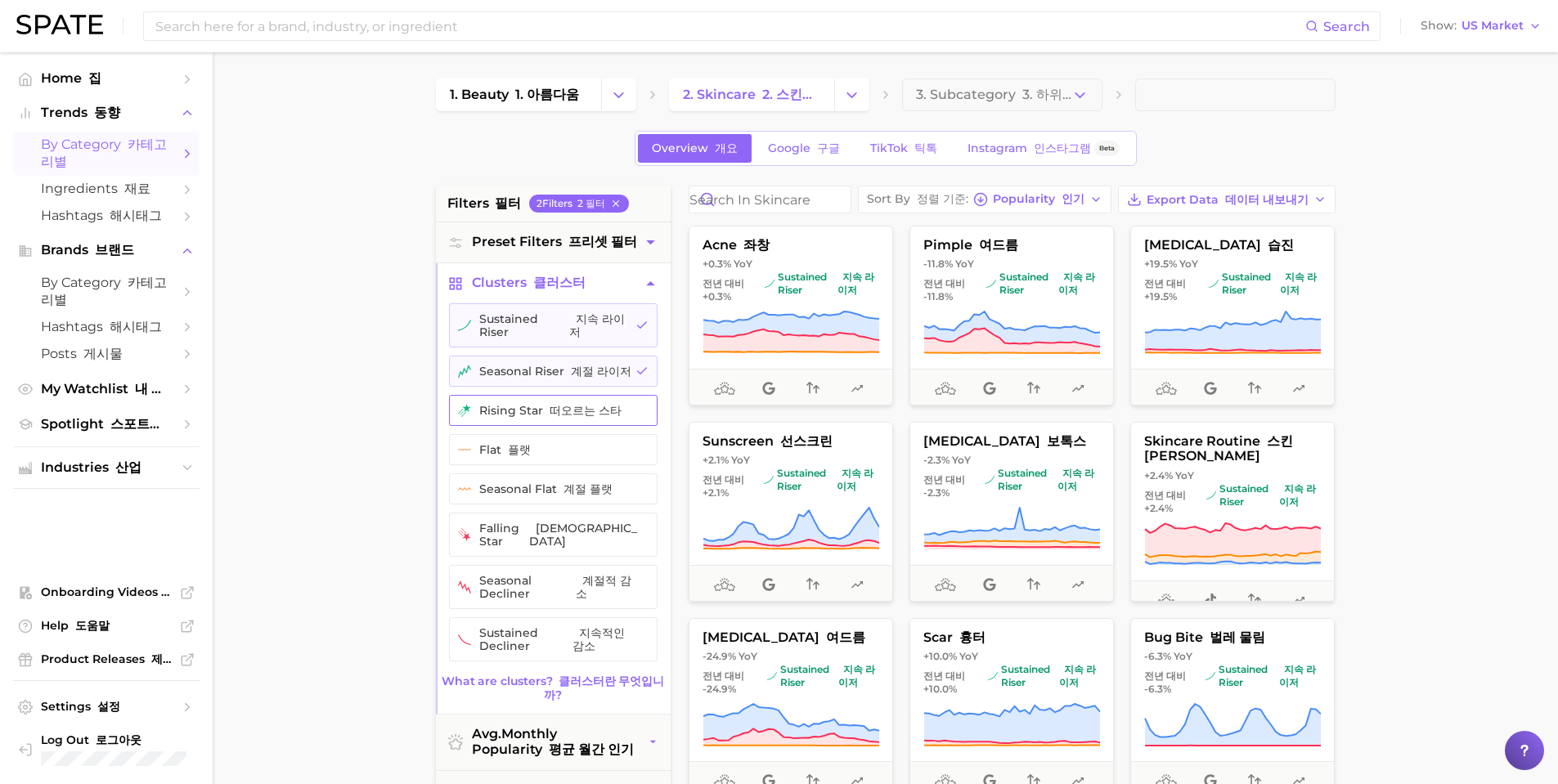
click at [524, 411] on button "rising star 떠오르는 스타" at bounding box center [553, 411] width 208 height 31
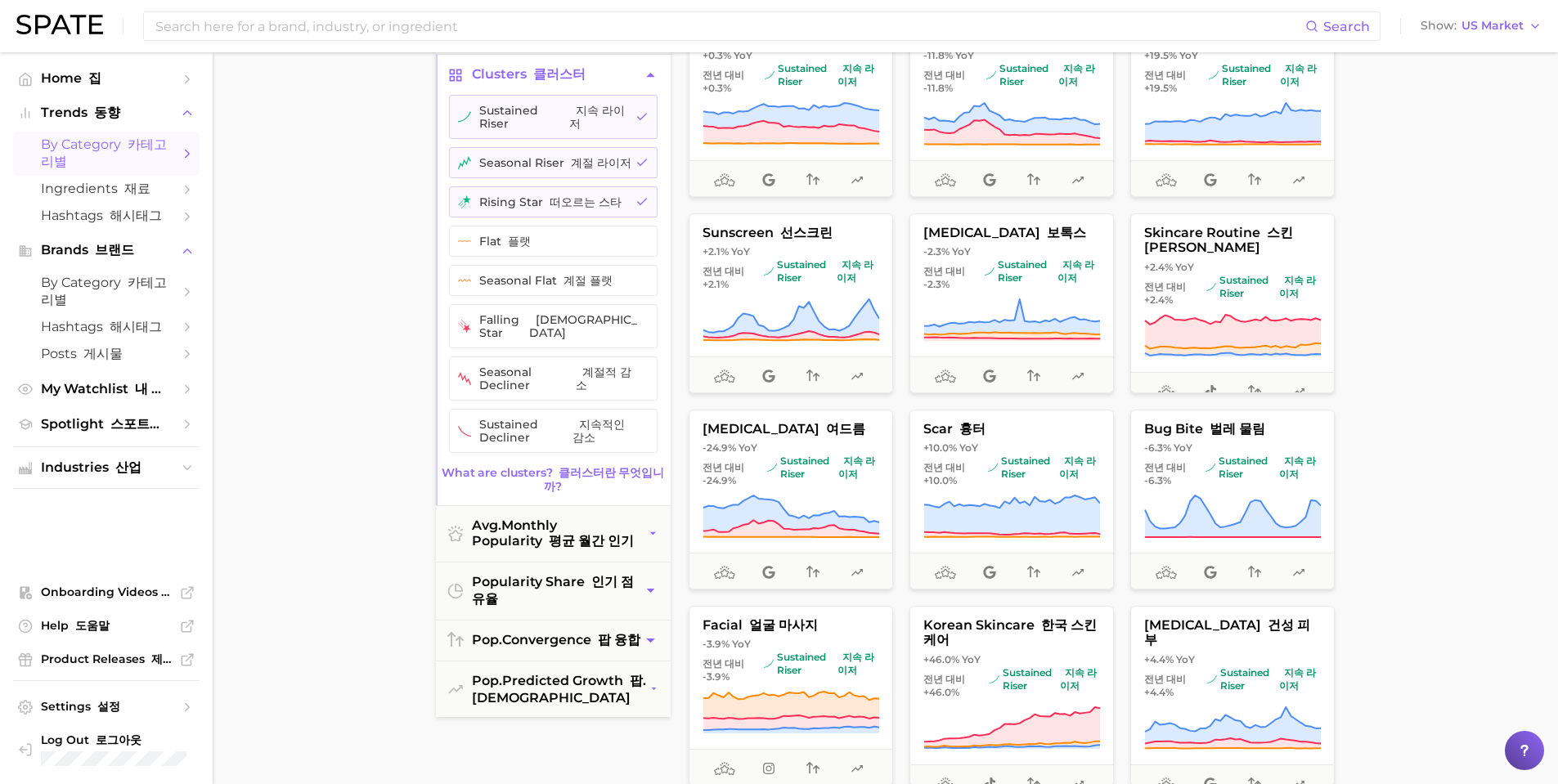
scroll to position [245, 0]
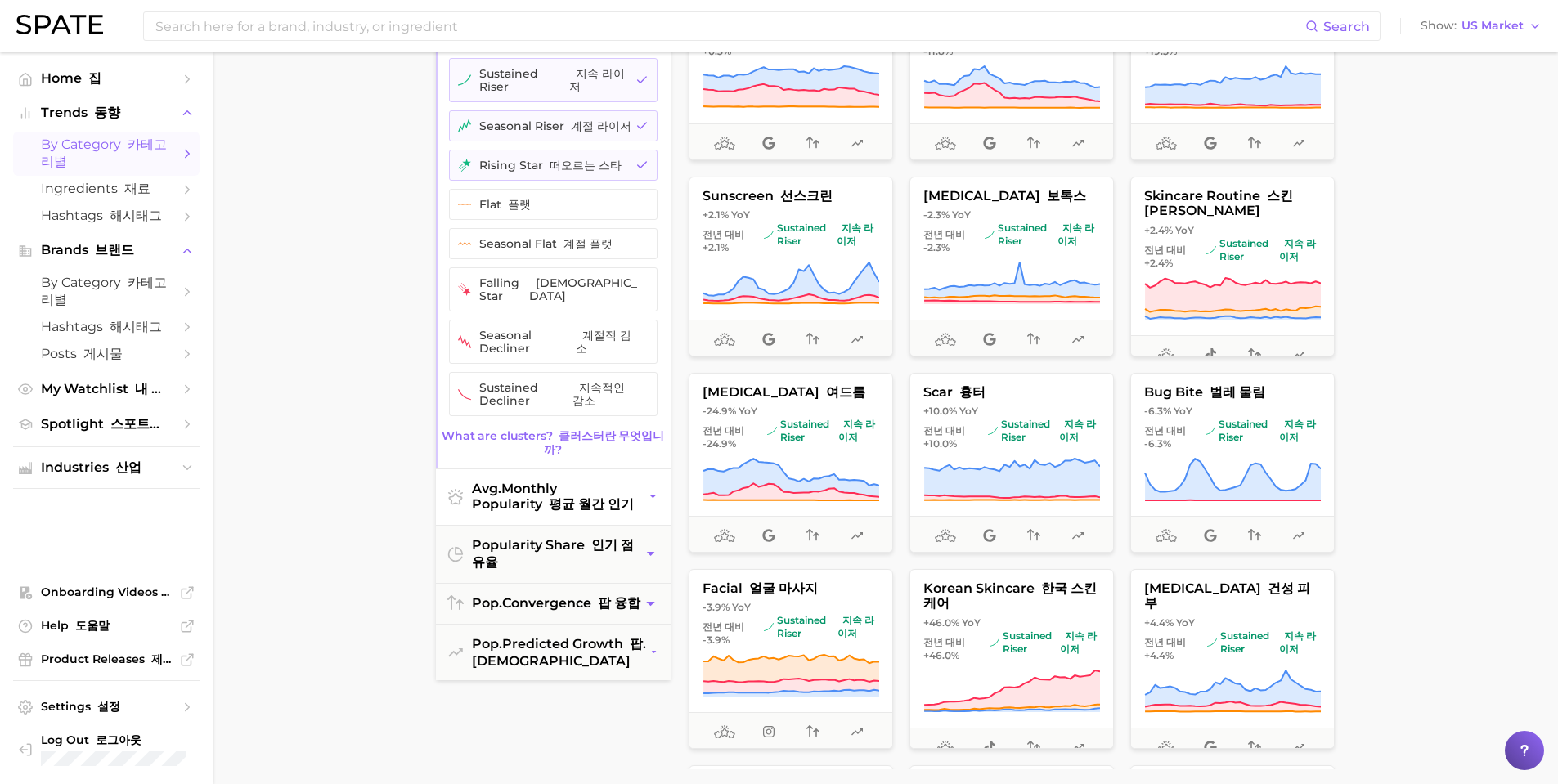
click at [647, 488] on icon "button" at bounding box center [653, 497] width 12 height 17
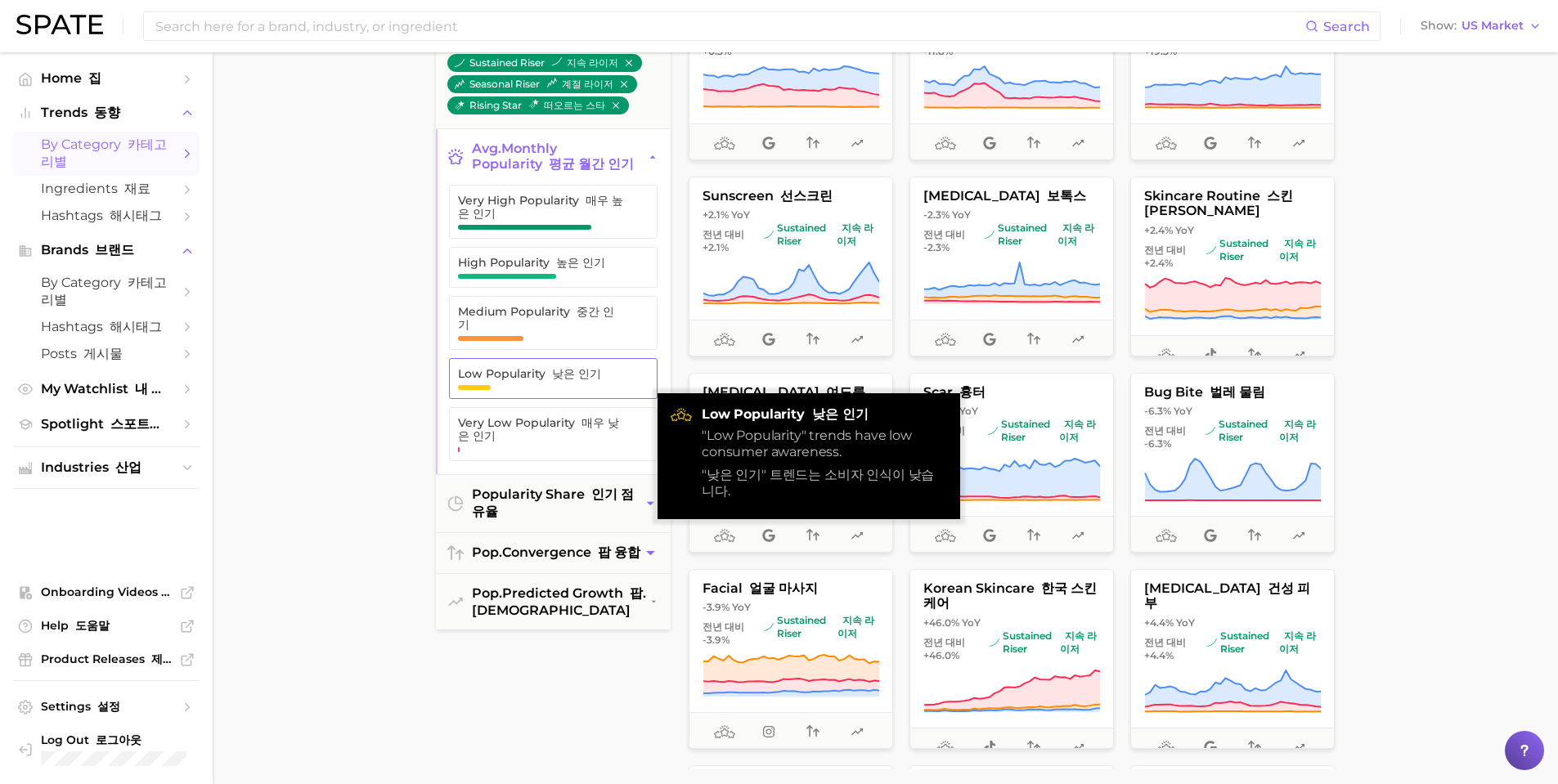
click at [561, 385] on button "Low Popularity 낮은 인기" at bounding box center [553, 378] width 208 height 41
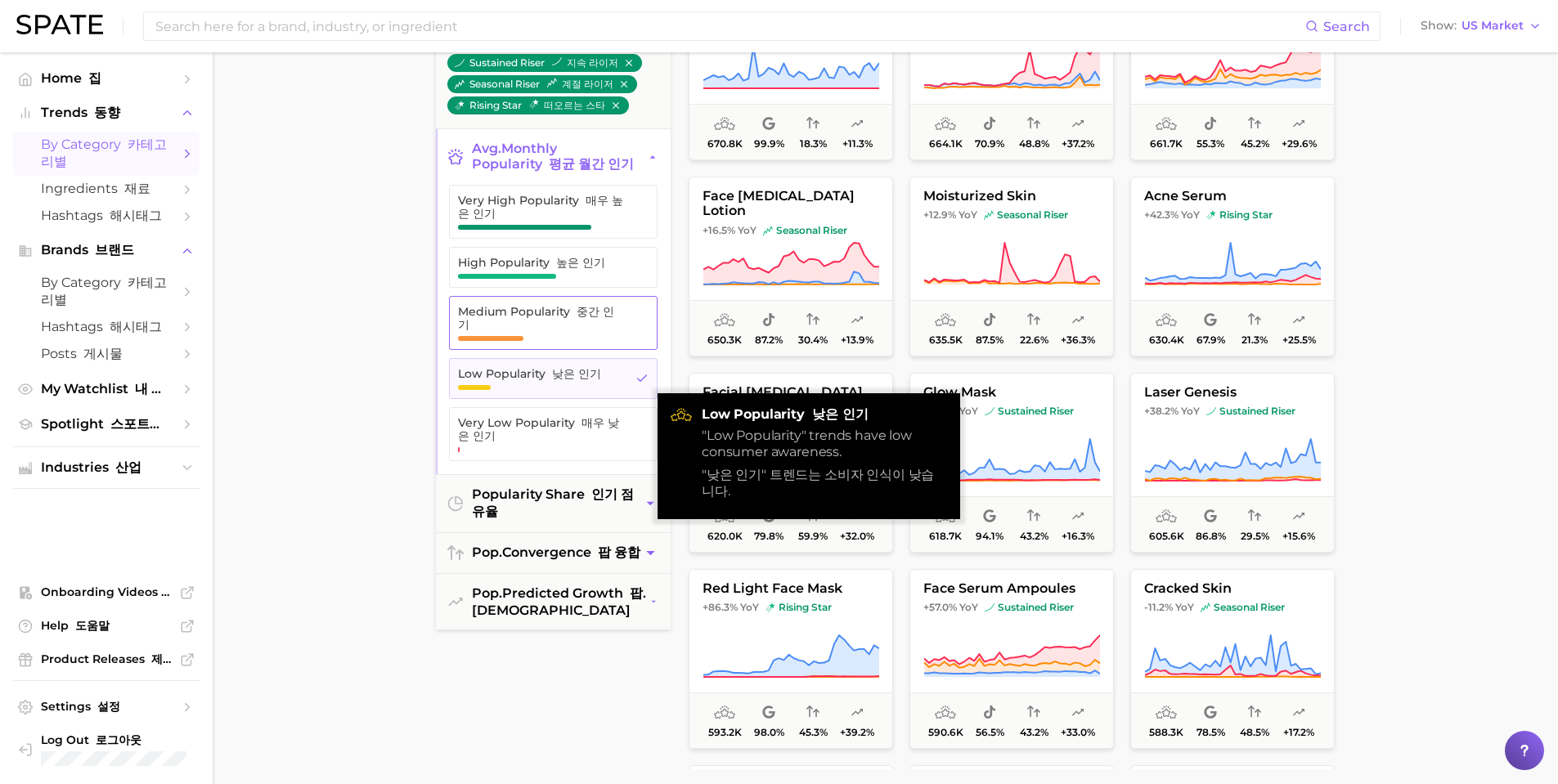
click at [550, 322] on span "Medium Popularity 중간 인기" at bounding box center [540, 318] width 165 height 26
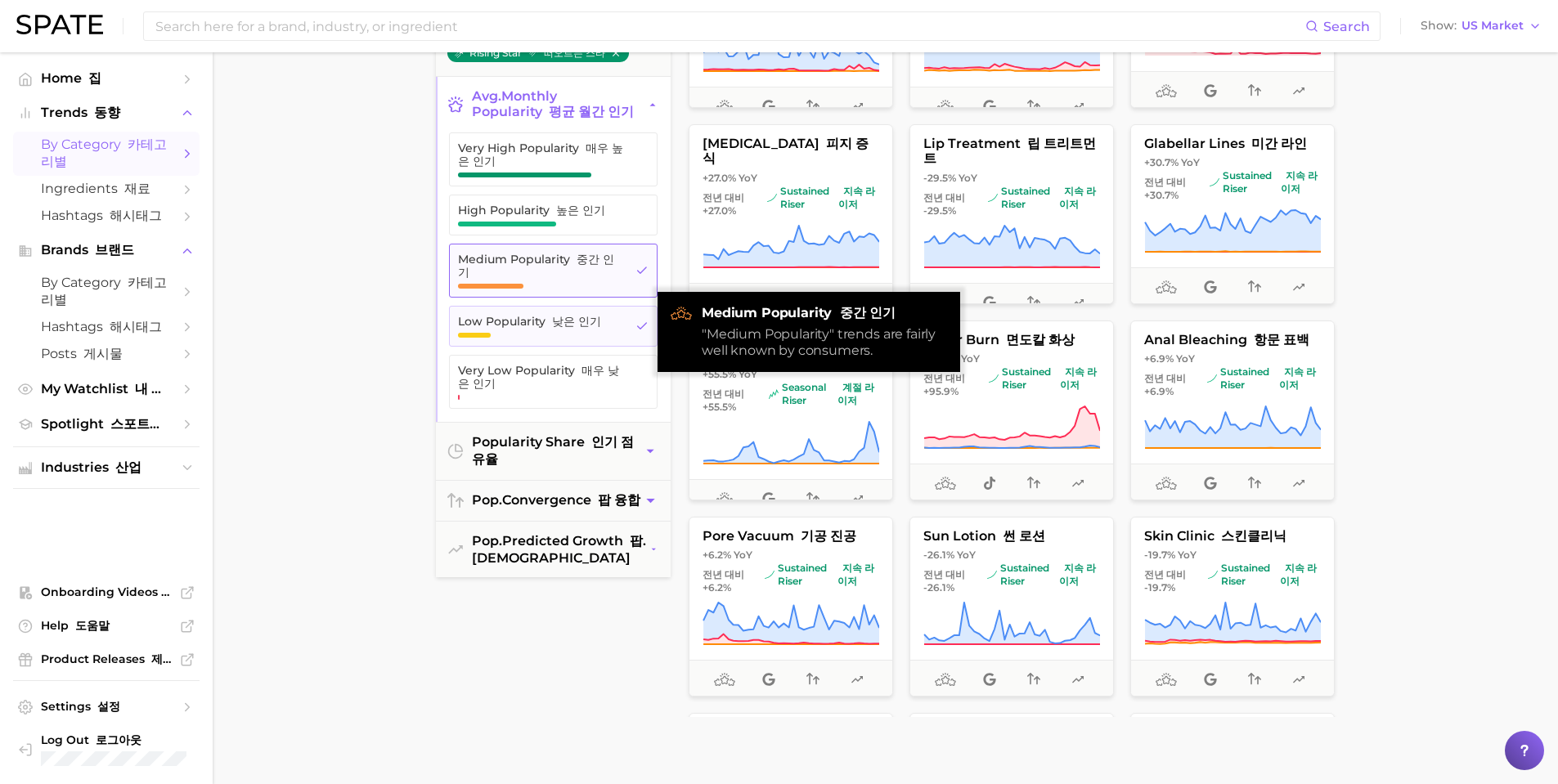
scroll to position [327, 0]
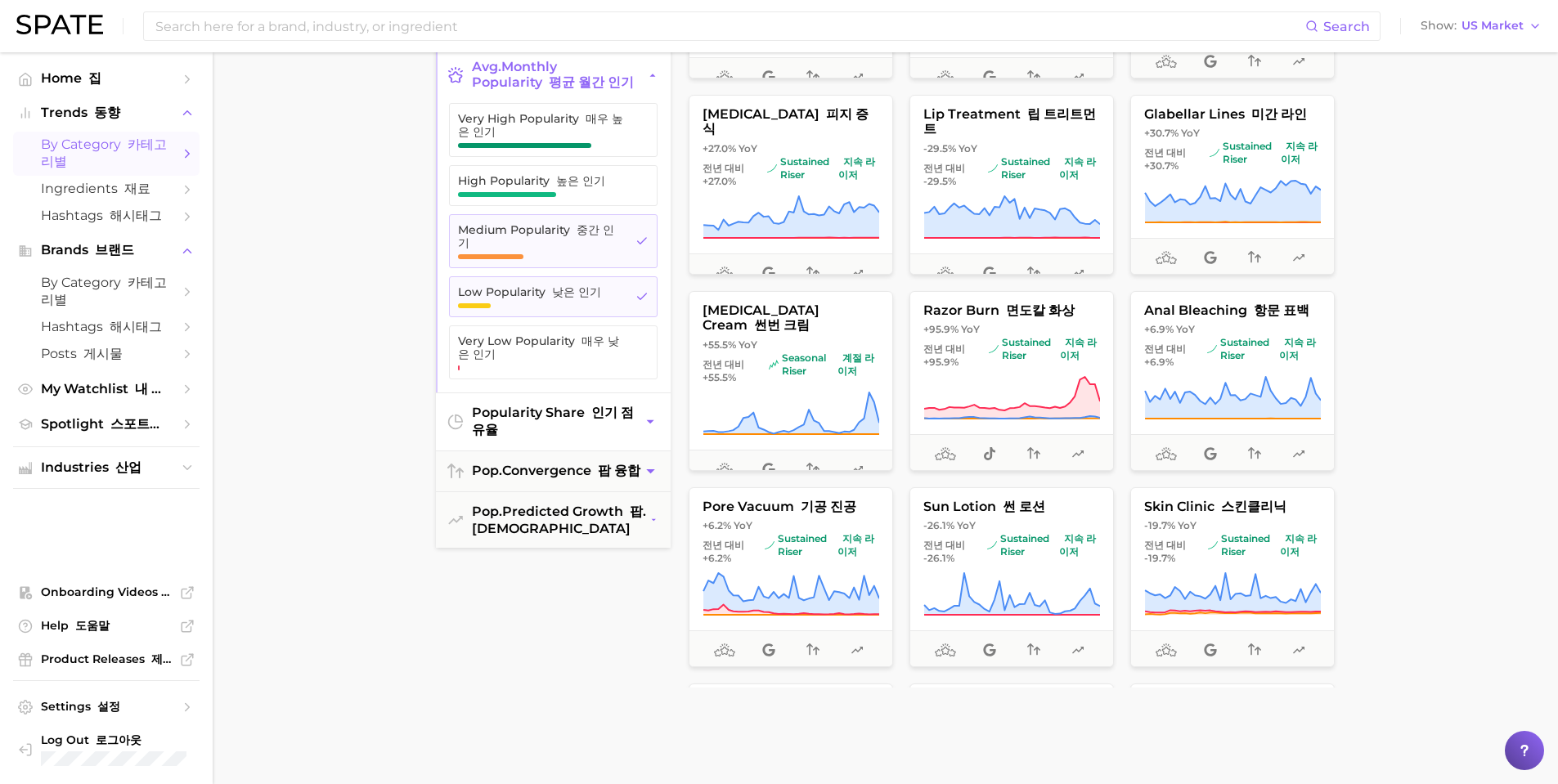
click at [653, 429] on button "popularity share 인기 점유율" at bounding box center [553, 422] width 235 height 58
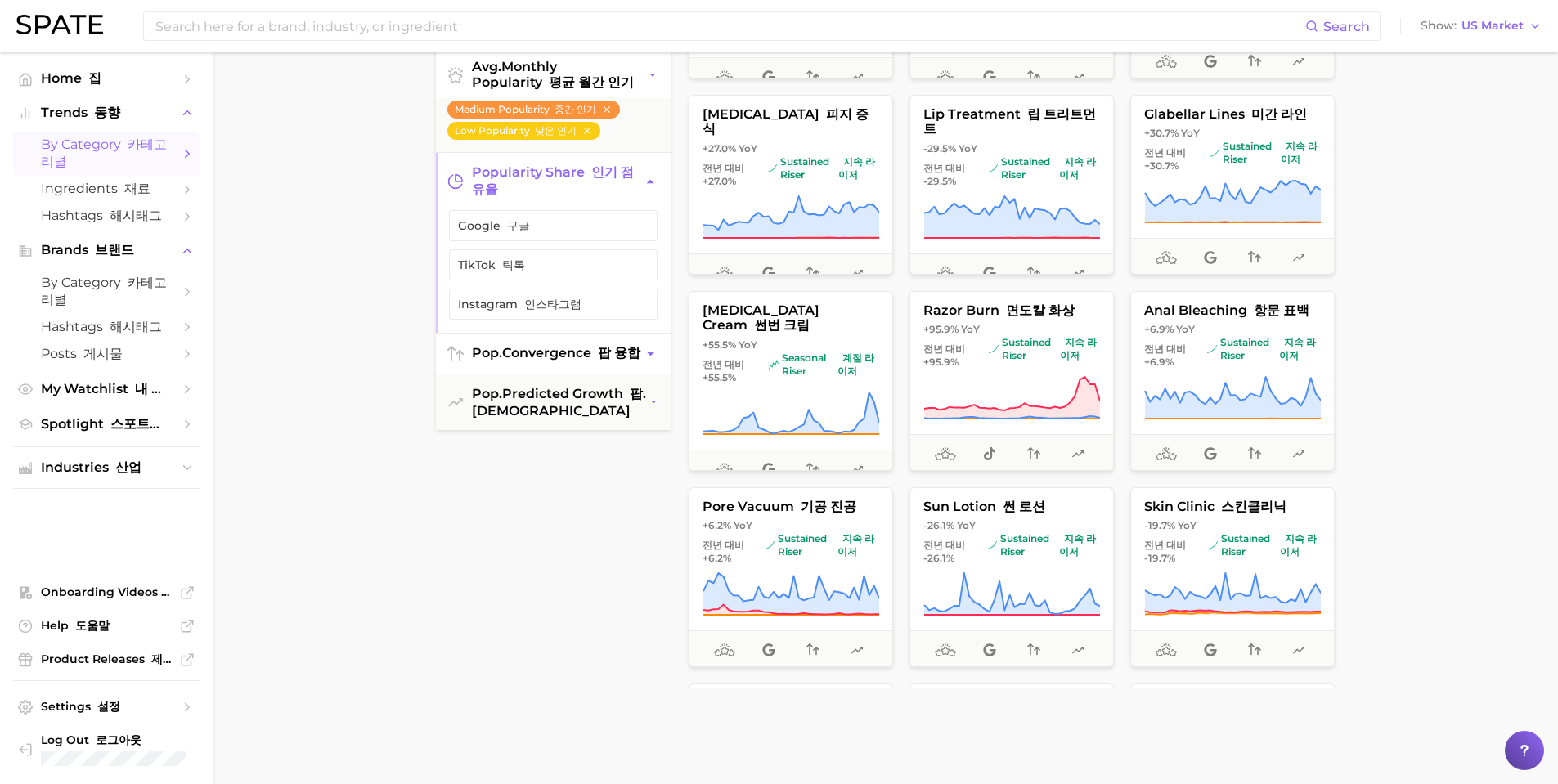
click at [646, 373] on button "pop. convergence 팝 융합" at bounding box center [553, 353] width 235 height 40
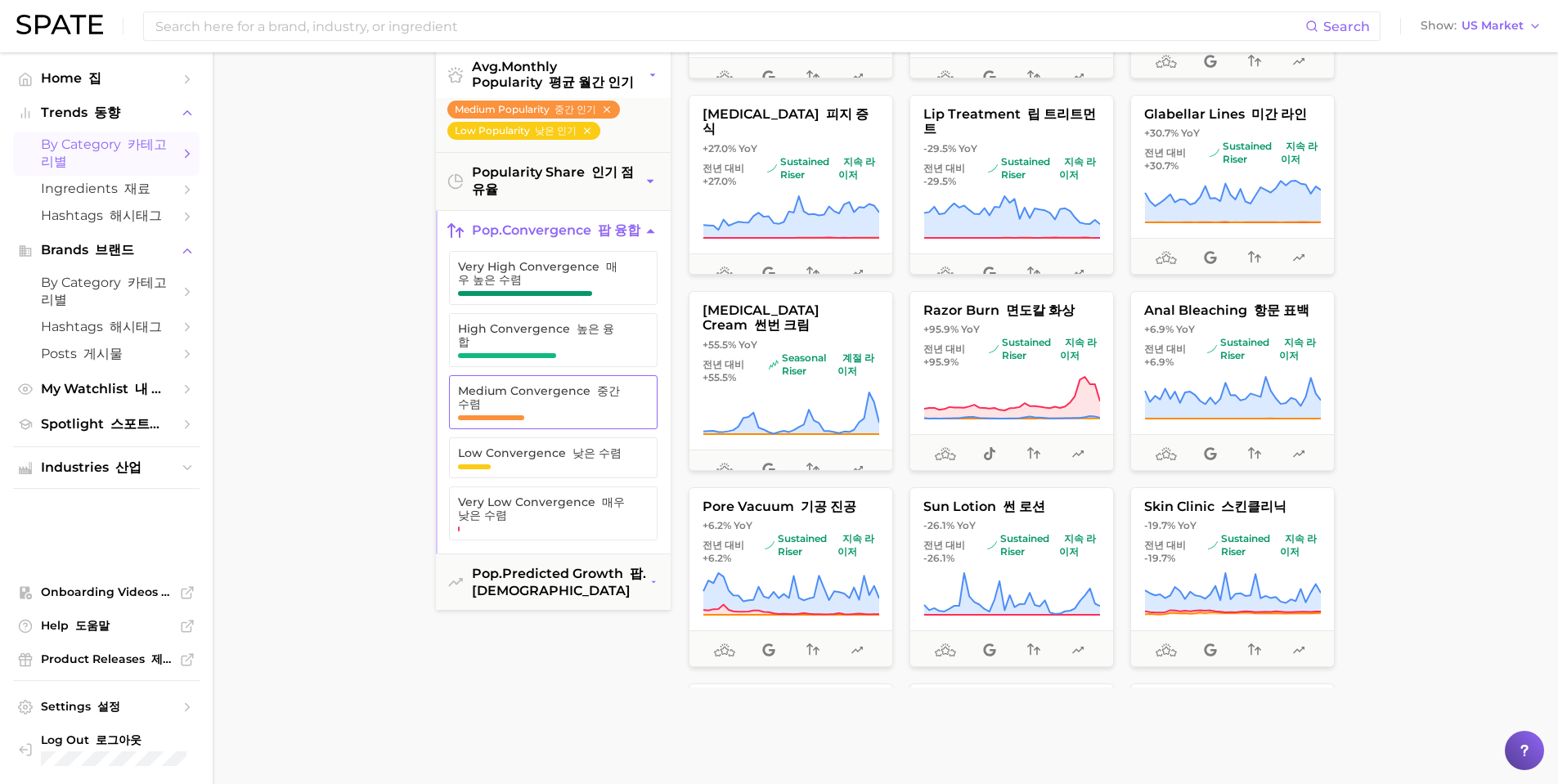
click at [585, 401] on span "Medium Convergence 중간 수렴" at bounding box center [541, 398] width 166 height 26
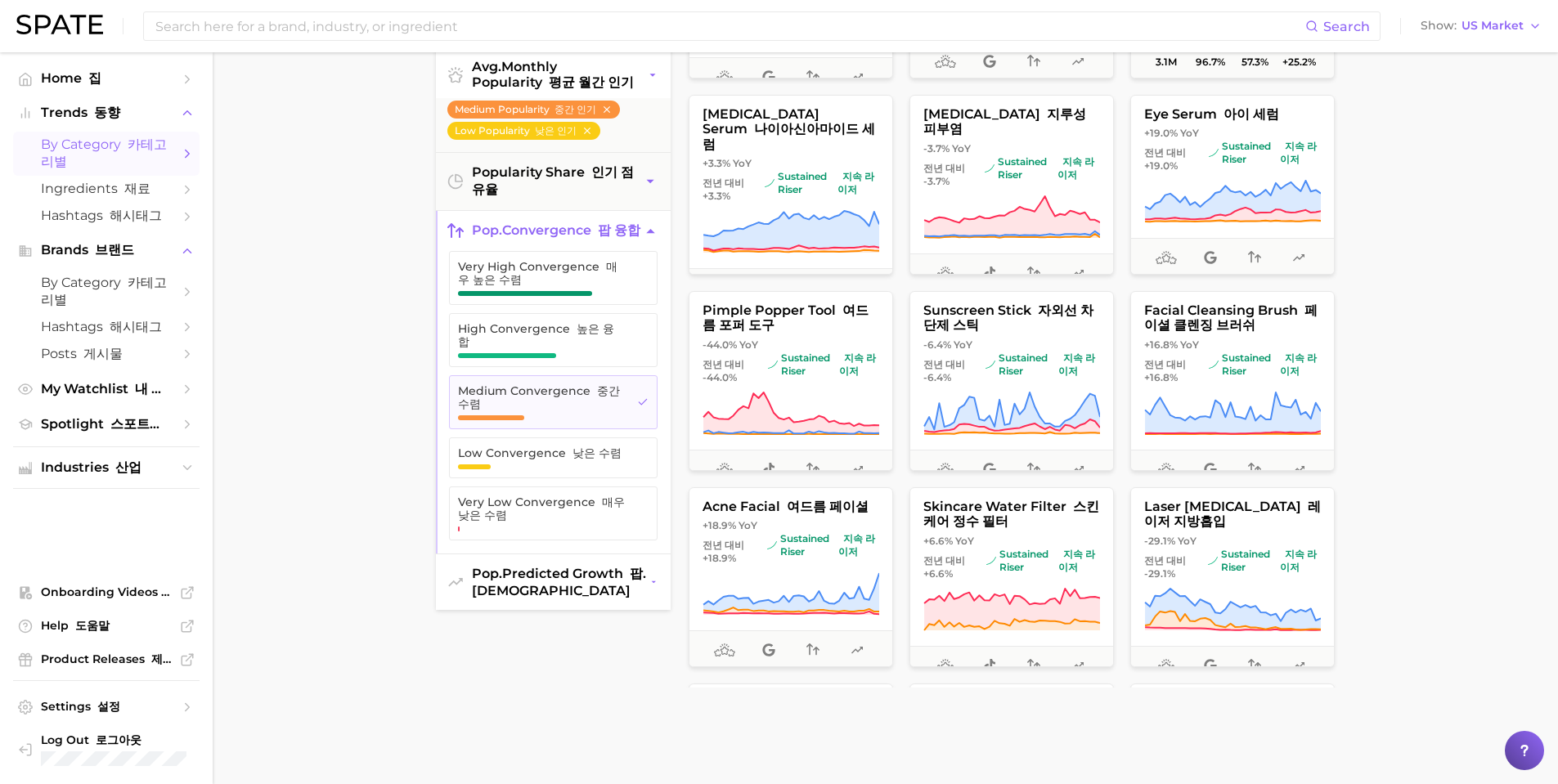
click at [651, 603] on button "pop. predicted growth 팝. [DEMOGRAPHIC_DATA]" at bounding box center [553, 583] width 235 height 56
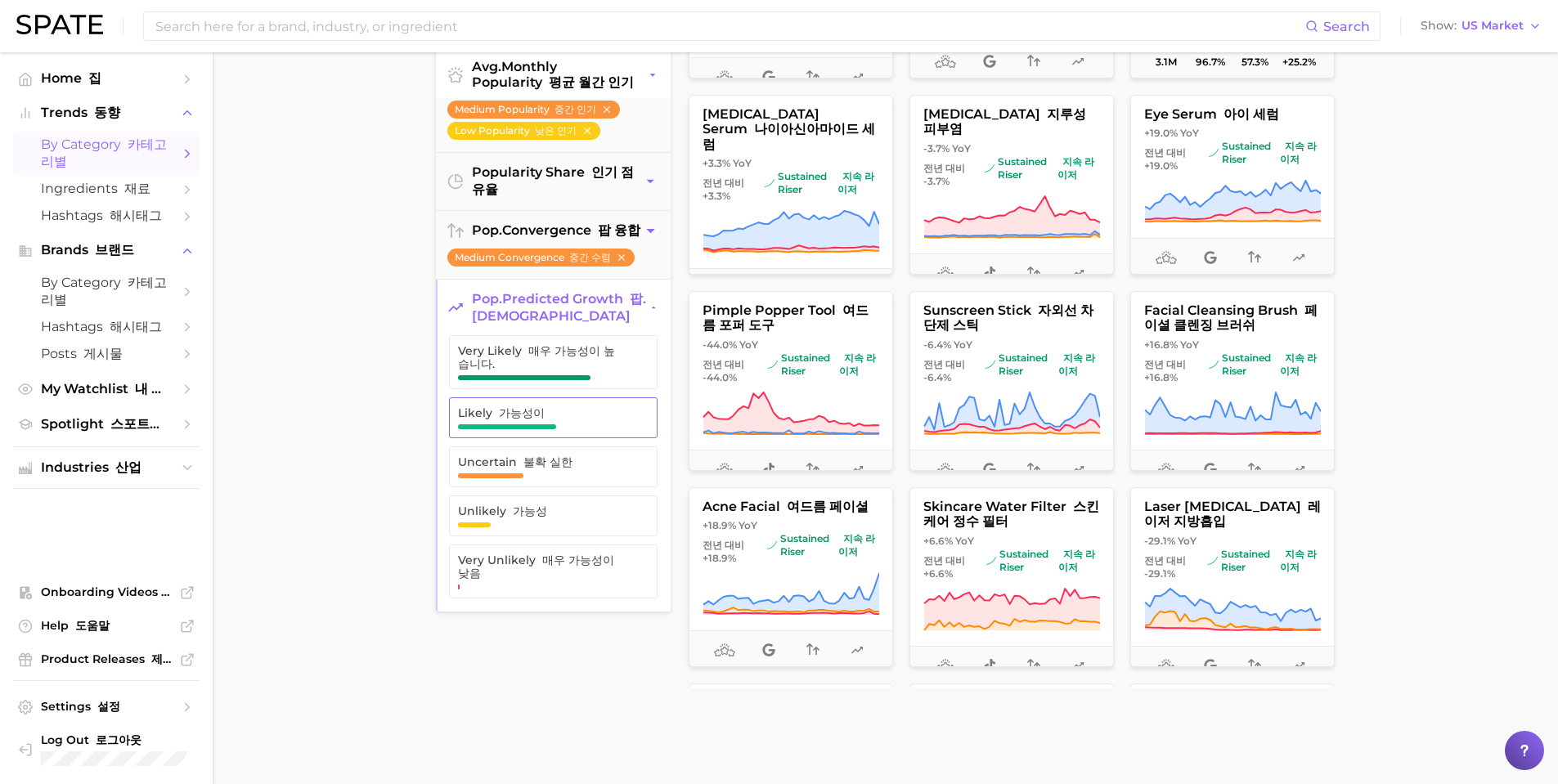
click at [593, 419] on span "Likely 가능성이" at bounding box center [540, 412] width 164 height 13
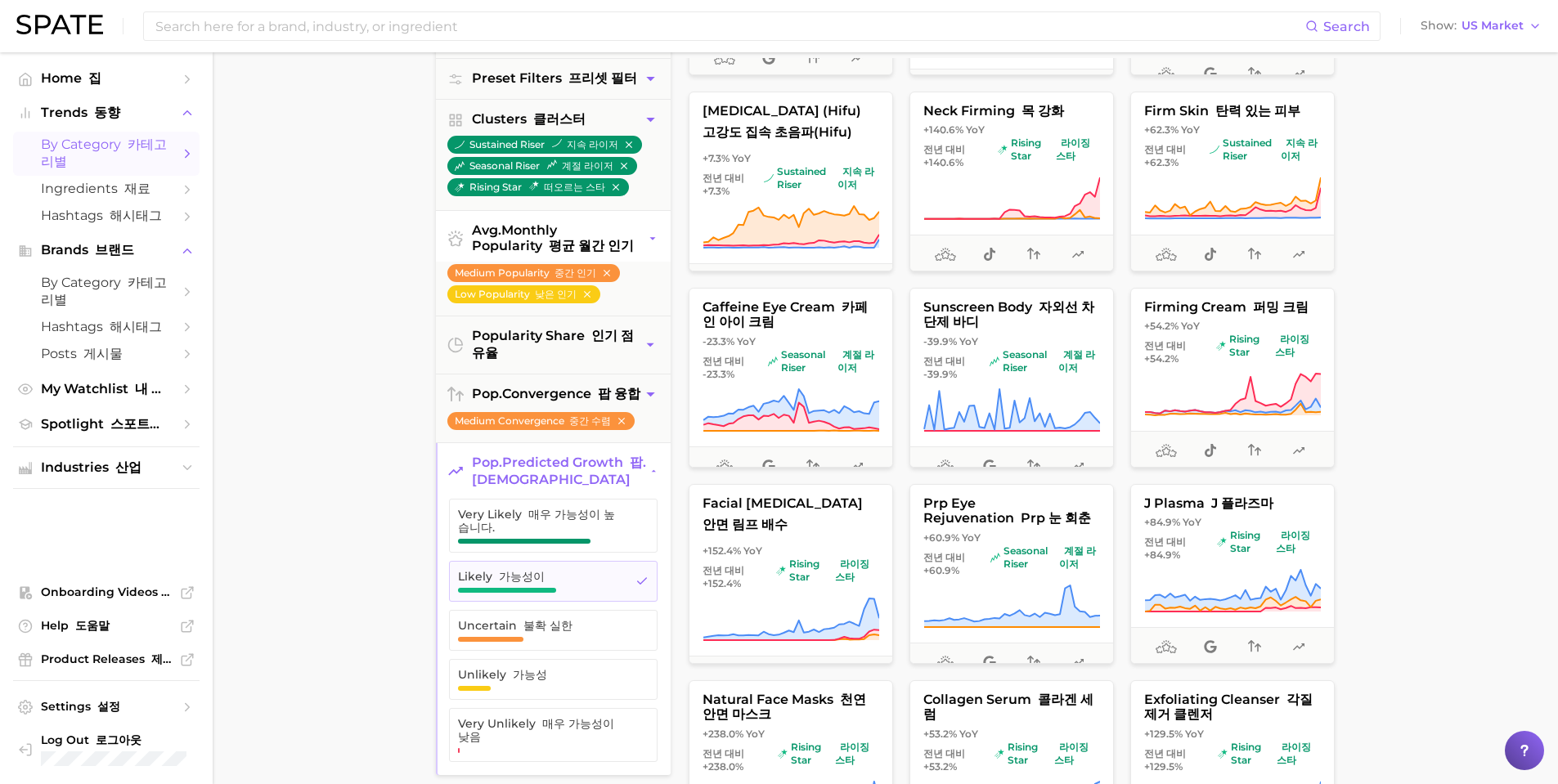
scroll to position [1006, 0]
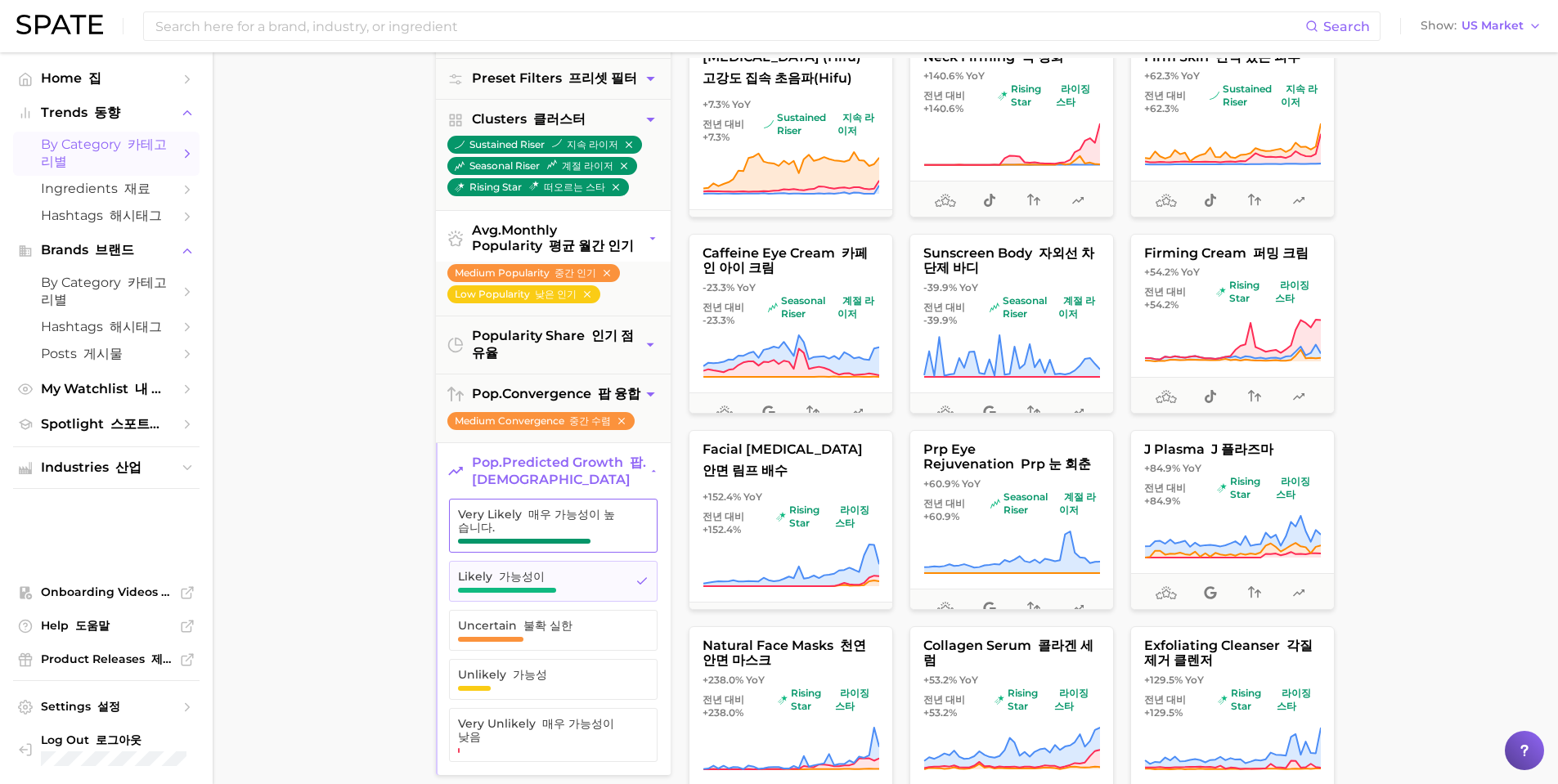
click at [560, 553] on button "Very Likely 매우 가능성이 높습니다." at bounding box center [553, 526] width 208 height 54
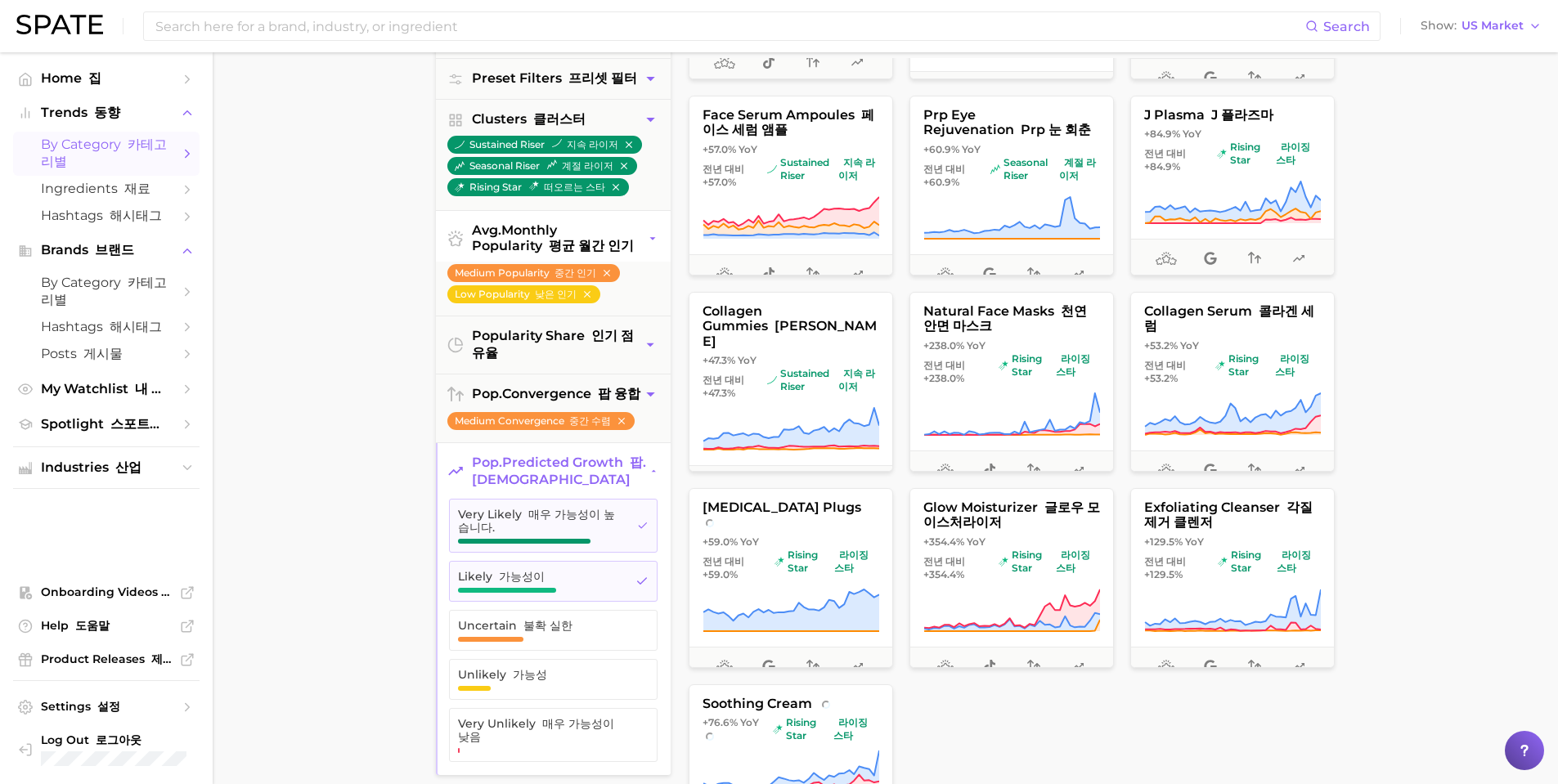
scroll to position [2968, 0]
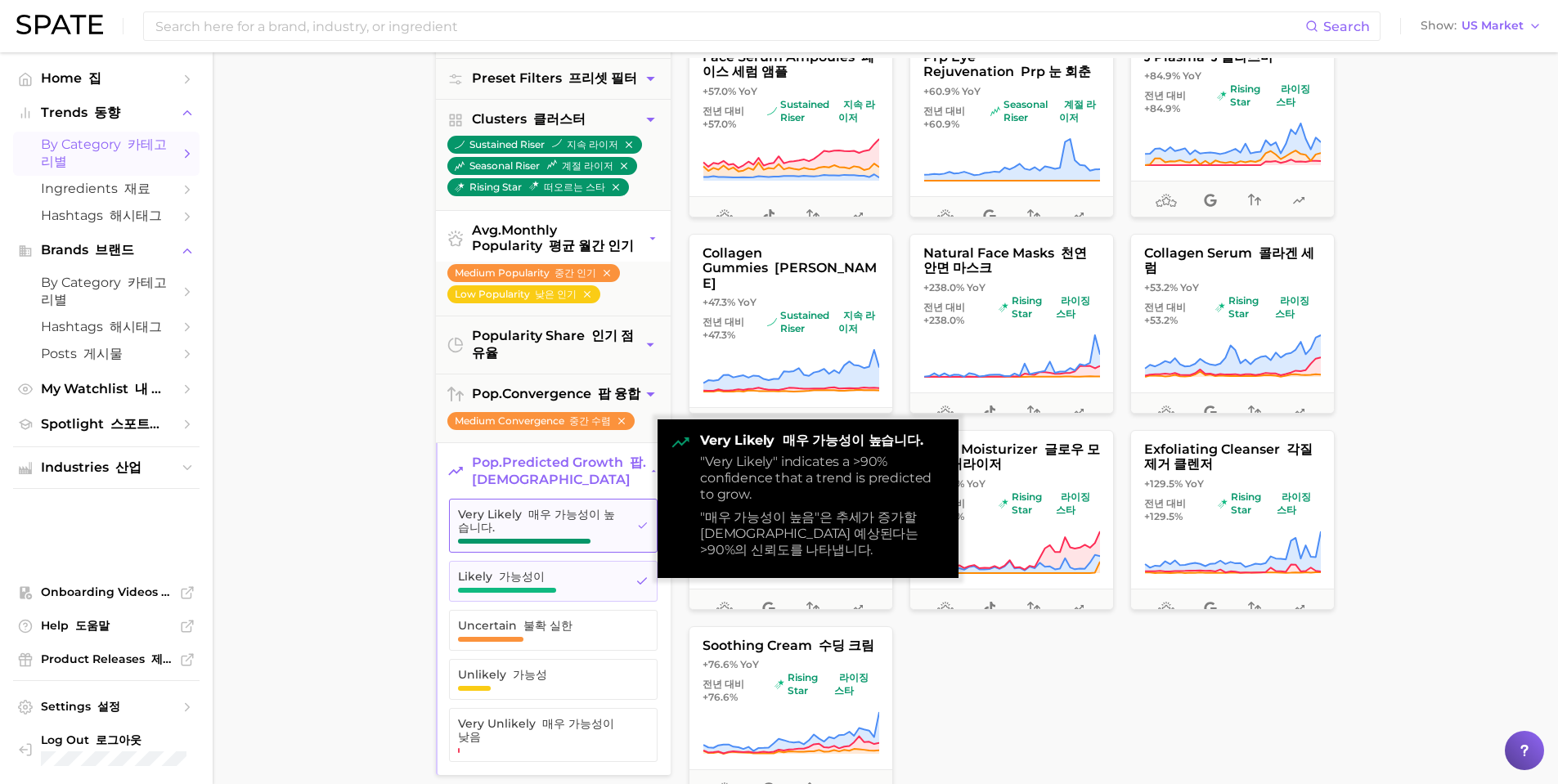
click at [643, 535] on button "Very Likely 매우 가능성이 높습니다." at bounding box center [553, 526] width 208 height 54
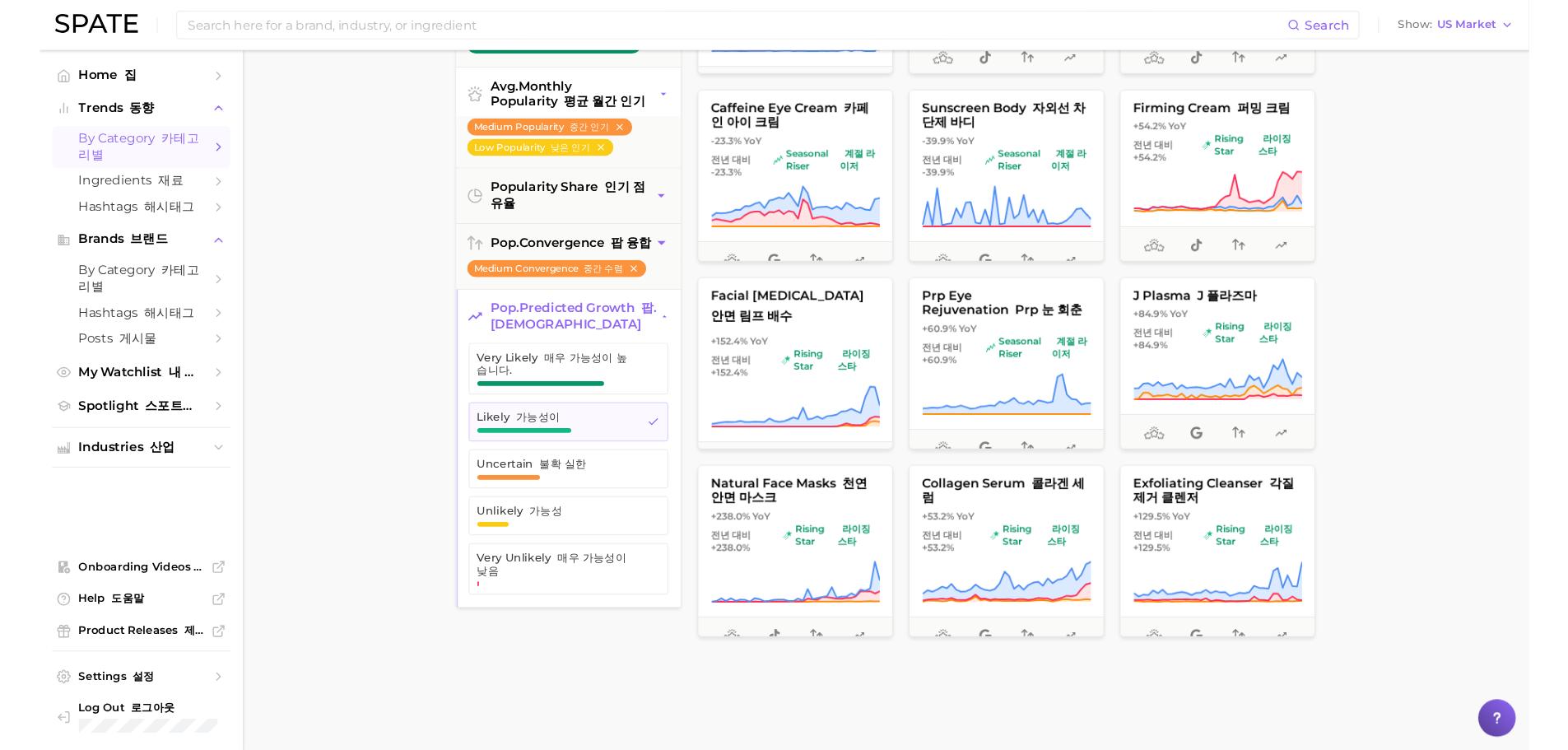
scroll to position [293, 0]
